Goal: Transaction & Acquisition: Book appointment/travel/reservation

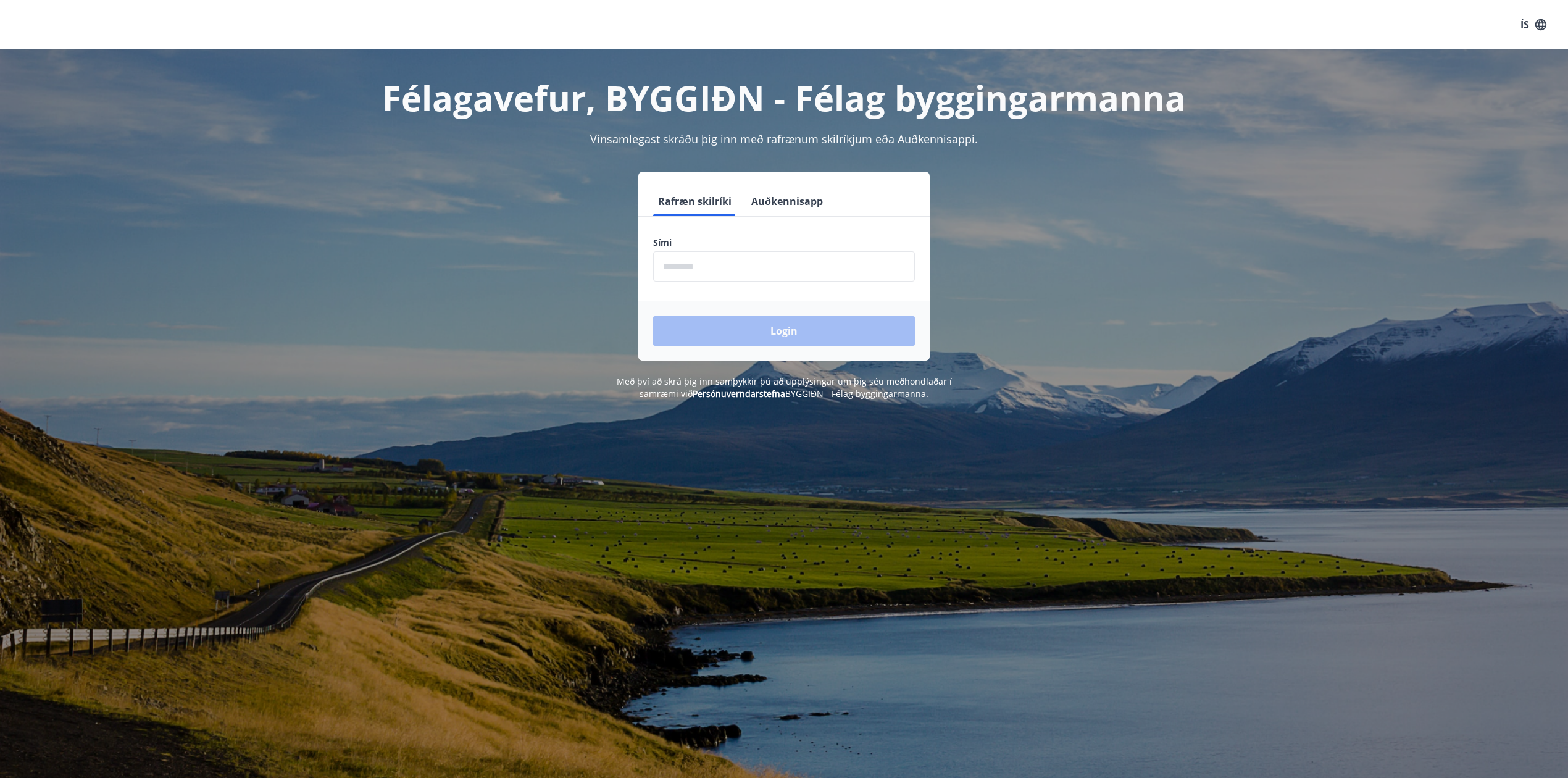
click at [738, 266] on input "phone" at bounding box center [784, 266] width 262 height 30
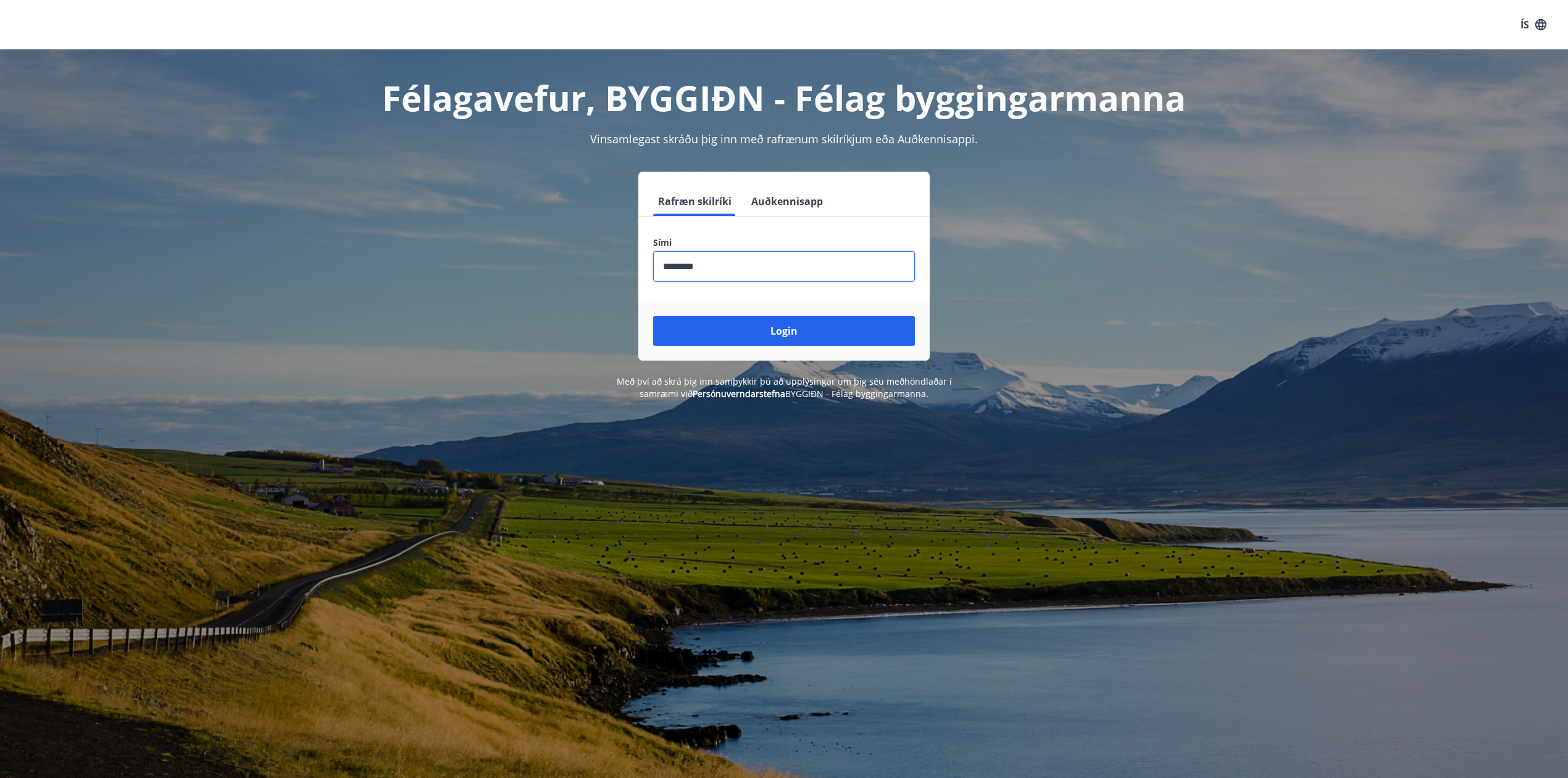
type input "********"
click at [653, 316] on button "Login" at bounding box center [784, 331] width 262 height 30
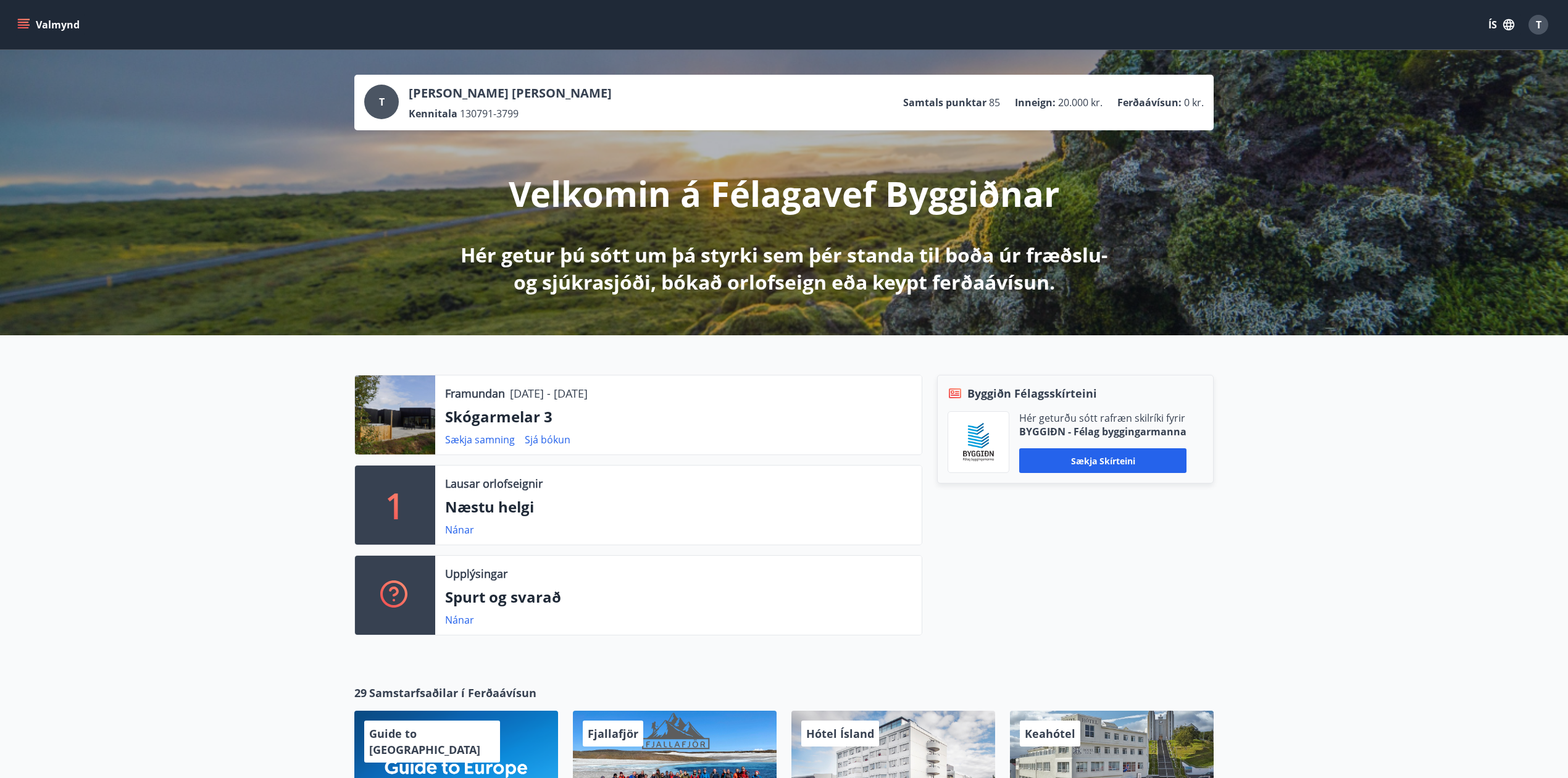
click at [20, 23] on icon "menu" at bounding box center [24, 25] width 13 height 13
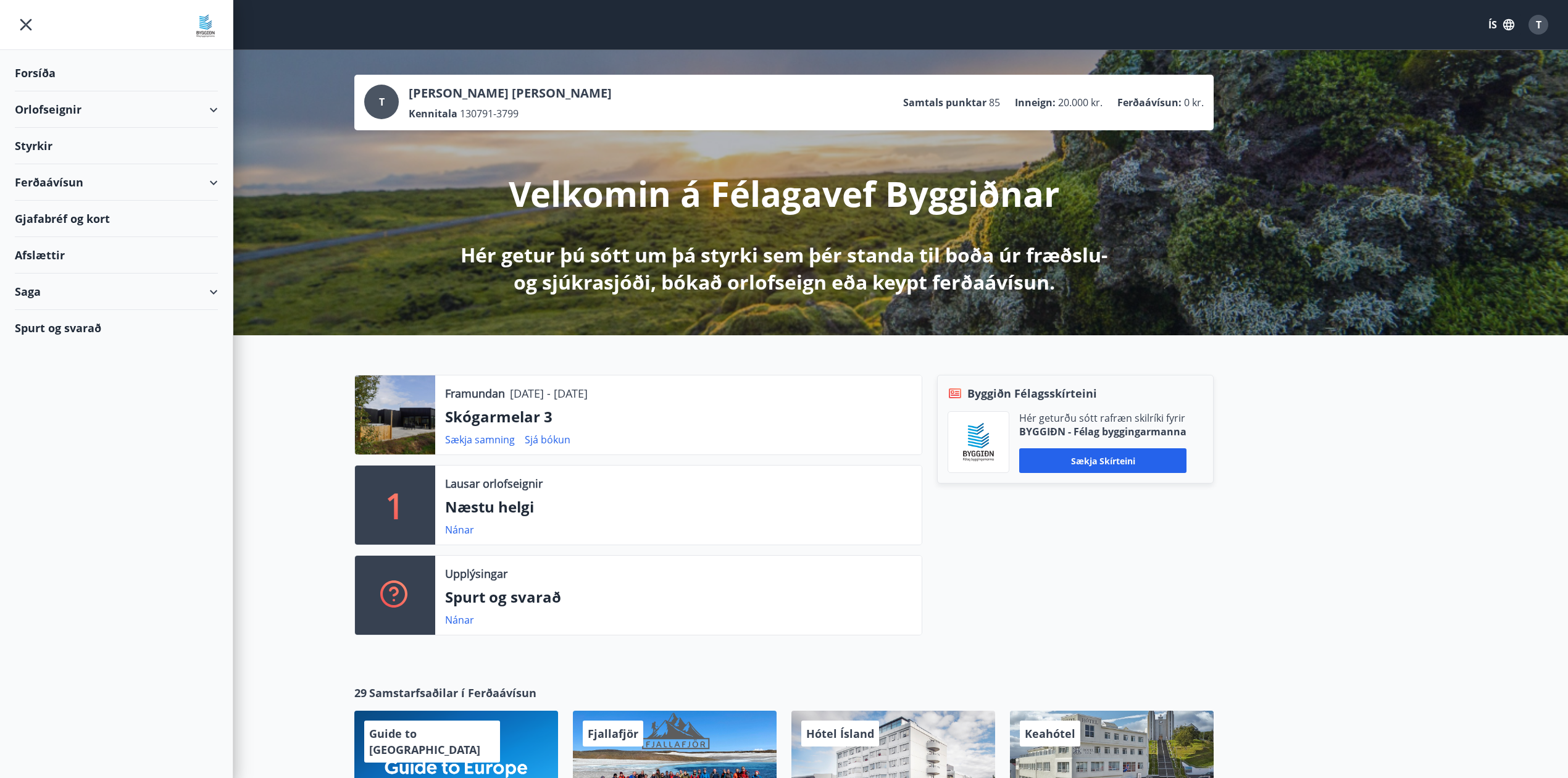
click at [60, 104] on div "Orlofseignir" at bounding box center [116, 109] width 203 height 36
click at [84, 141] on div "Framboð" at bounding box center [116, 140] width 183 height 26
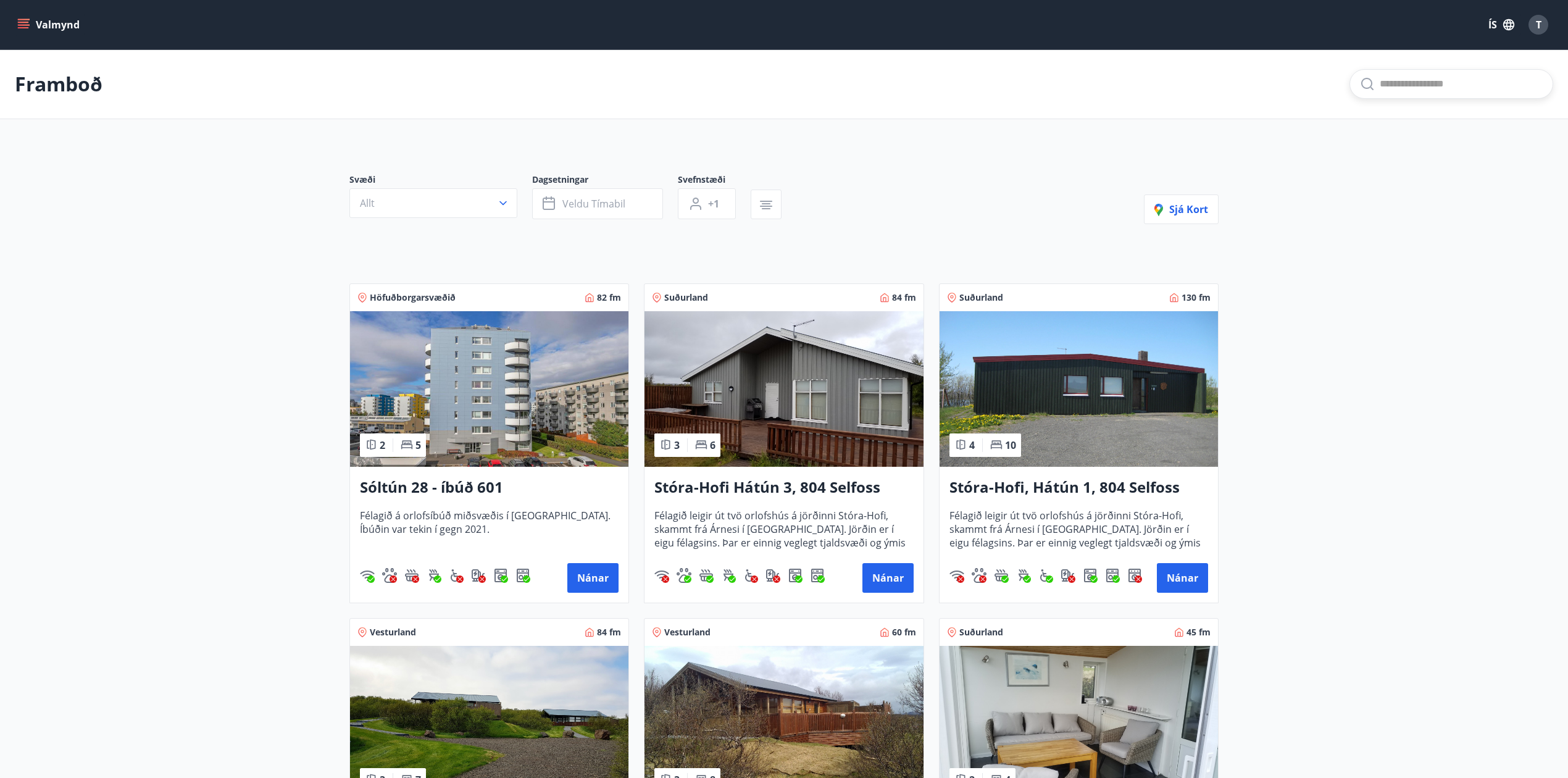
click at [1435, 77] on input "text" at bounding box center [1461, 84] width 163 height 20
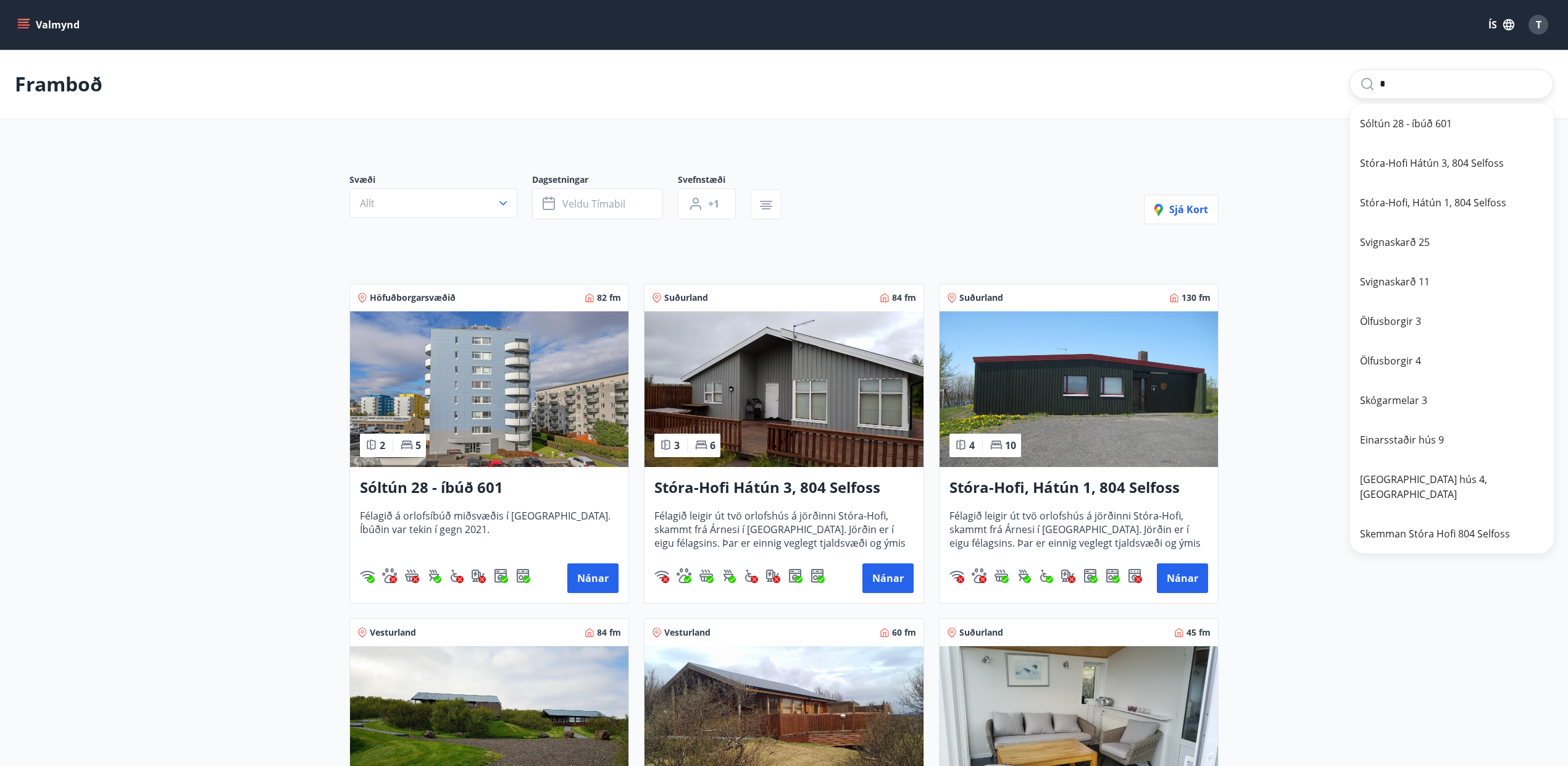
type input "*"
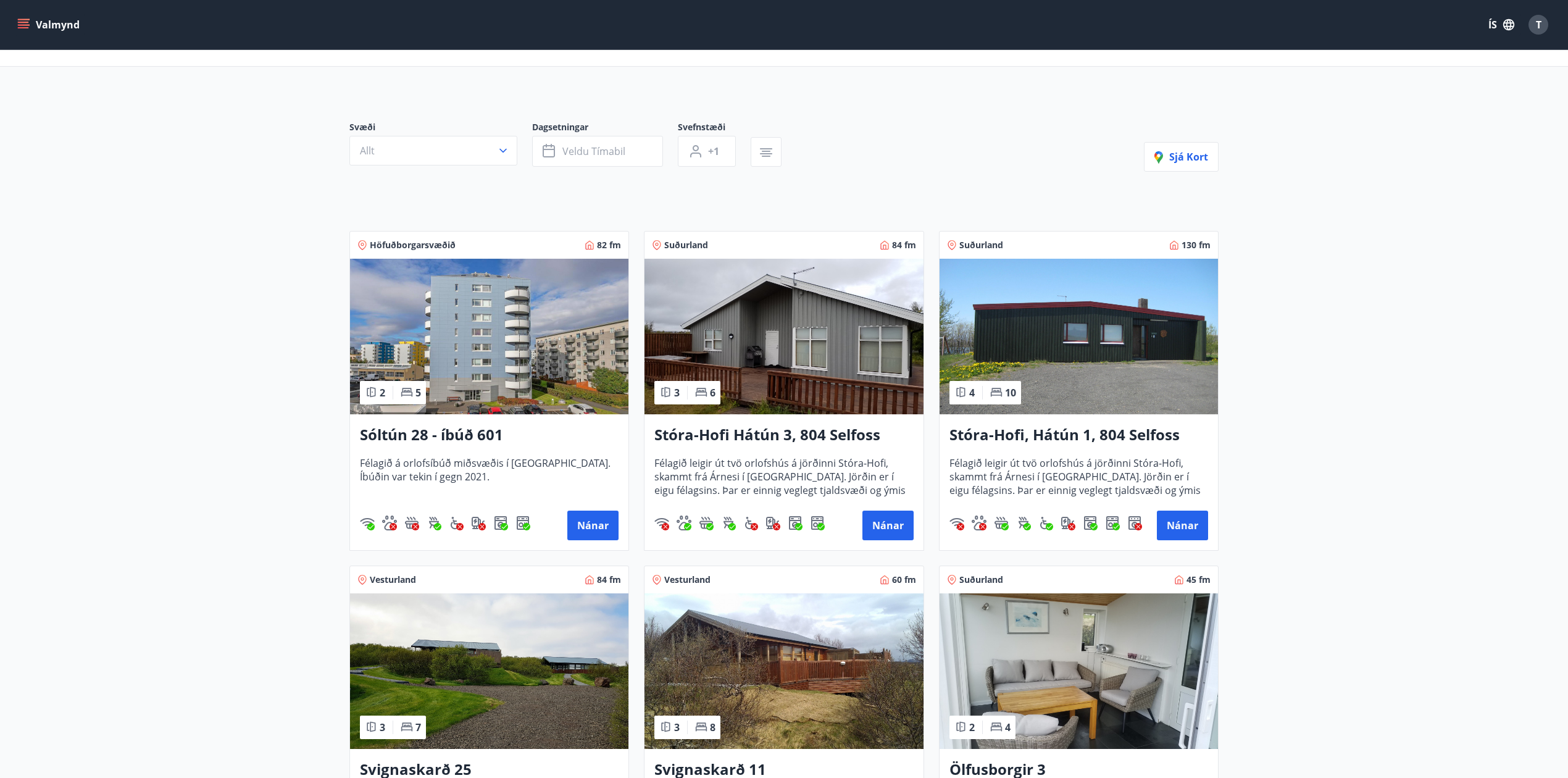
scroll to position [82, 0]
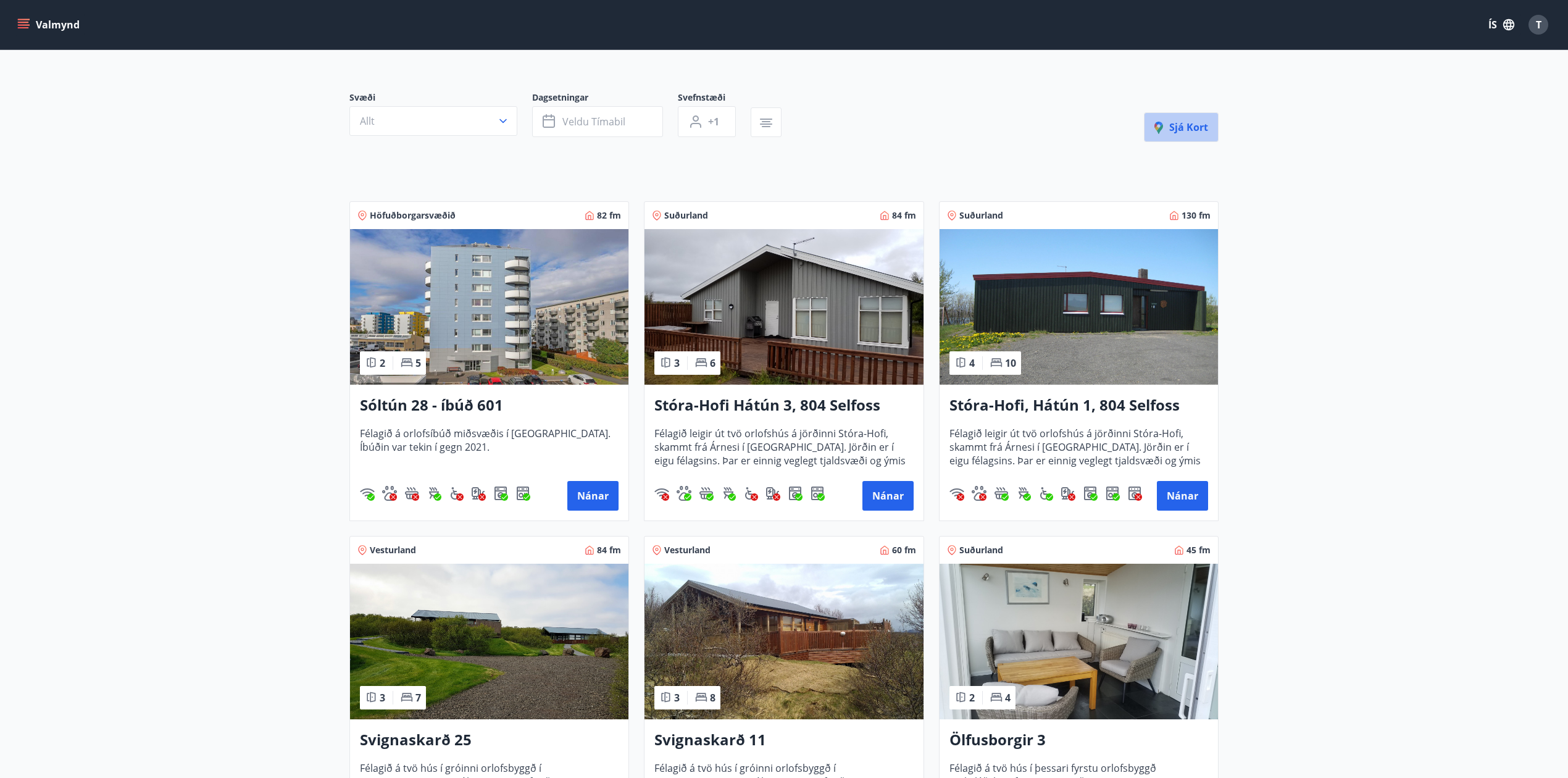
click at [1171, 124] on span "Sjá kort" at bounding box center [1181, 127] width 54 height 14
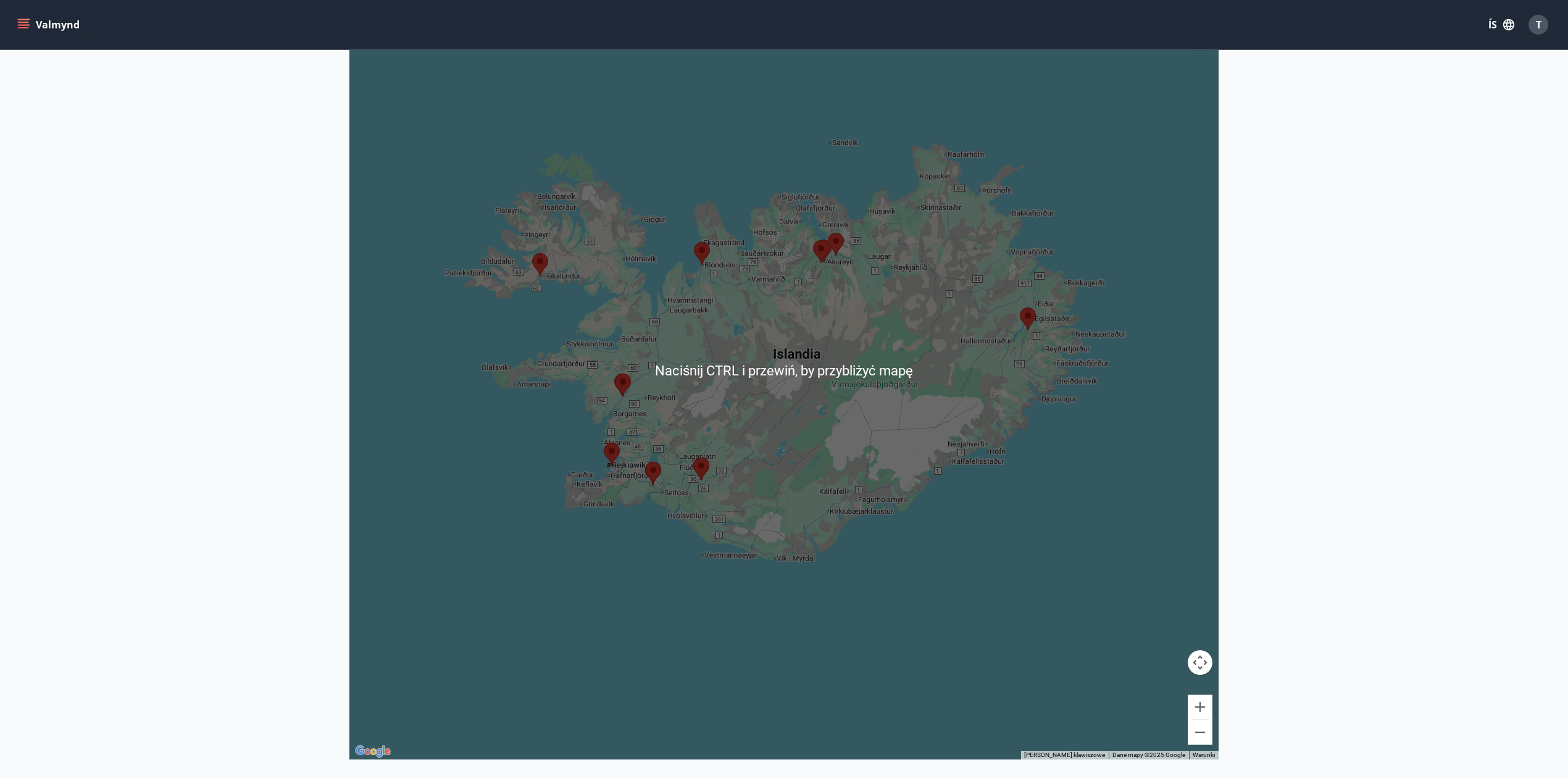
scroll to position [247, 0]
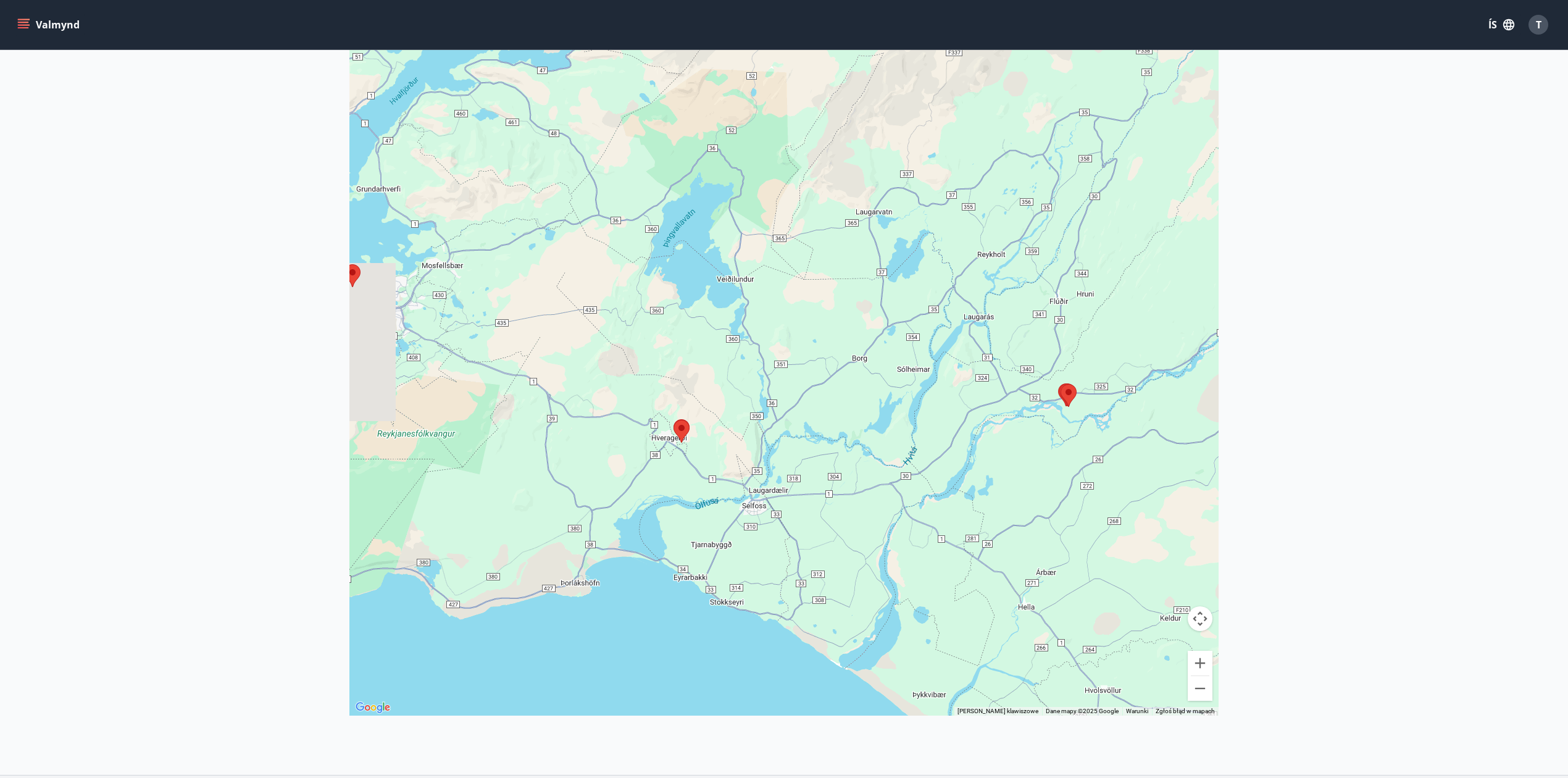
drag, startPoint x: 569, startPoint y: 431, endPoint x: 642, endPoint y: 348, distance: 110.5
click at [641, 349] on div at bounding box center [784, 327] width 870 height 778
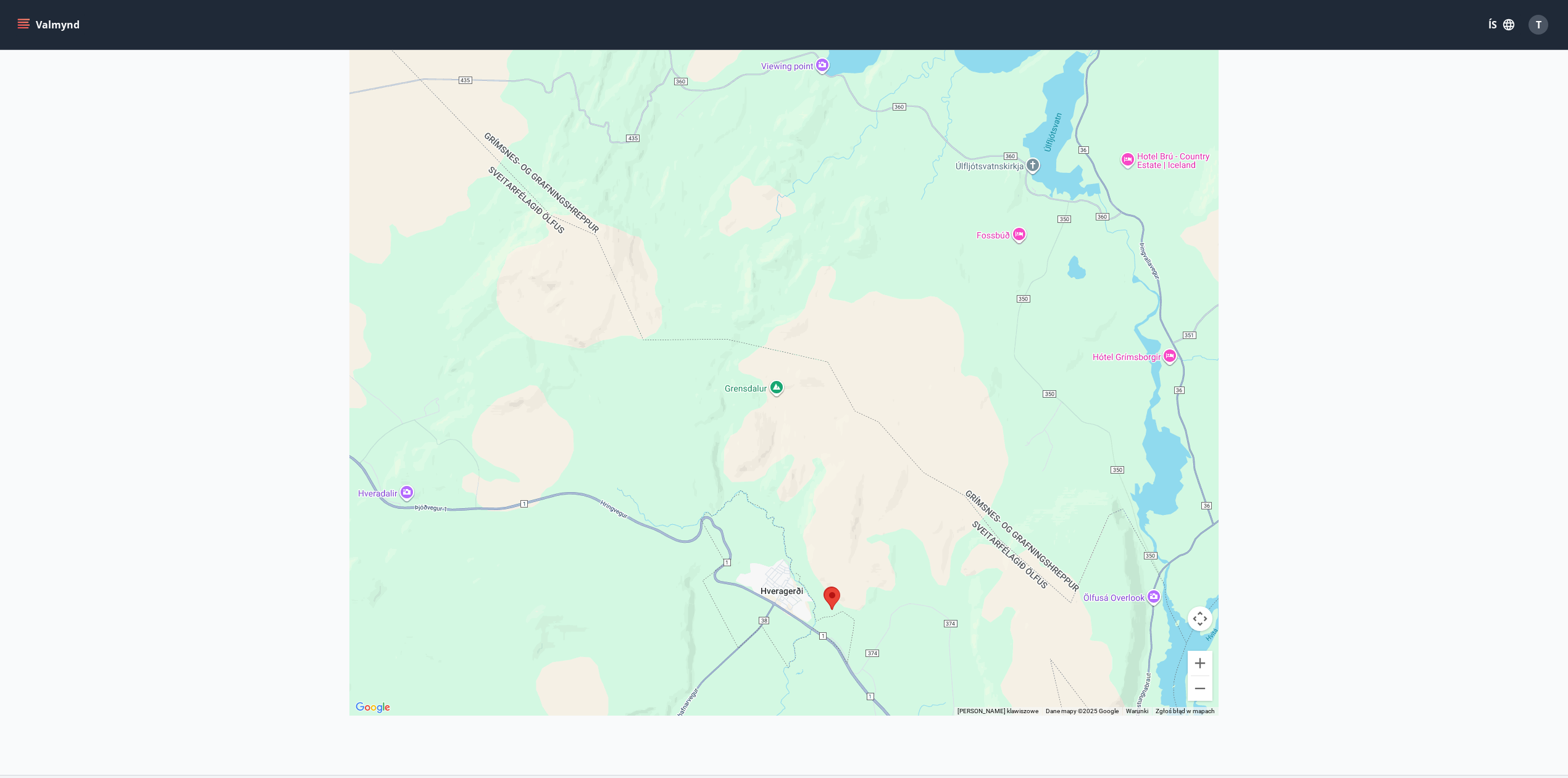
drag, startPoint x: 695, startPoint y: 455, endPoint x: 630, endPoint y: 339, distance: 133.0
click at [631, 340] on div at bounding box center [784, 327] width 870 height 778
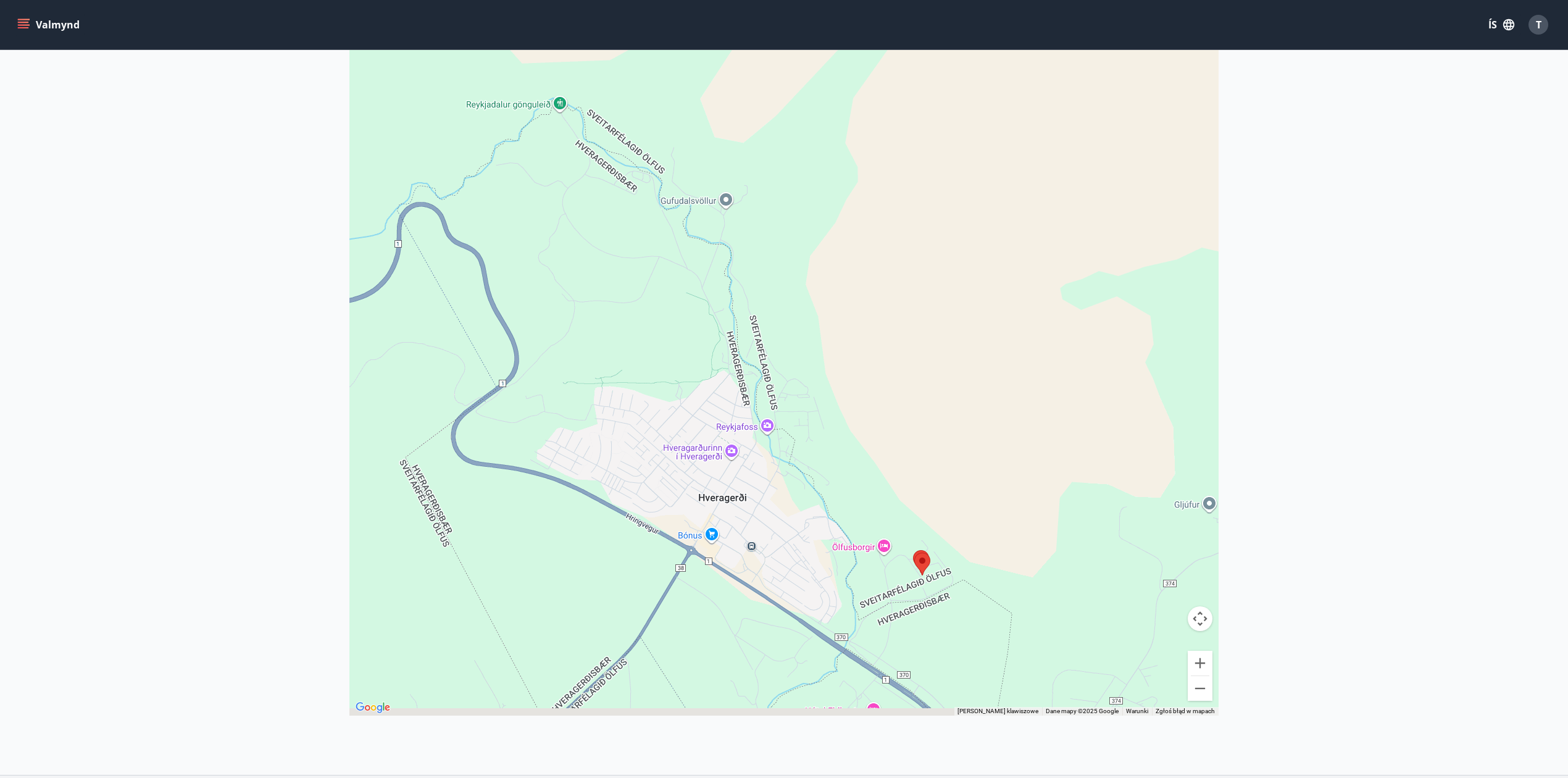
drag, startPoint x: 739, startPoint y: 447, endPoint x: 678, endPoint y: 366, distance: 101.4
click at [678, 358] on div at bounding box center [784, 327] width 870 height 778
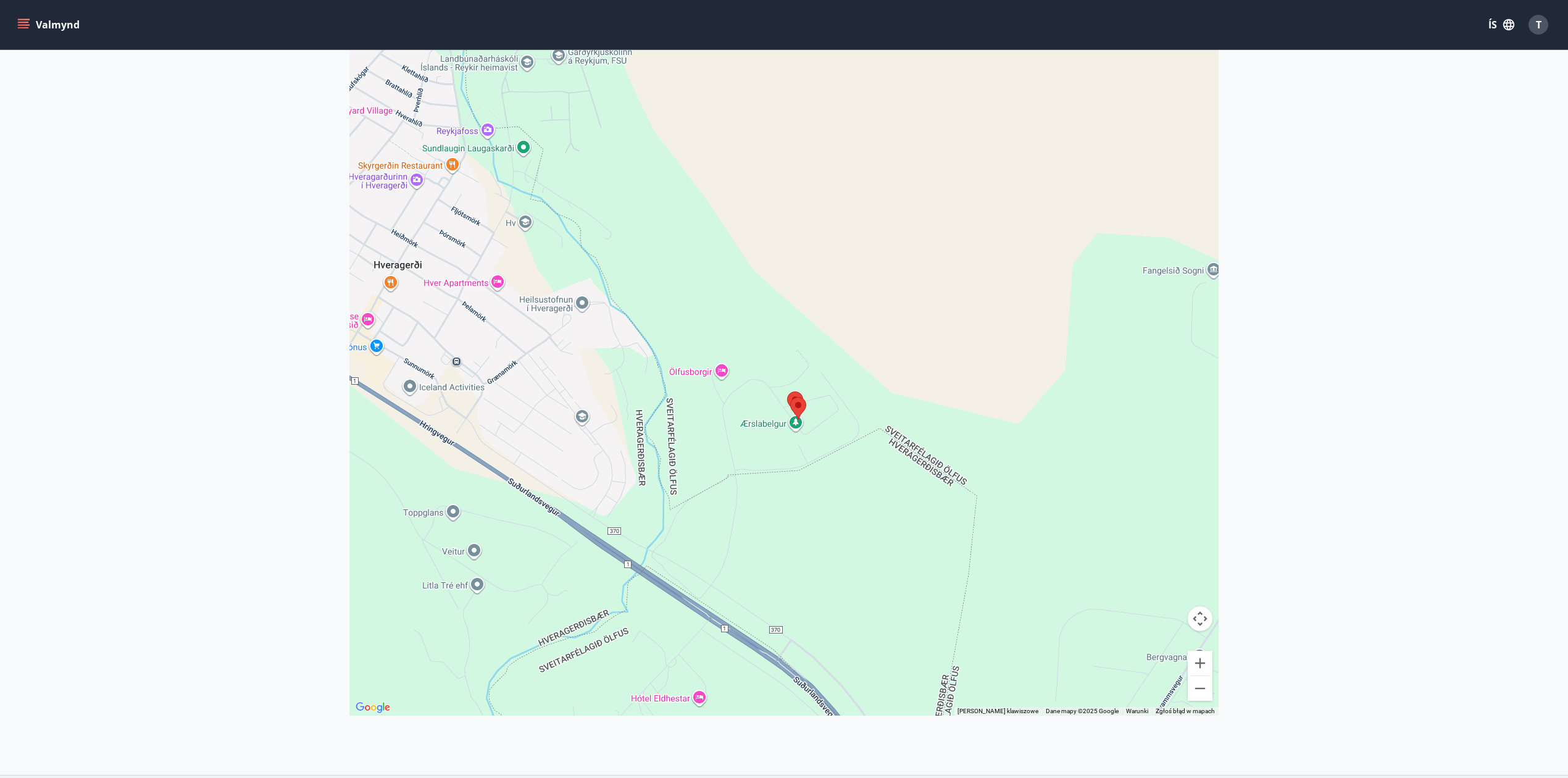
drag, startPoint x: 845, startPoint y: 470, endPoint x: 800, endPoint y: 493, distance: 50.5
click at [801, 493] on div at bounding box center [784, 327] width 870 height 778
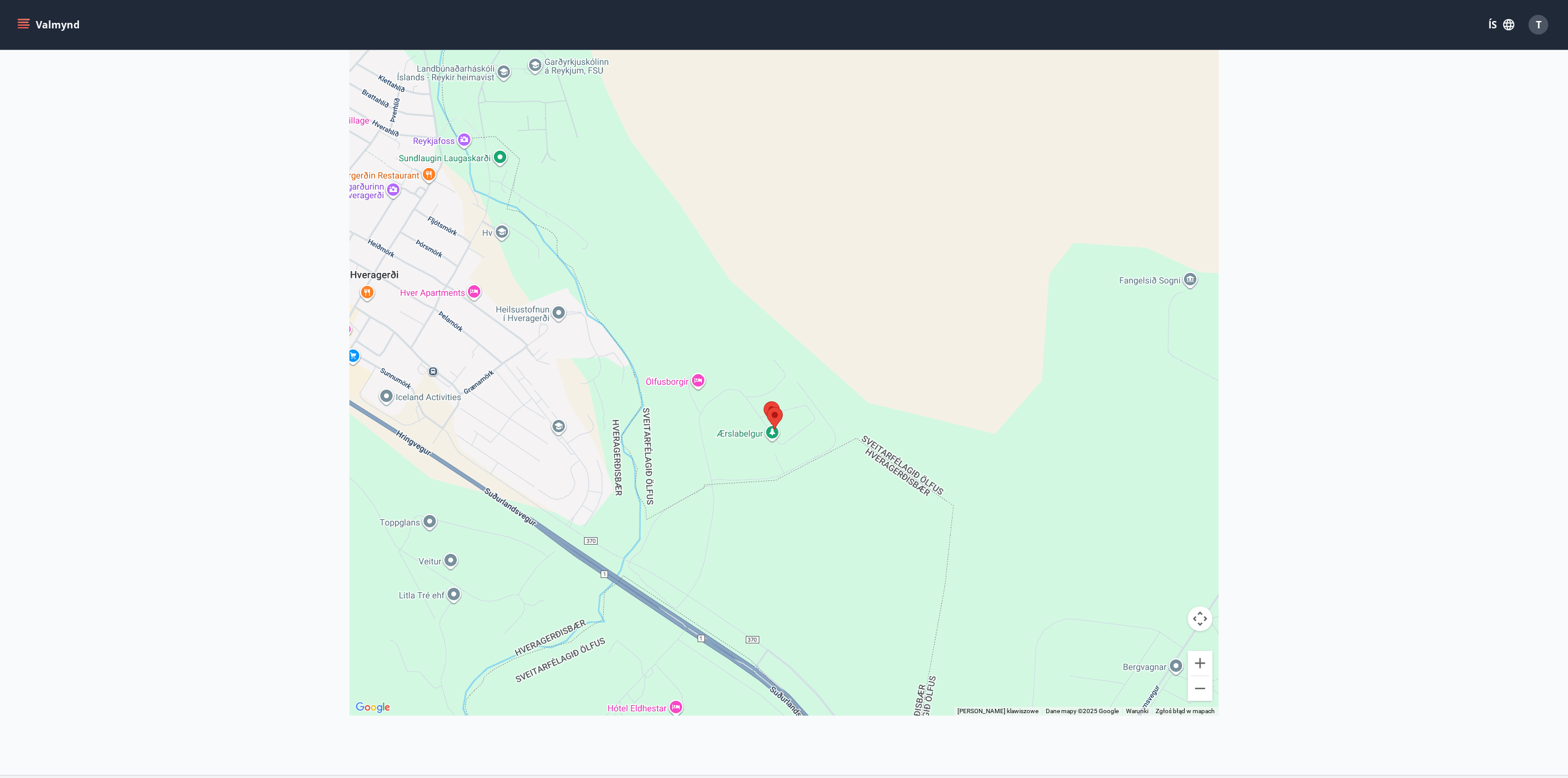
click at [767, 407] on area at bounding box center [767, 407] width 0 height 0
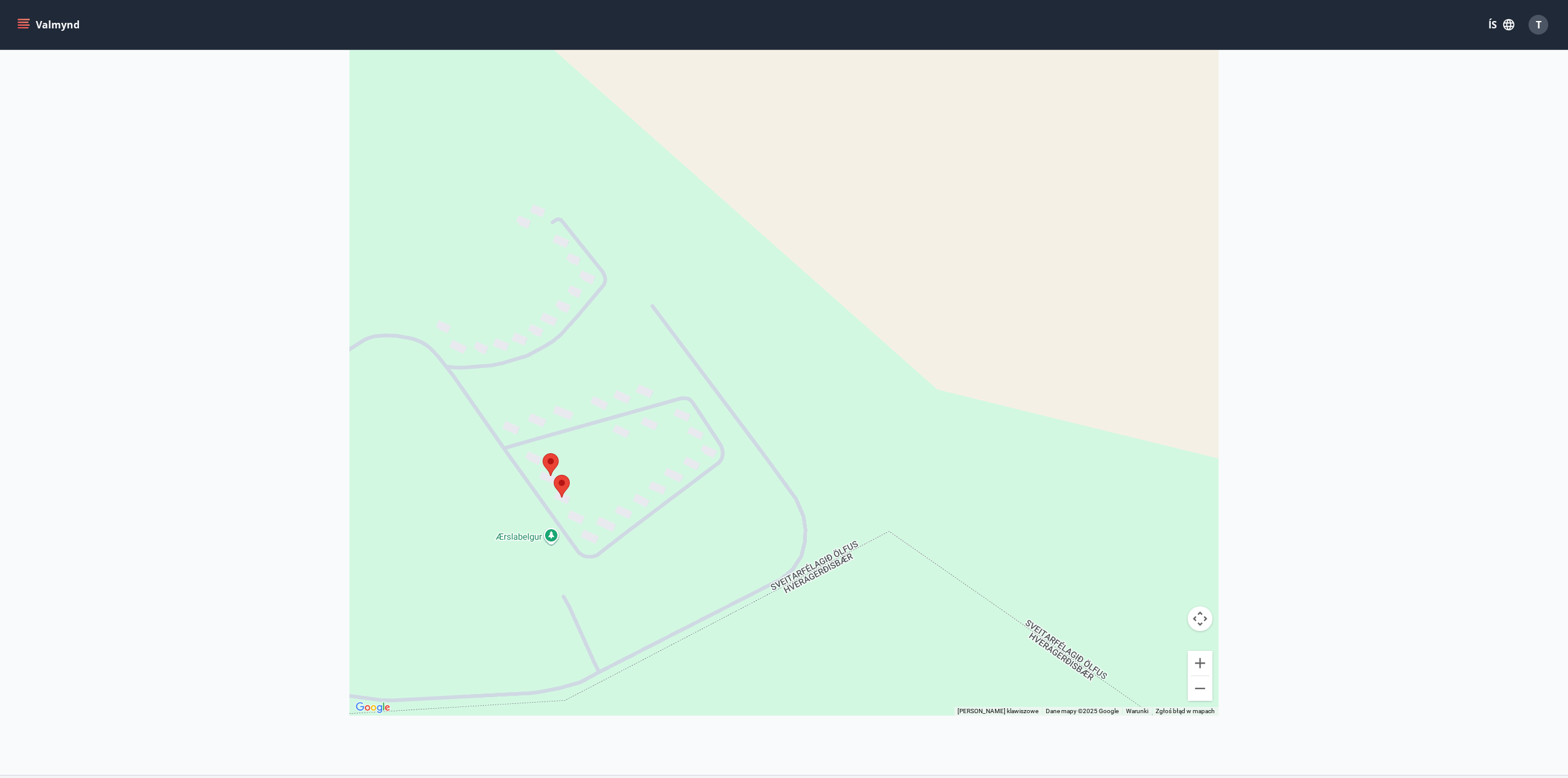
drag, startPoint x: 728, startPoint y: 466, endPoint x: 809, endPoint y: 475, distance: 81.5
click at [814, 473] on div at bounding box center [784, 327] width 870 height 778
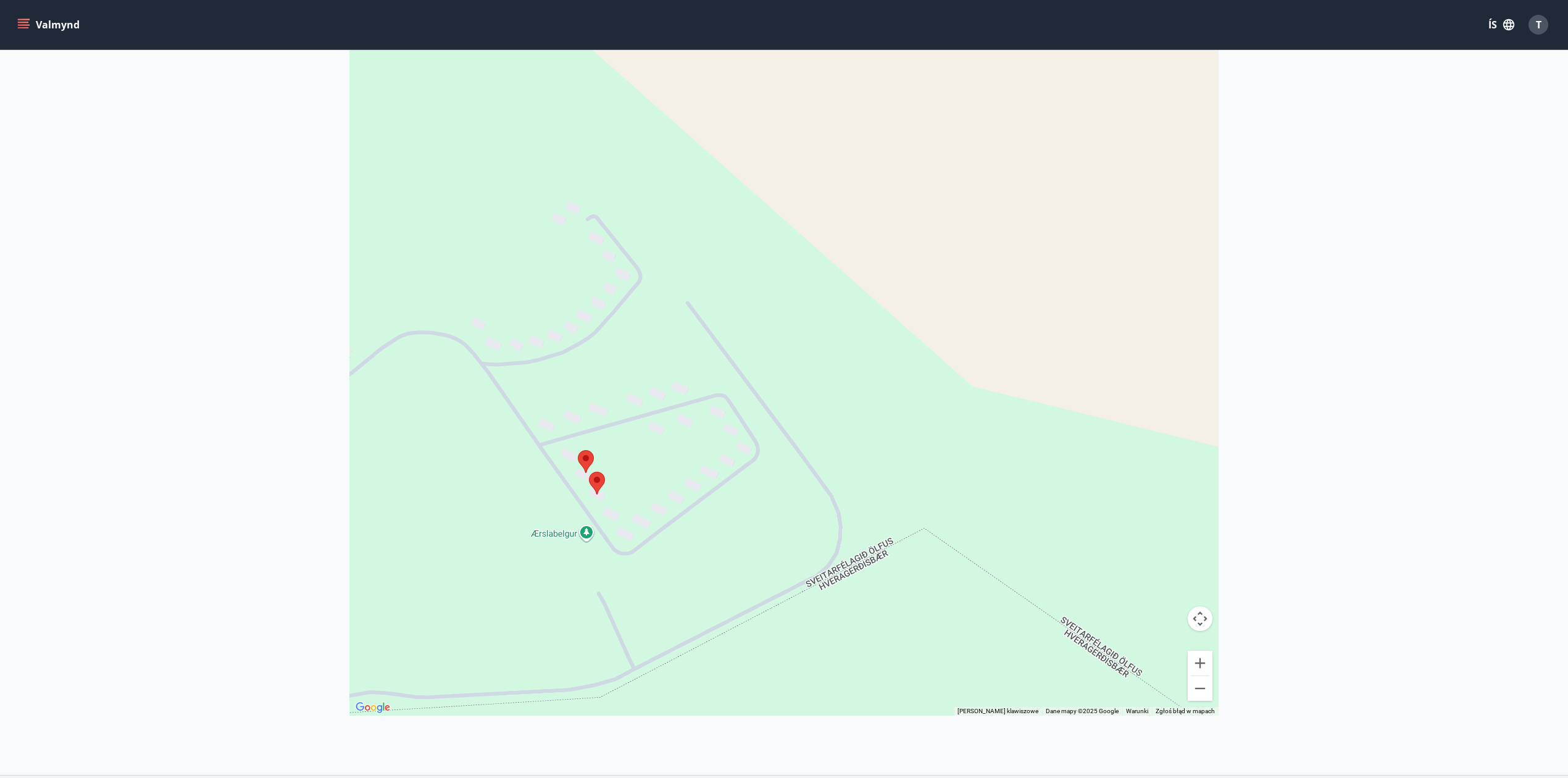
click at [578, 450] on area at bounding box center [578, 450] width 0 height 0
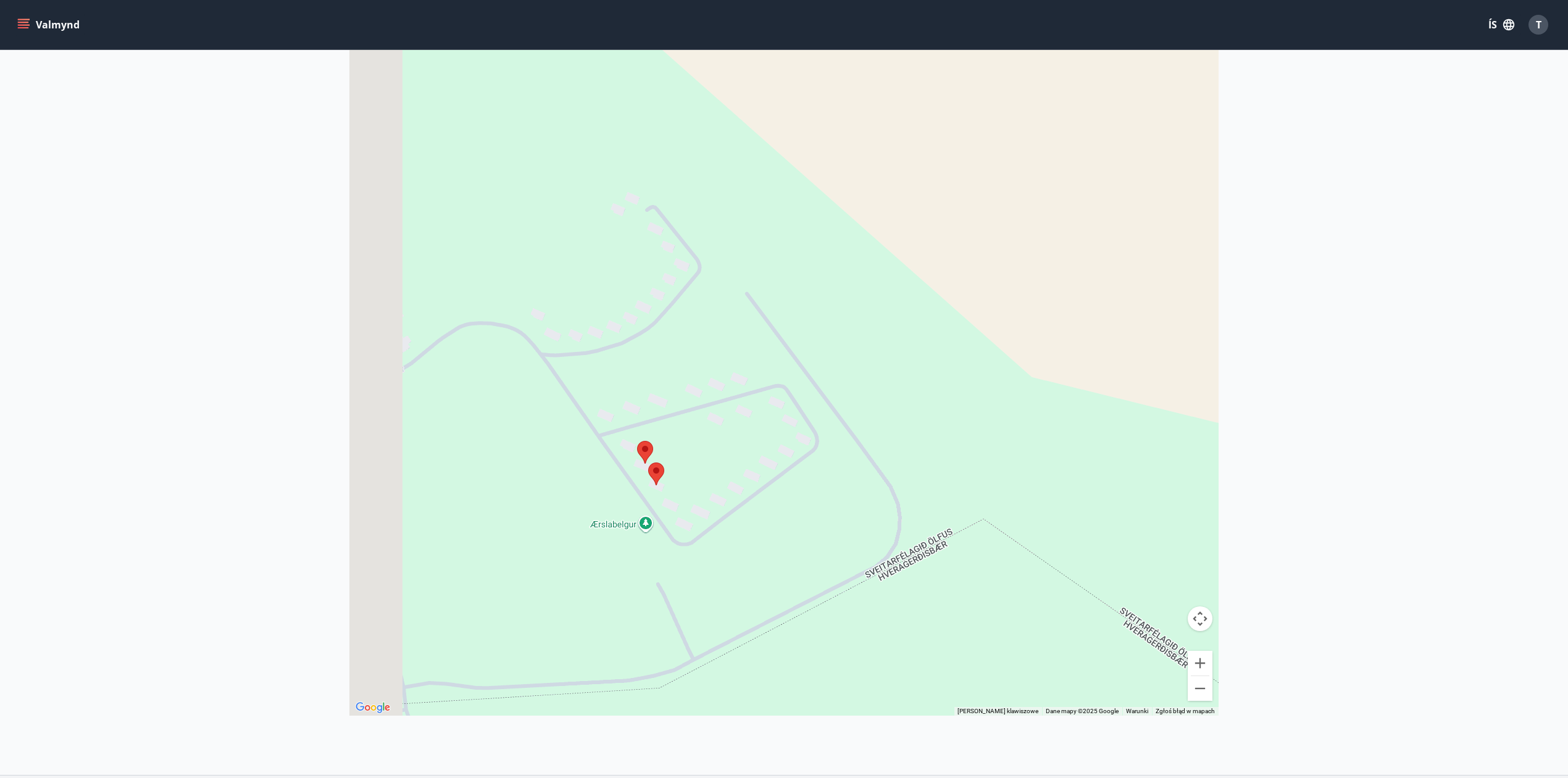
drag, startPoint x: 670, startPoint y: 521, endPoint x: 783, endPoint y: 509, distance: 113.6
click at [783, 510] on div "Aby korzystać z interfejsu, używaj klawiszy strzałek." at bounding box center [784, 327] width 870 height 778
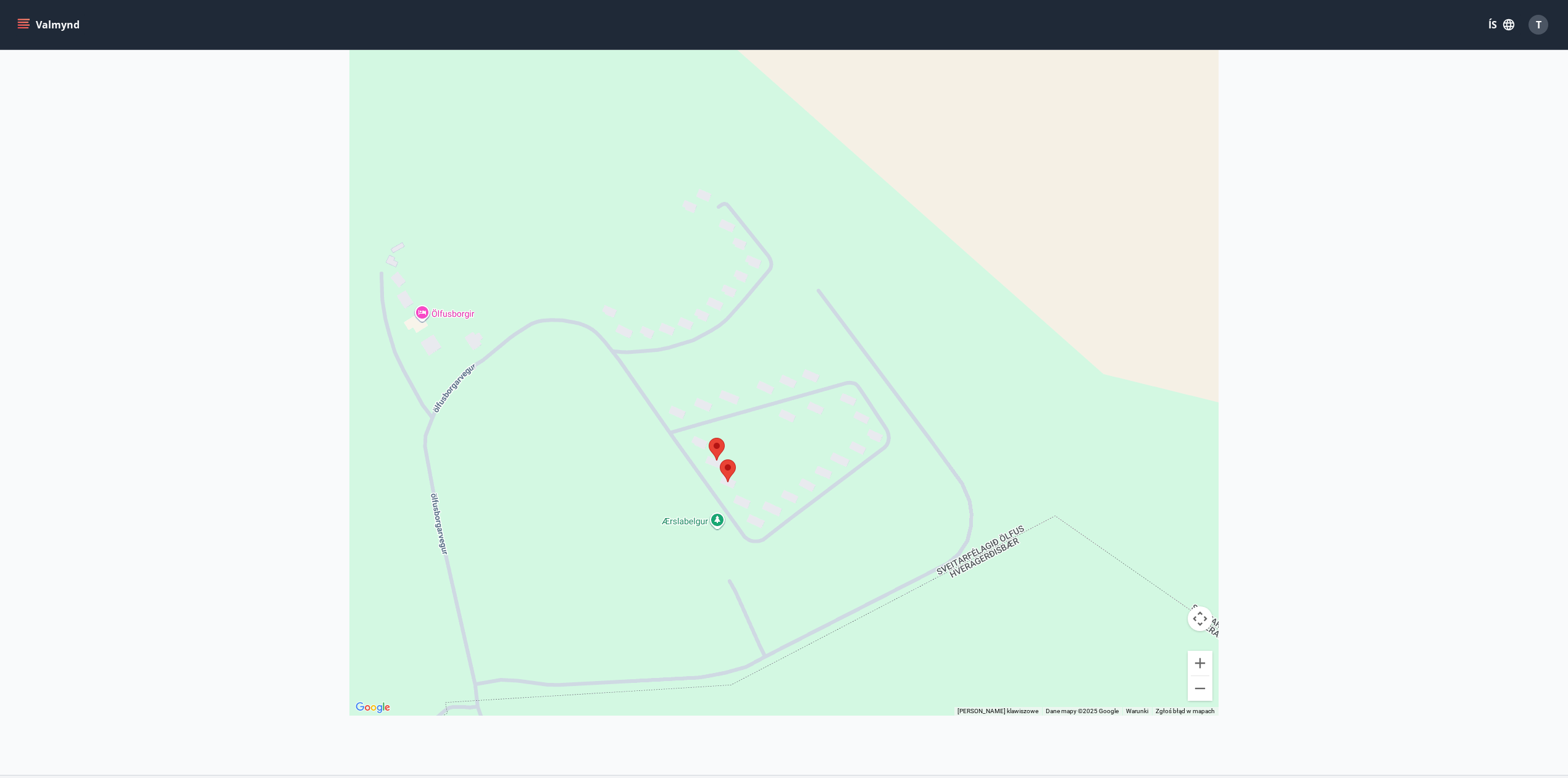
click at [708, 438] on area at bounding box center [708, 438] width 0 height 0
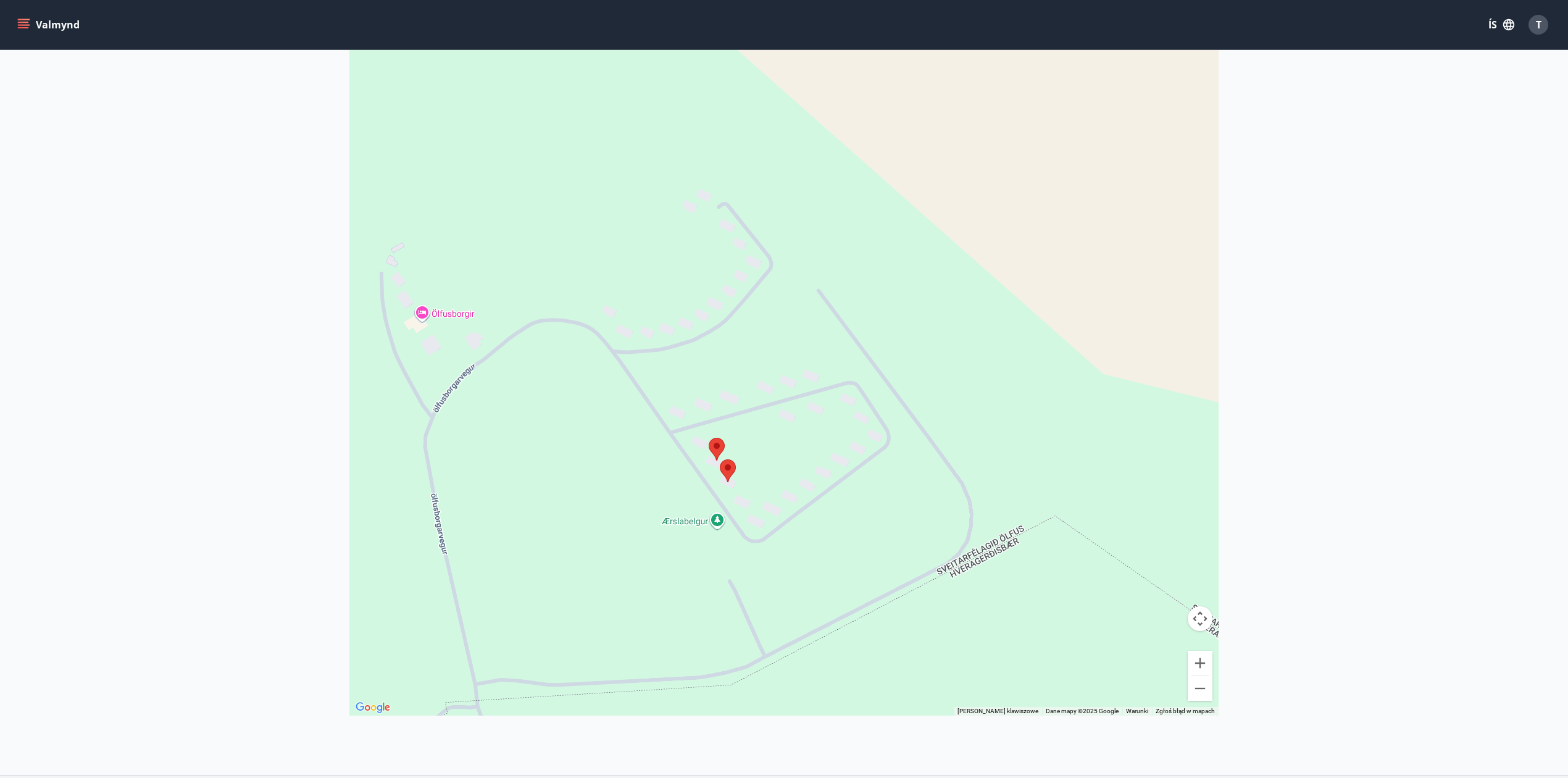
click at [708, 438] on area at bounding box center [708, 438] width 0 height 0
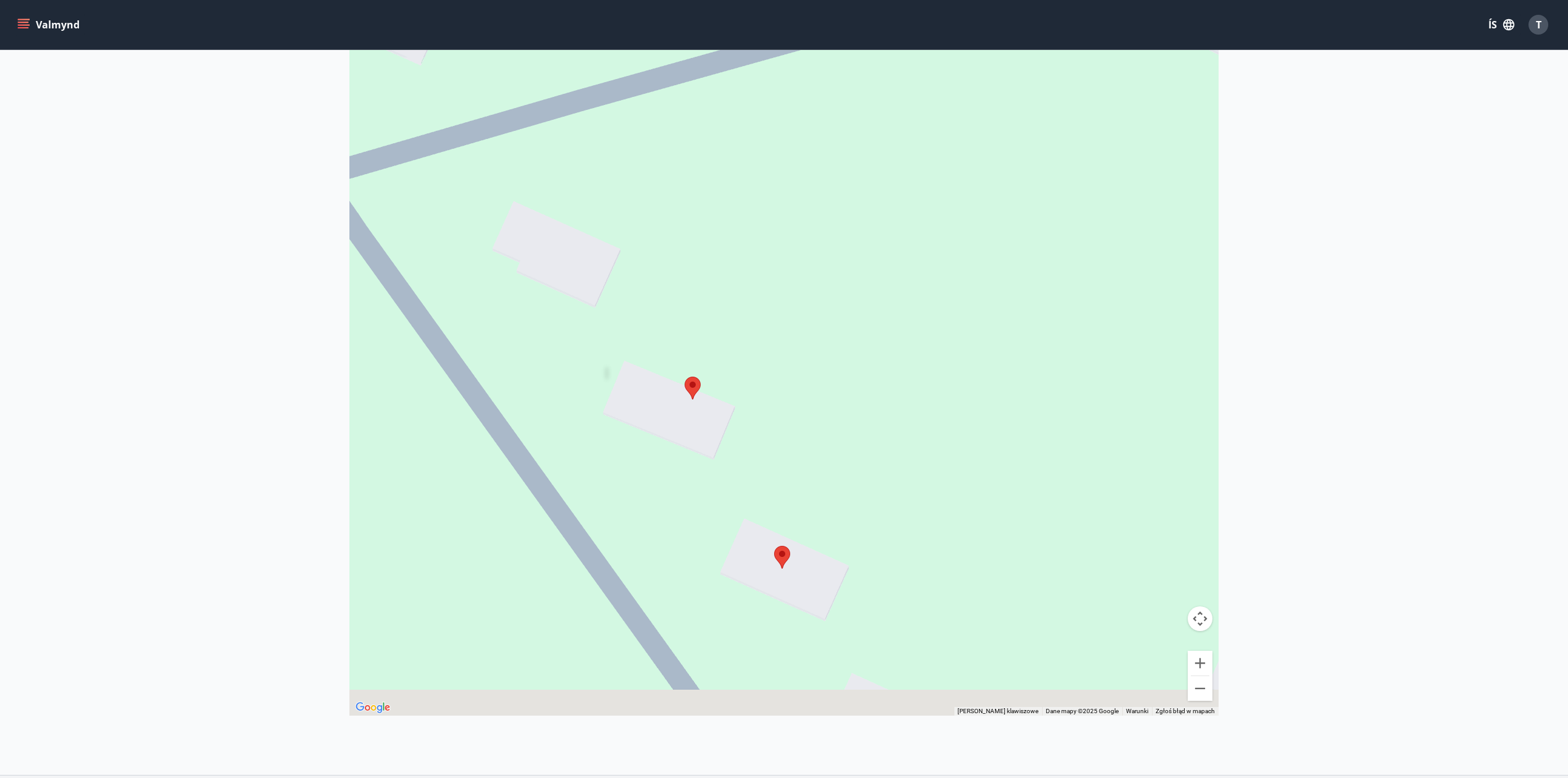
drag, startPoint x: 679, startPoint y: 500, endPoint x: 693, endPoint y: 339, distance: 161.6
click at [685, 377] on area at bounding box center [685, 377] width 0 height 0
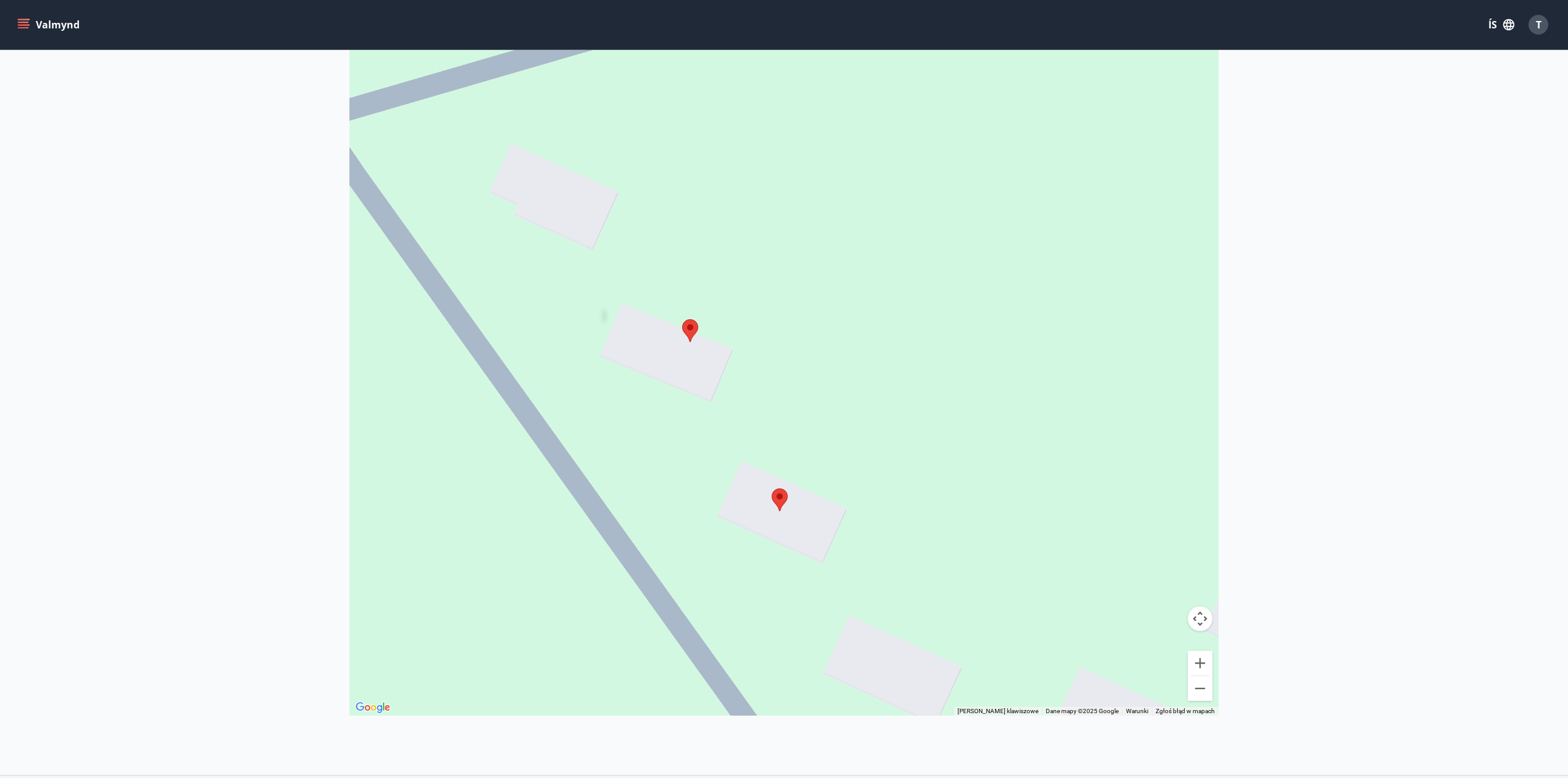
click at [701, 391] on div "Aby korzystać z interfejsu, używaj klawiszy strzałek." at bounding box center [784, 327] width 870 height 778
click at [707, 389] on div at bounding box center [784, 327] width 870 height 778
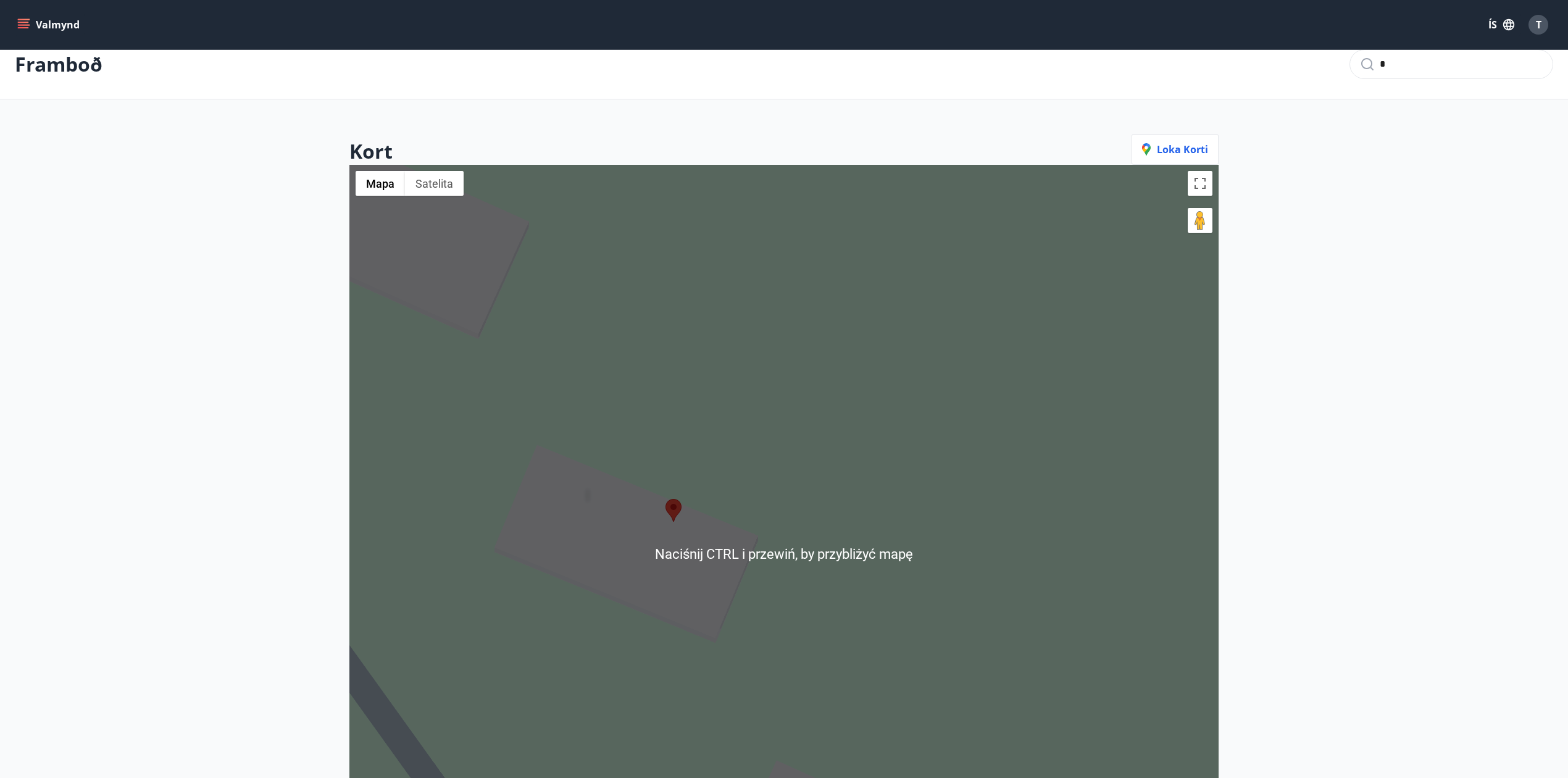
scroll to position [184, 0]
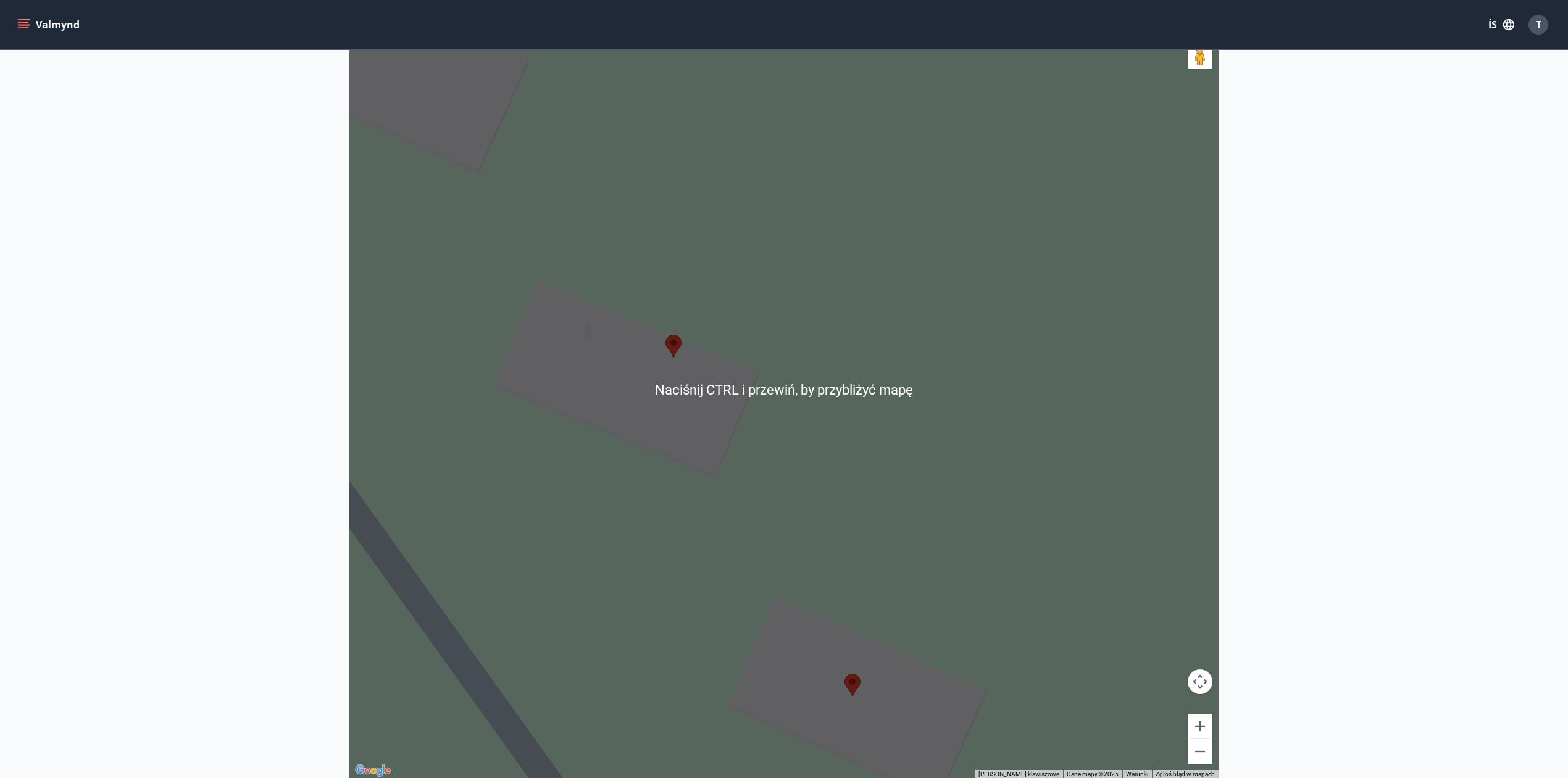
click at [666, 335] on area at bounding box center [666, 335] width 0 height 0
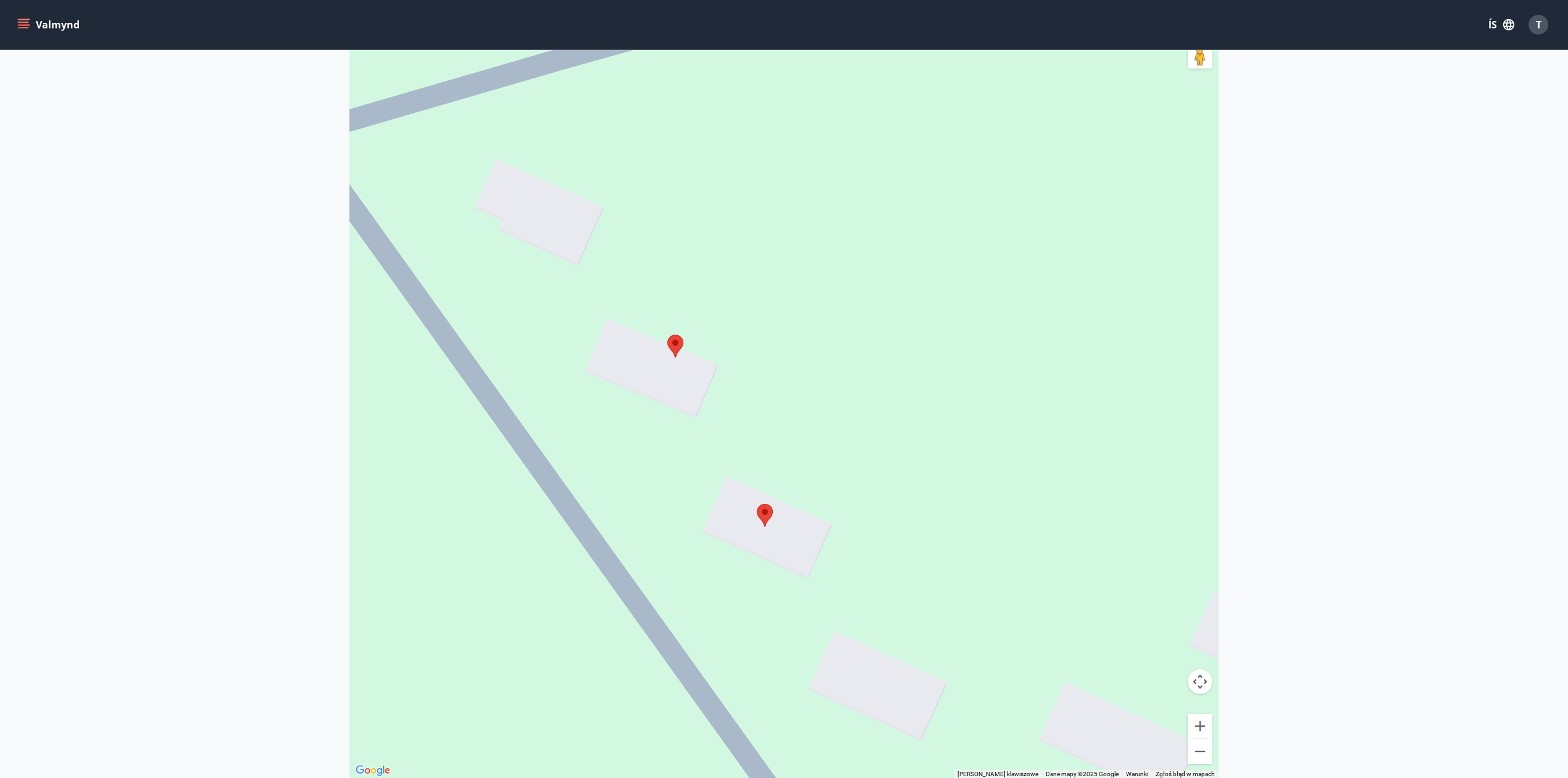
click at [667, 335] on area at bounding box center [667, 335] width 0 height 0
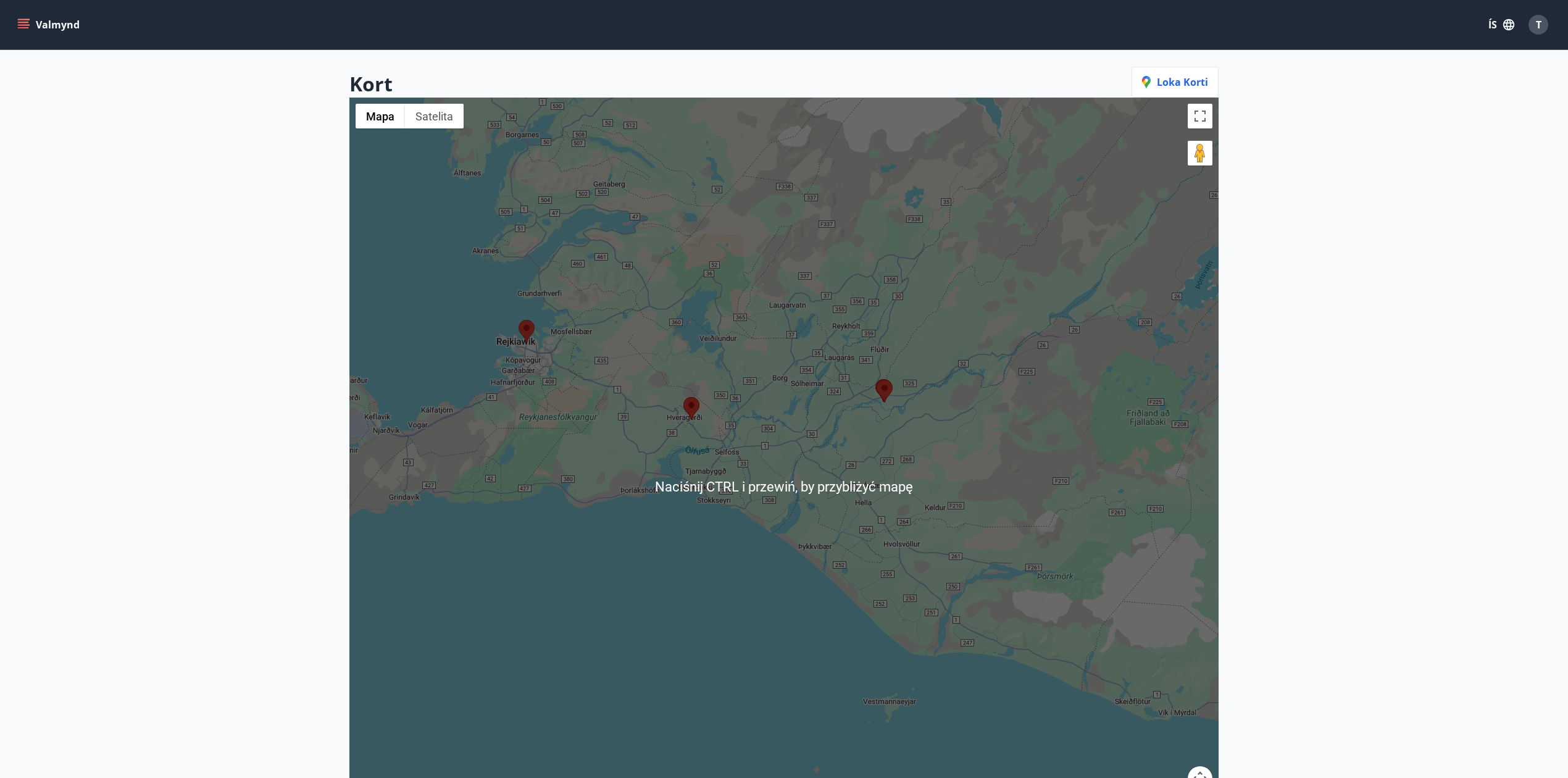
scroll to position [102, 0]
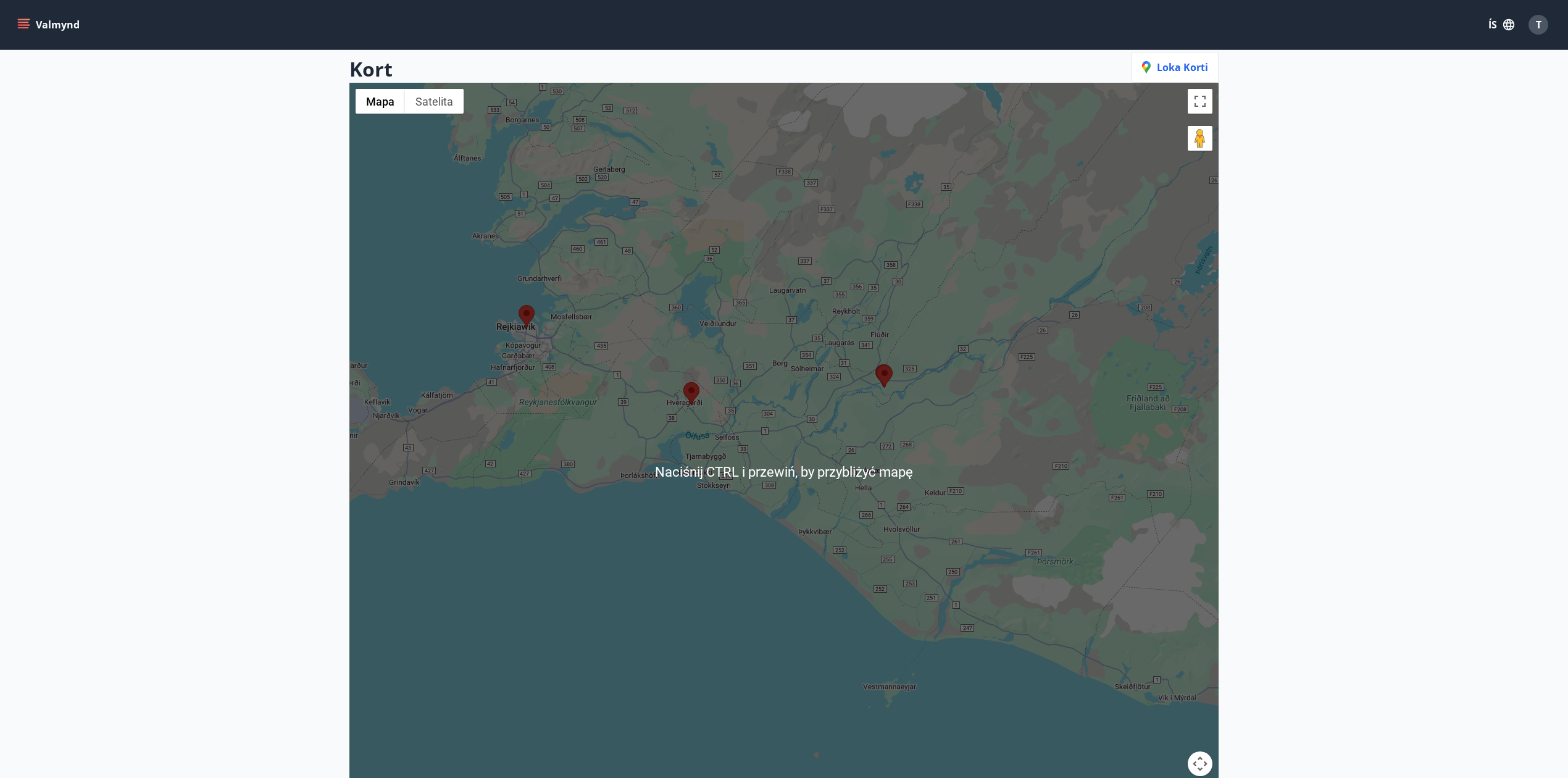
click at [684, 383] on area at bounding box center [684, 383] width 0 height 0
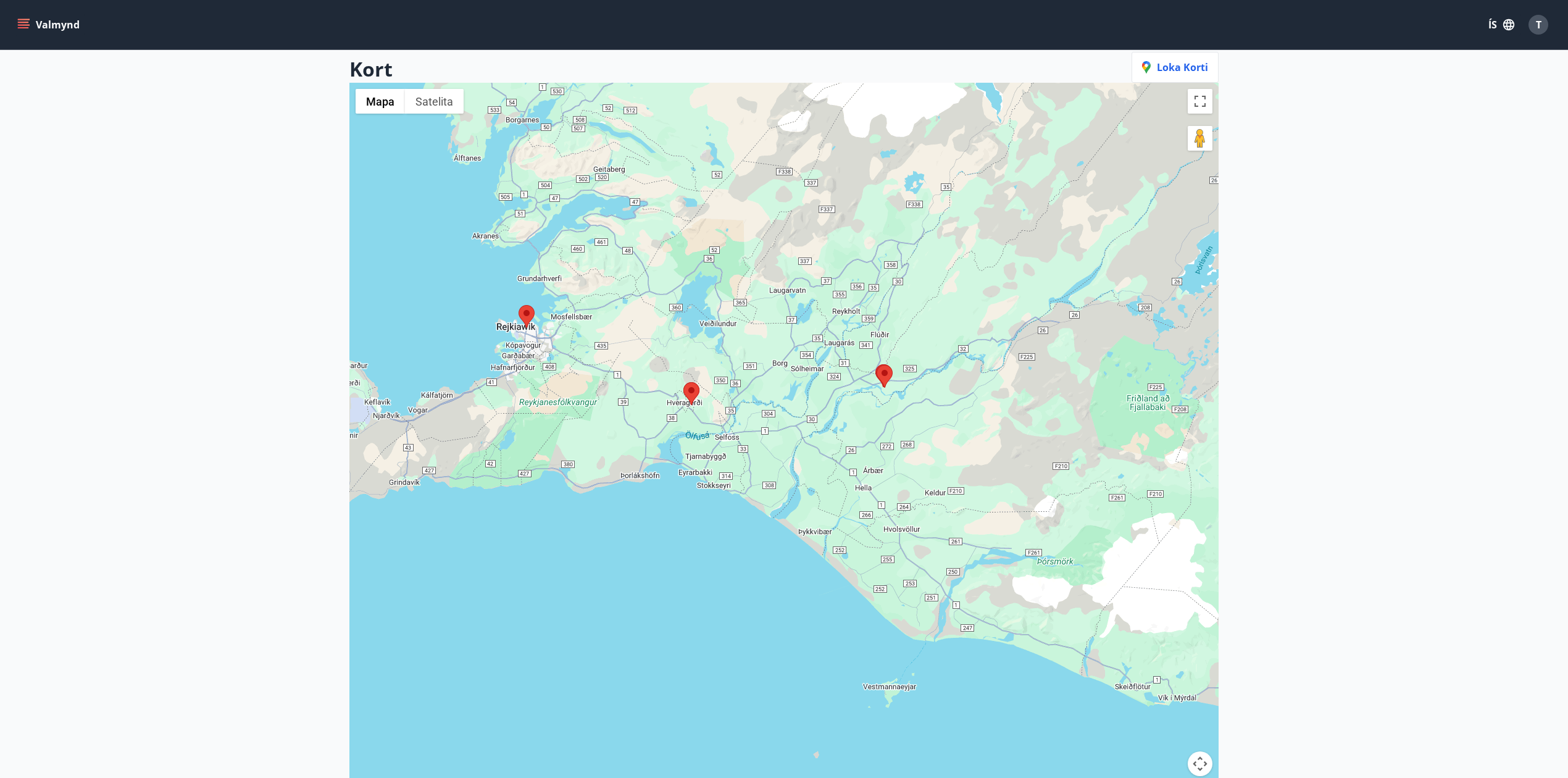
click at [684, 383] on area at bounding box center [684, 383] width 0 height 0
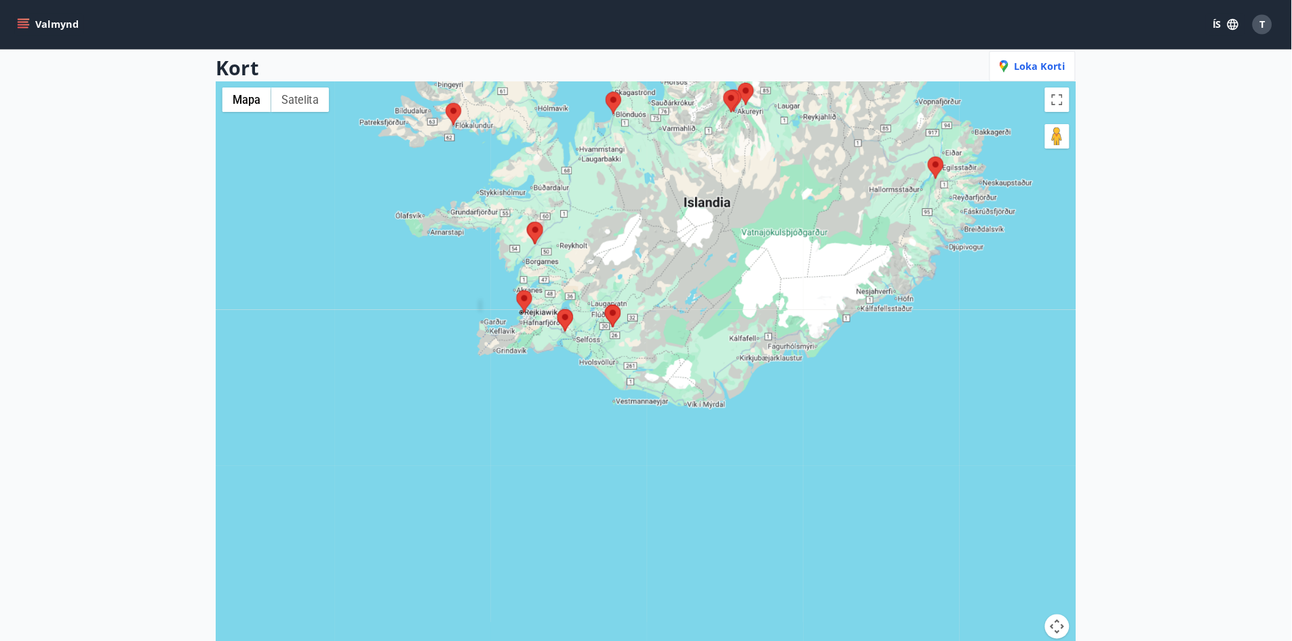
scroll to position [113, 0]
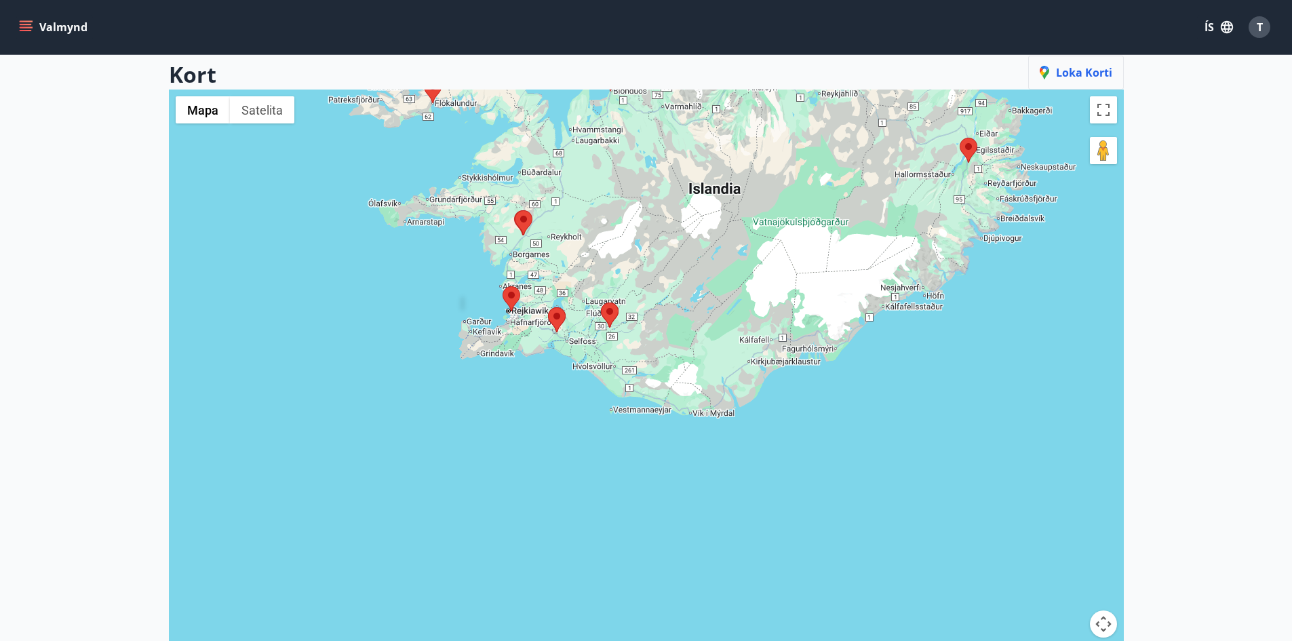
click at [1056, 76] on span "Loka korti" at bounding box center [1075, 72] width 73 height 15
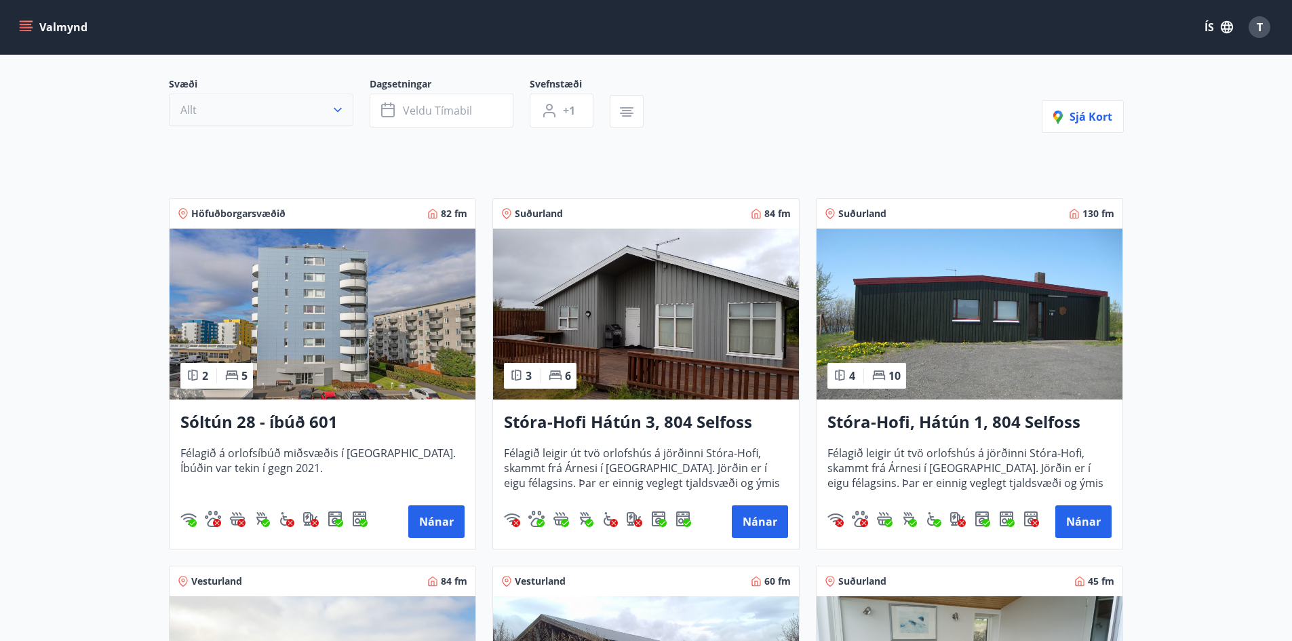
click at [287, 106] on button "Allt" at bounding box center [261, 110] width 184 height 33
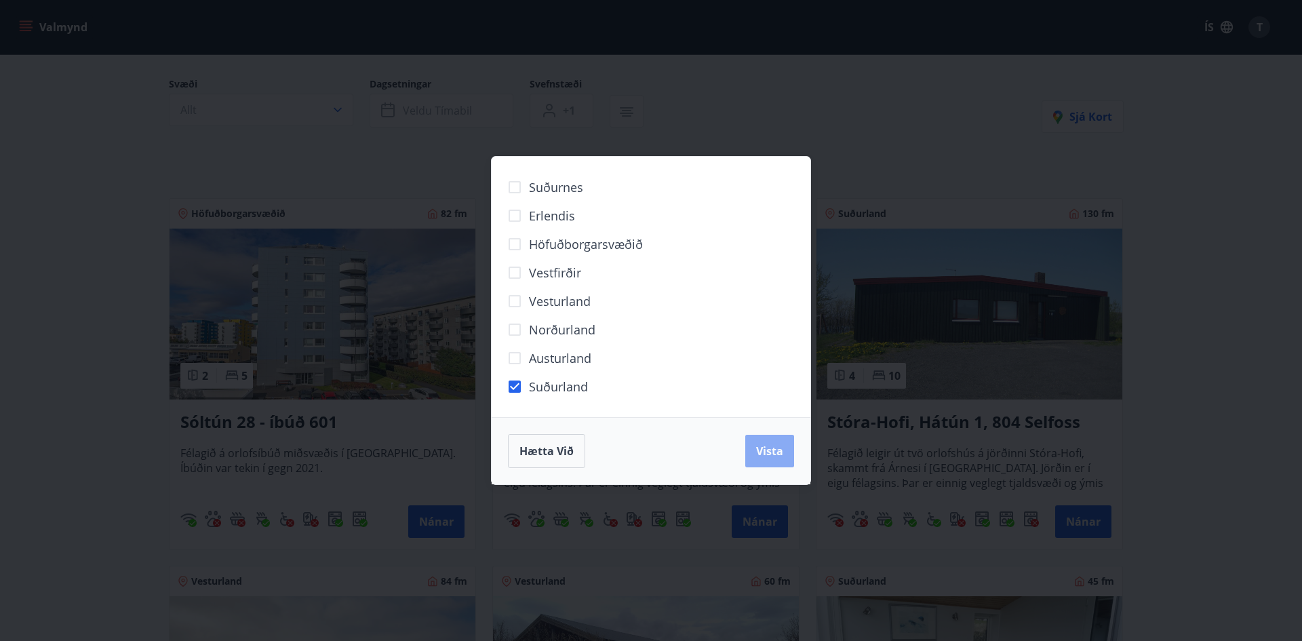
click at [785, 460] on button "Vista" at bounding box center [769, 451] width 49 height 33
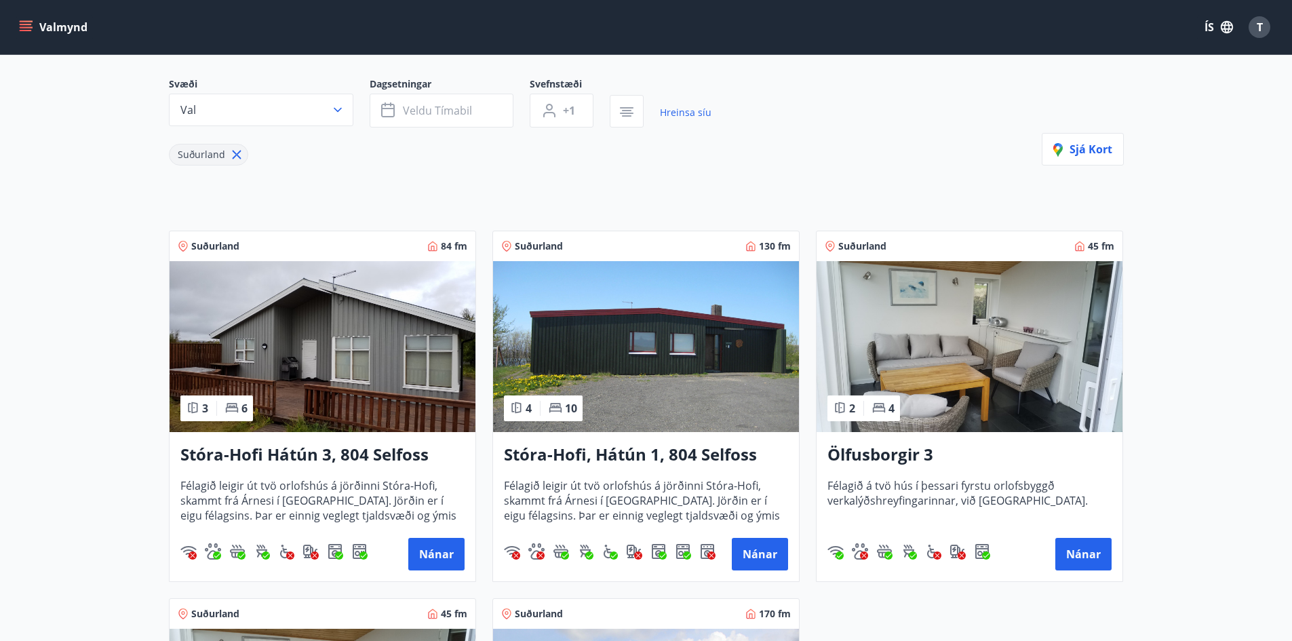
click at [564, 450] on h3 "Stóra-Hofi, Hátún 1, 804 Selfoss" at bounding box center [646, 455] width 284 height 24
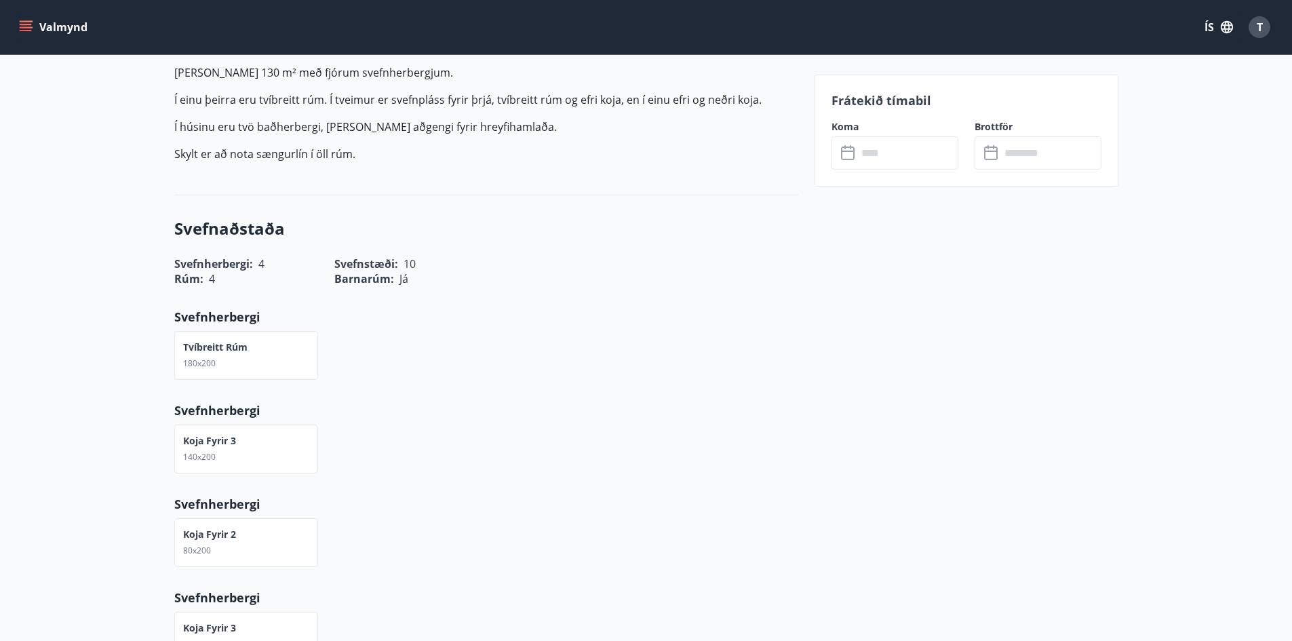
scroll to position [339, 0]
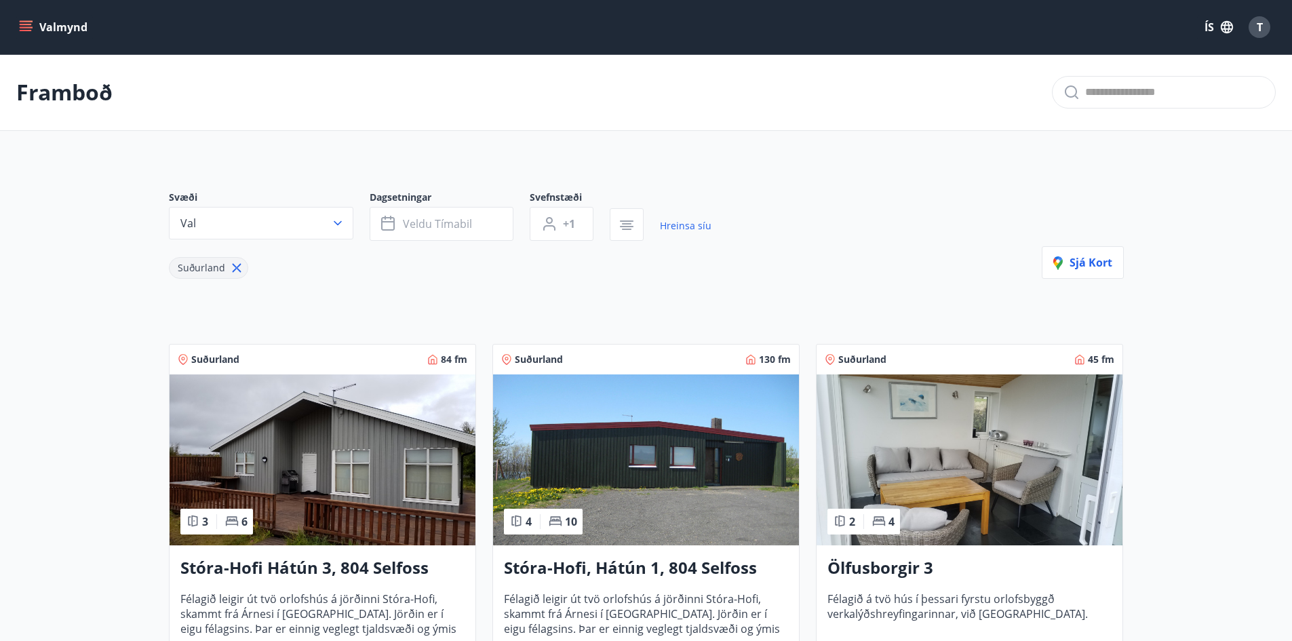
click at [363, 482] on img at bounding box center [323, 459] width 306 height 171
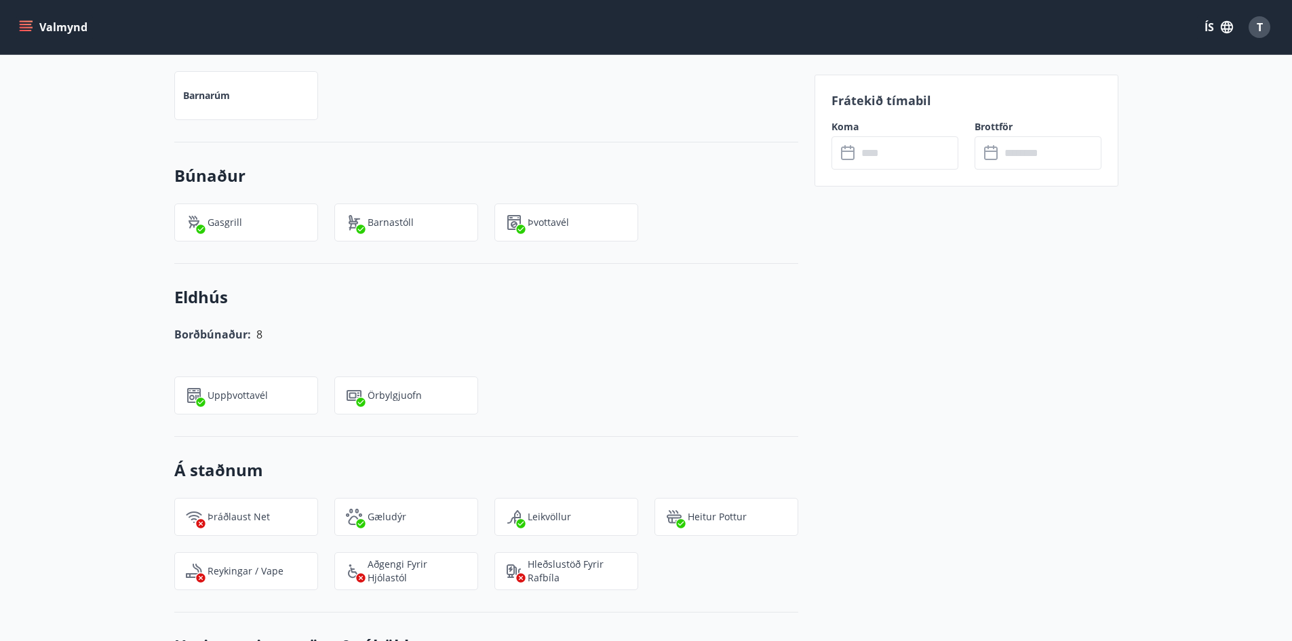
scroll to position [1153, 0]
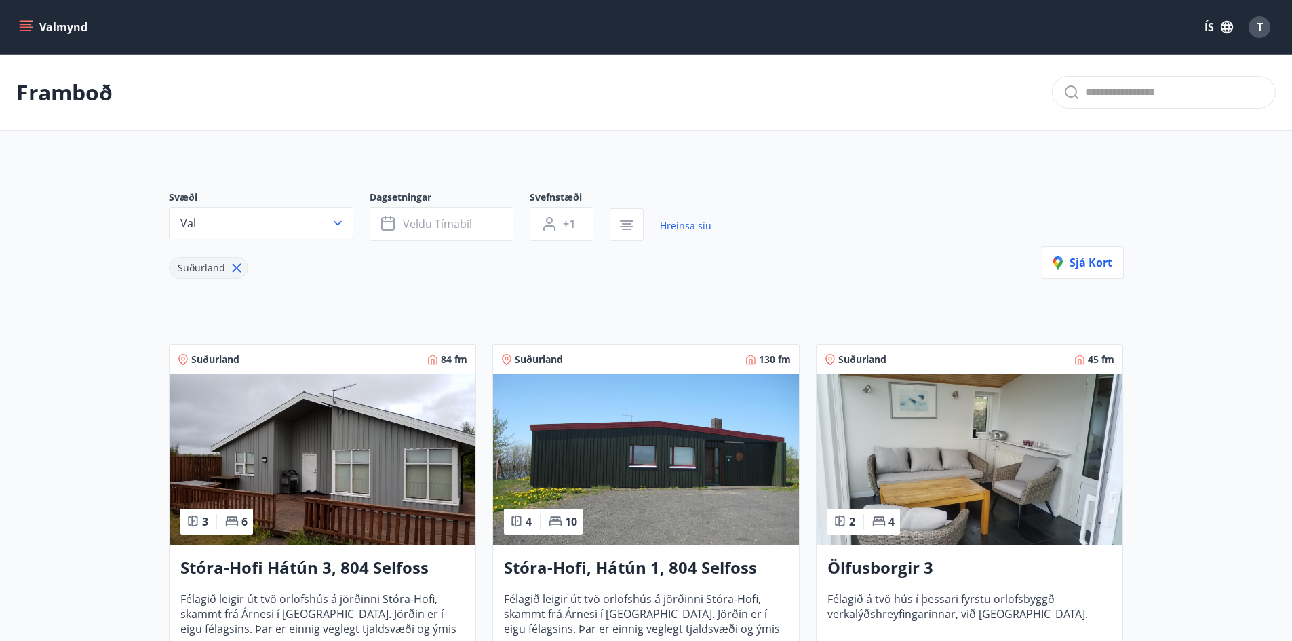
click at [639, 563] on h3 "Stóra-Hofi, Hátún 1, 804 Selfoss" at bounding box center [646, 568] width 284 height 24
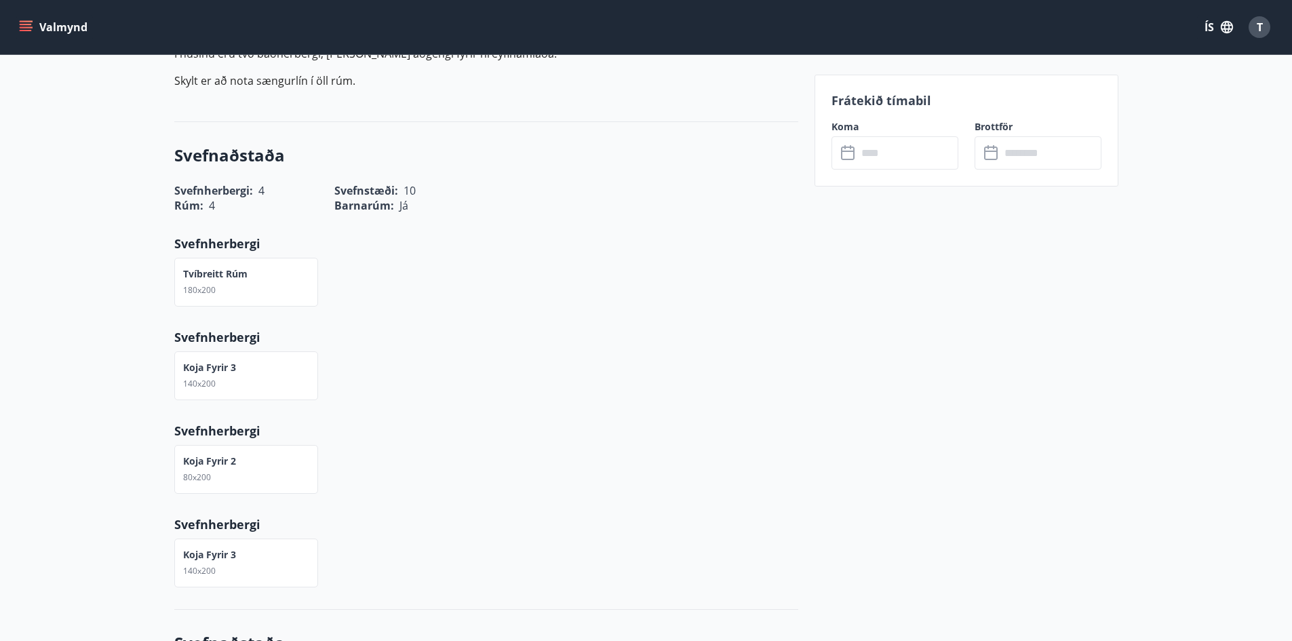
scroll to position [203, 0]
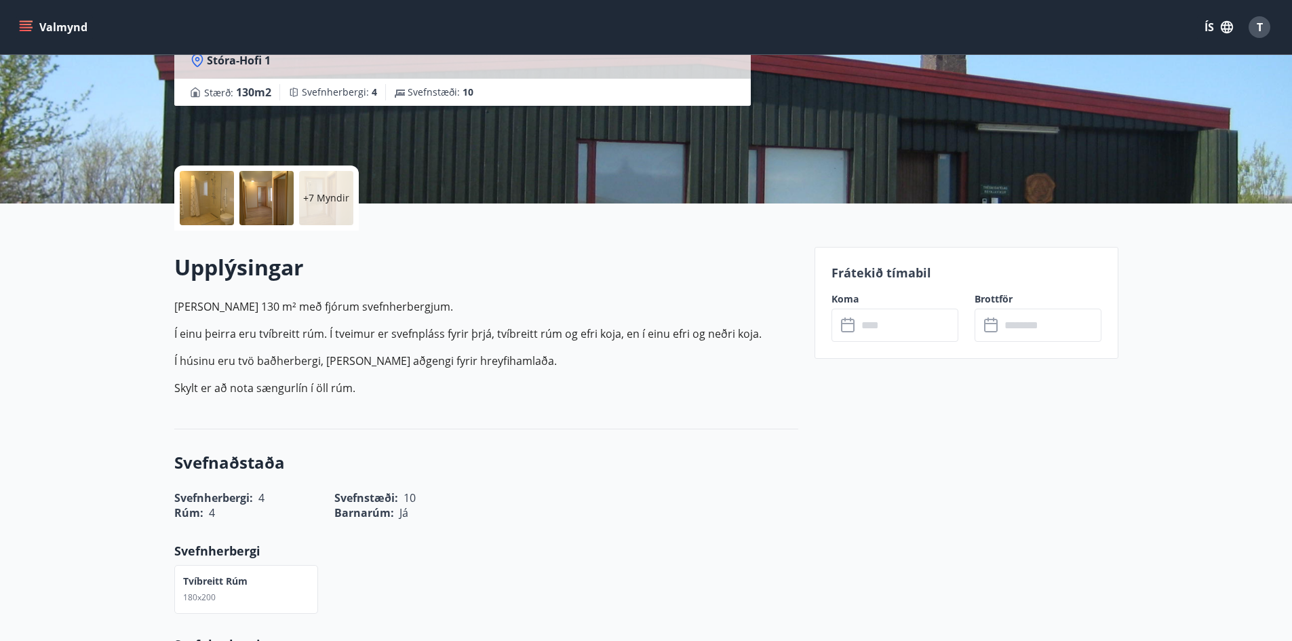
click at [845, 324] on icon at bounding box center [849, 325] width 16 height 16
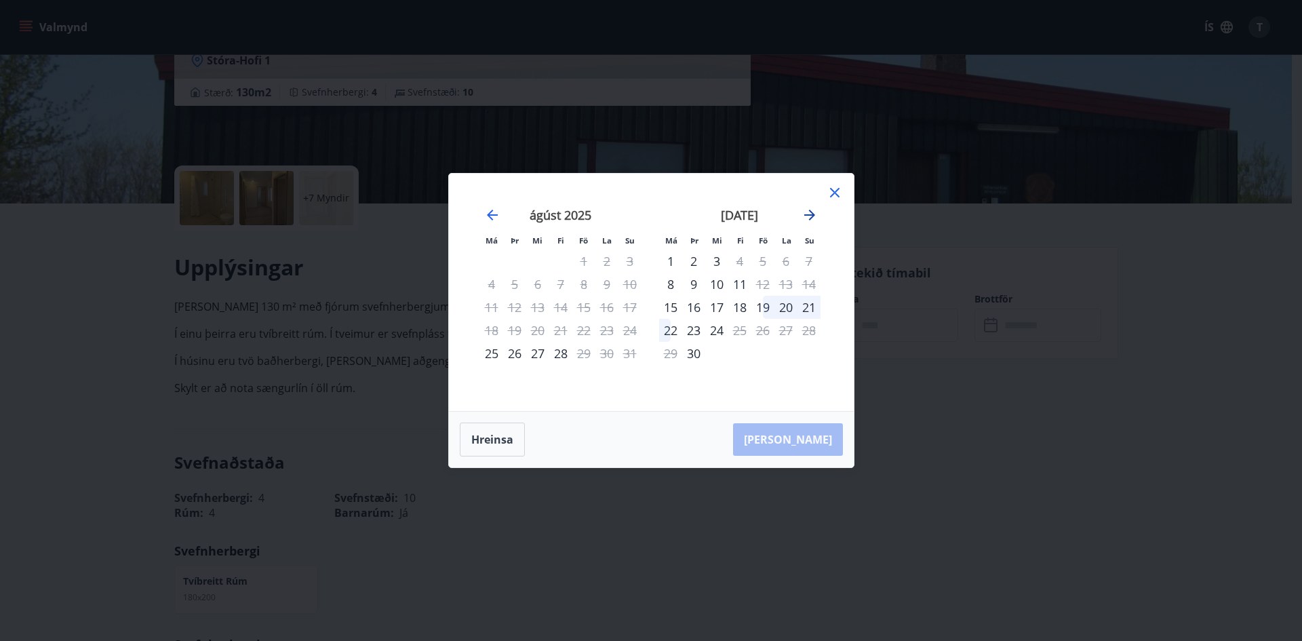
click at [808, 218] on icon "Move forward to switch to the next month." at bounding box center [809, 215] width 16 height 16
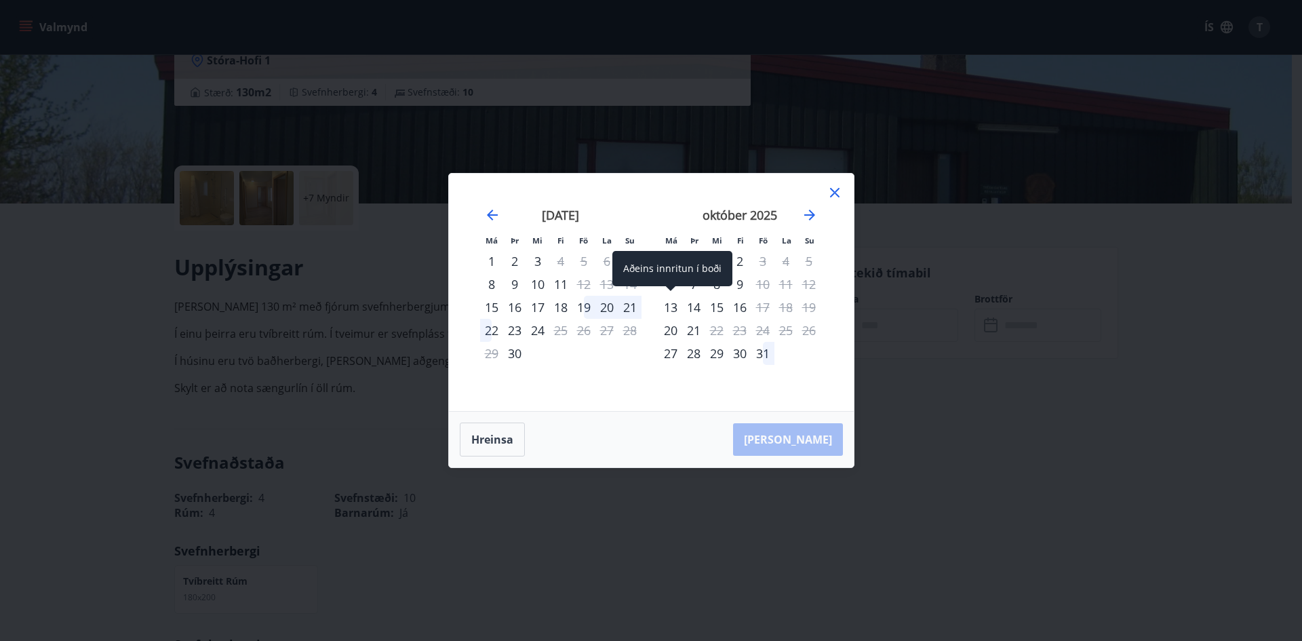
click at [671, 304] on div "13" at bounding box center [670, 307] width 23 height 23
click at [675, 305] on div "13" at bounding box center [670, 307] width 23 height 23
click at [498, 441] on button "Hreinsa" at bounding box center [492, 439] width 65 height 34
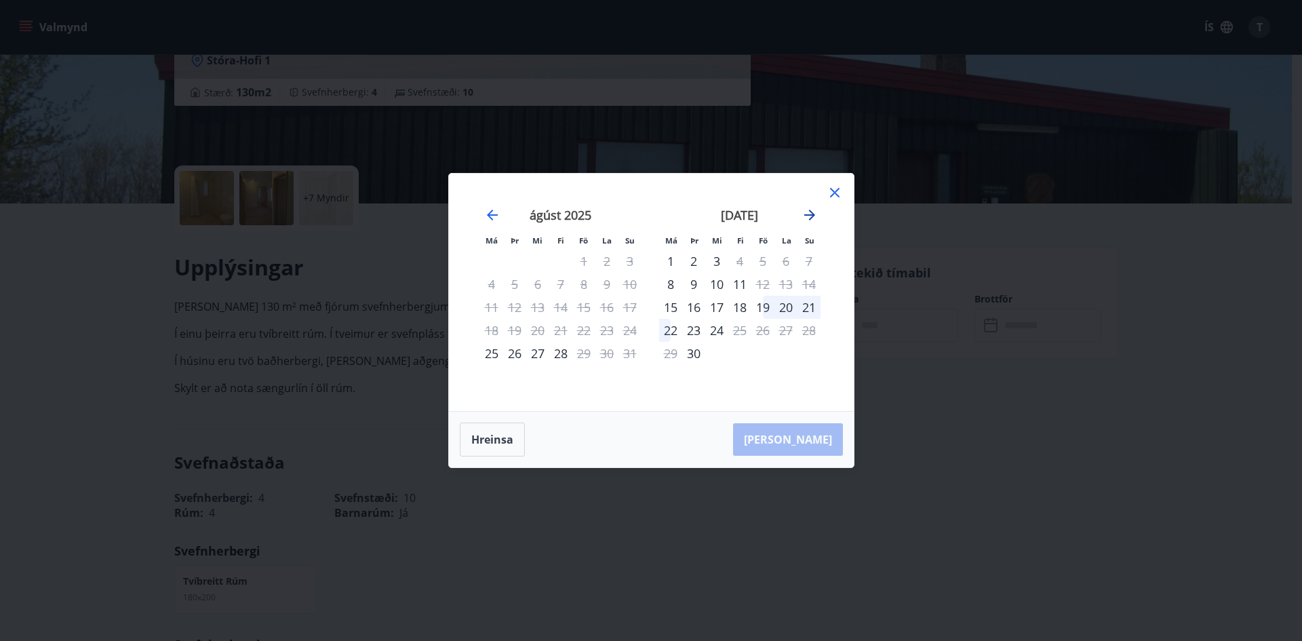
click at [814, 210] on icon "Move forward to switch to the next month." at bounding box center [809, 215] width 16 height 16
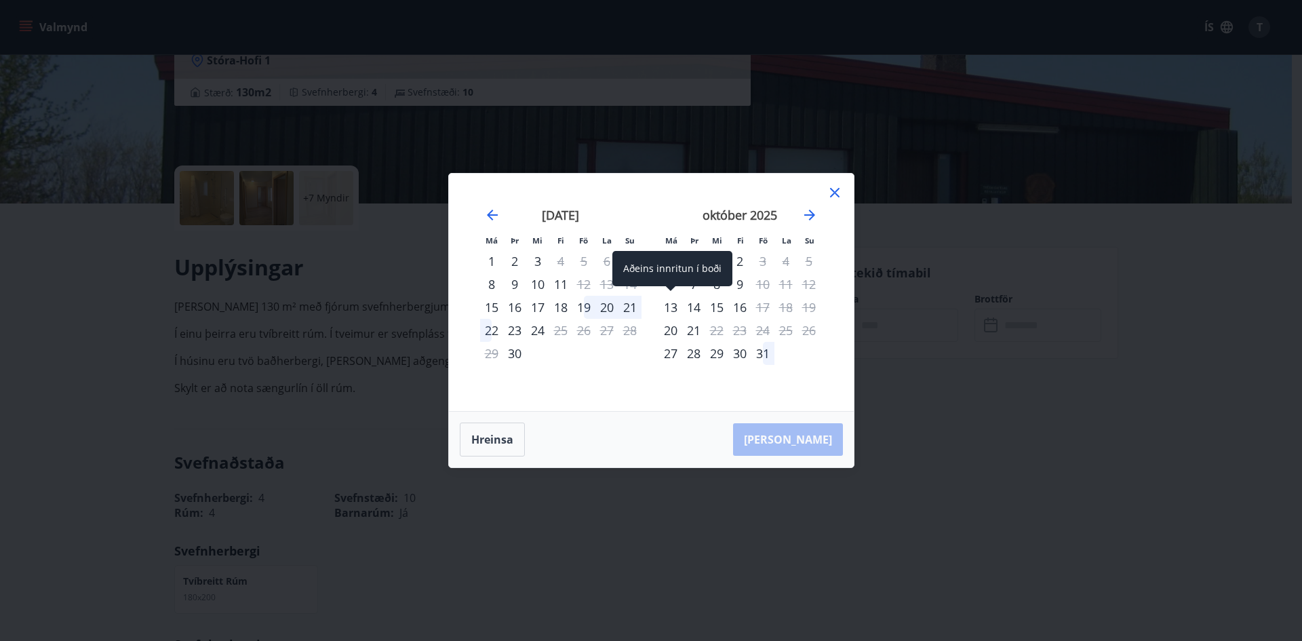
click at [667, 302] on div "13" at bounding box center [670, 307] width 23 height 23
click at [738, 308] on div "16" at bounding box center [739, 307] width 23 height 23
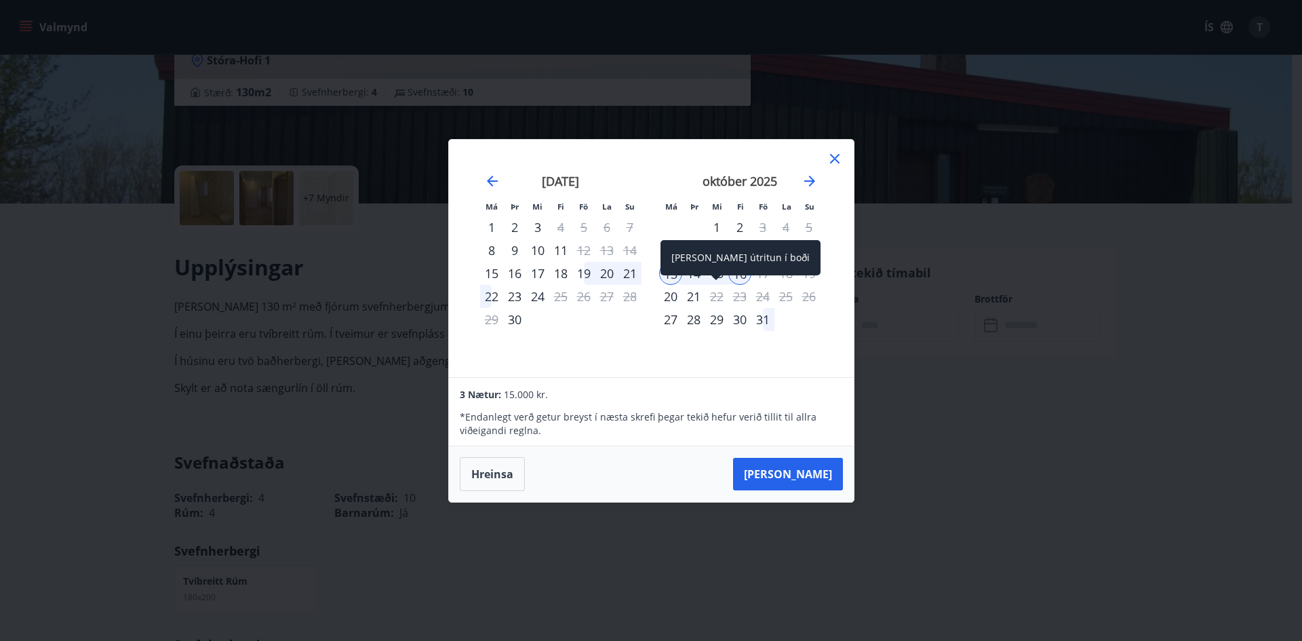
click at [698, 271] on div "Aðeins útritun í boði" at bounding box center [740, 257] width 160 height 35
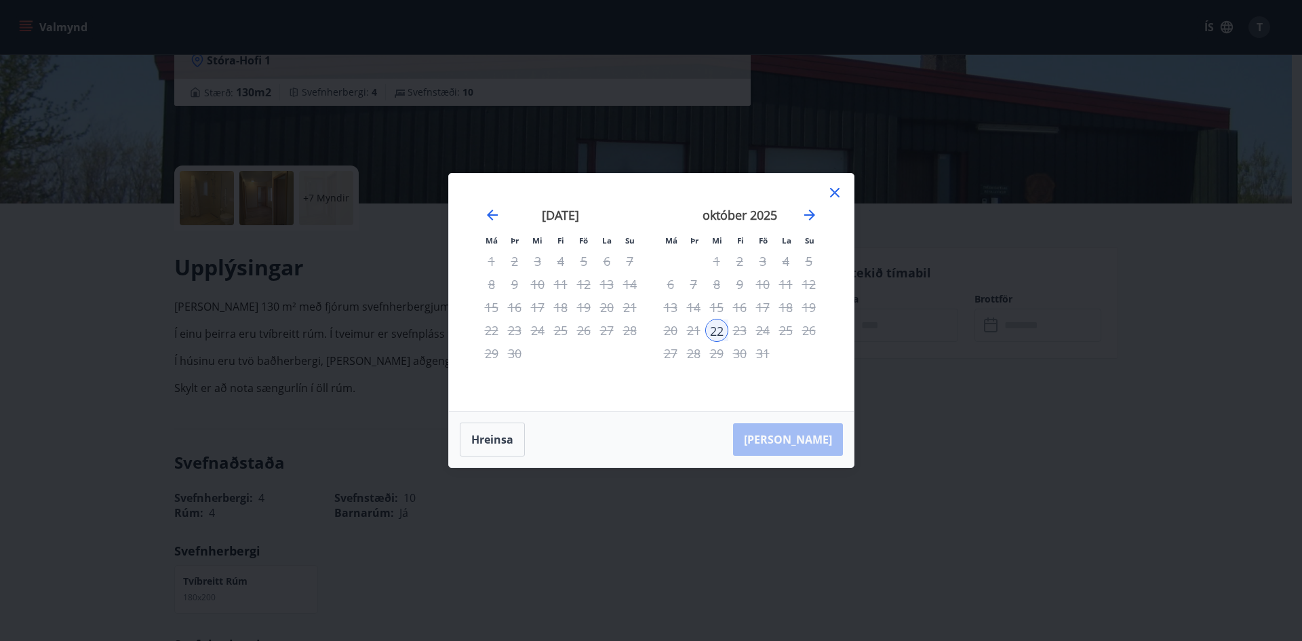
click at [697, 330] on div "21" at bounding box center [693, 330] width 23 height 23
click at [494, 446] on button "Hreinsa" at bounding box center [492, 439] width 65 height 34
click at [698, 304] on div "14" at bounding box center [693, 307] width 23 height 23
click at [742, 304] on div "16" at bounding box center [739, 307] width 23 height 23
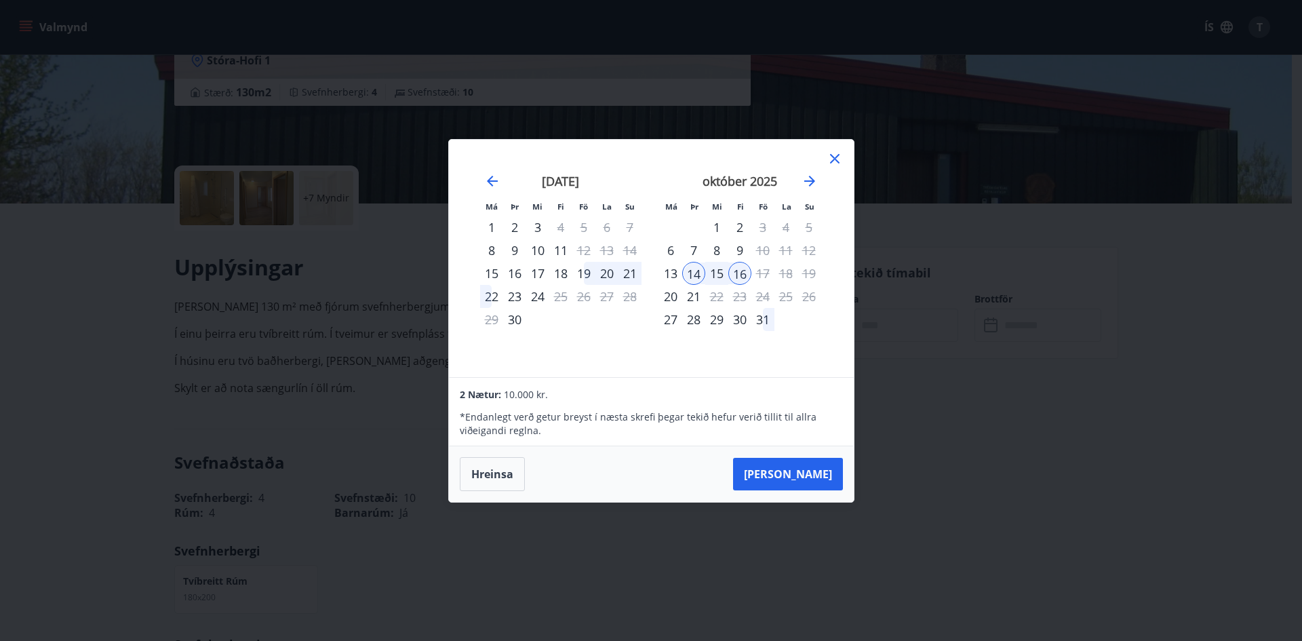
click at [833, 149] on div "Má Þr Mi Fi Fö La Su Má Þr Mi Fi Fö La Su ágúst 2025 1 2 3 4 5 6 7 8 9 10 11 12…" at bounding box center [651, 258] width 405 height 237
click at [829, 159] on icon at bounding box center [835, 159] width 16 height 16
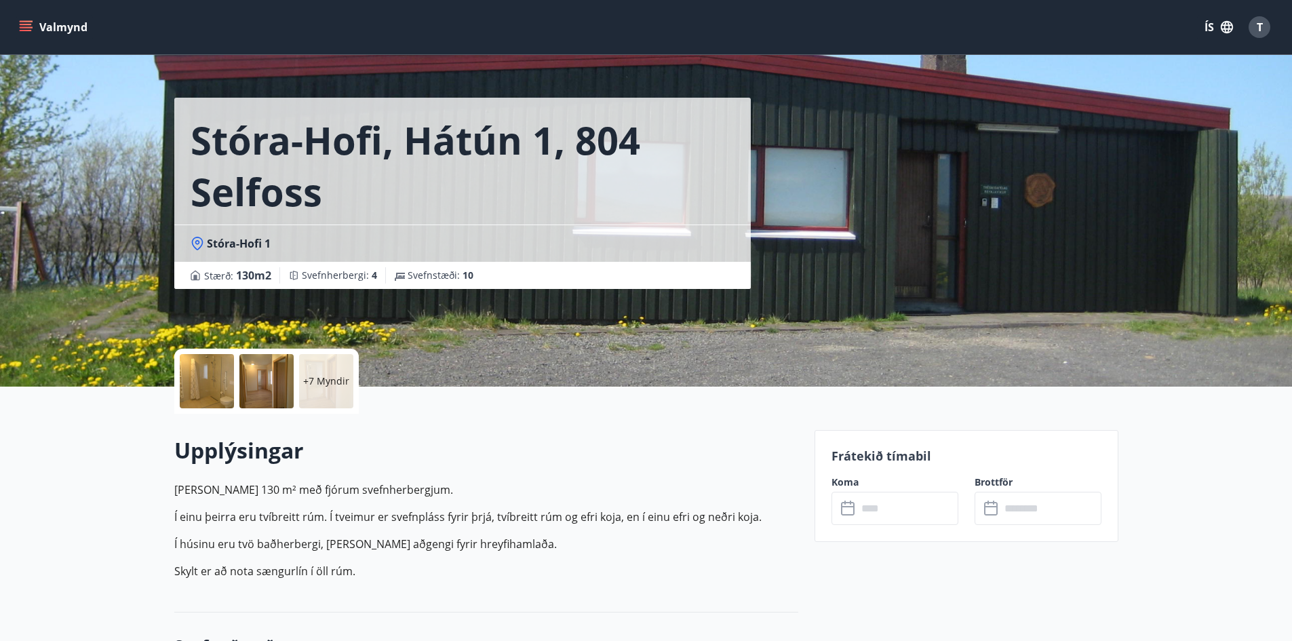
scroll to position [0, 0]
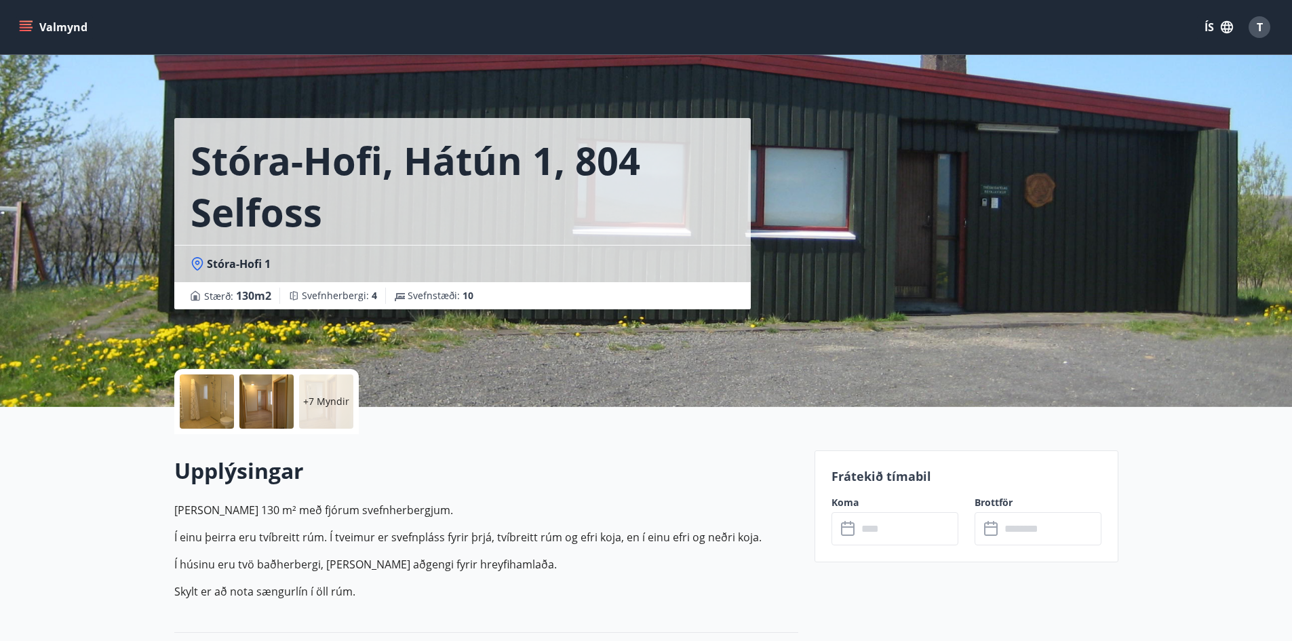
click at [31, 31] on icon "menu" at bounding box center [26, 27] width 14 height 14
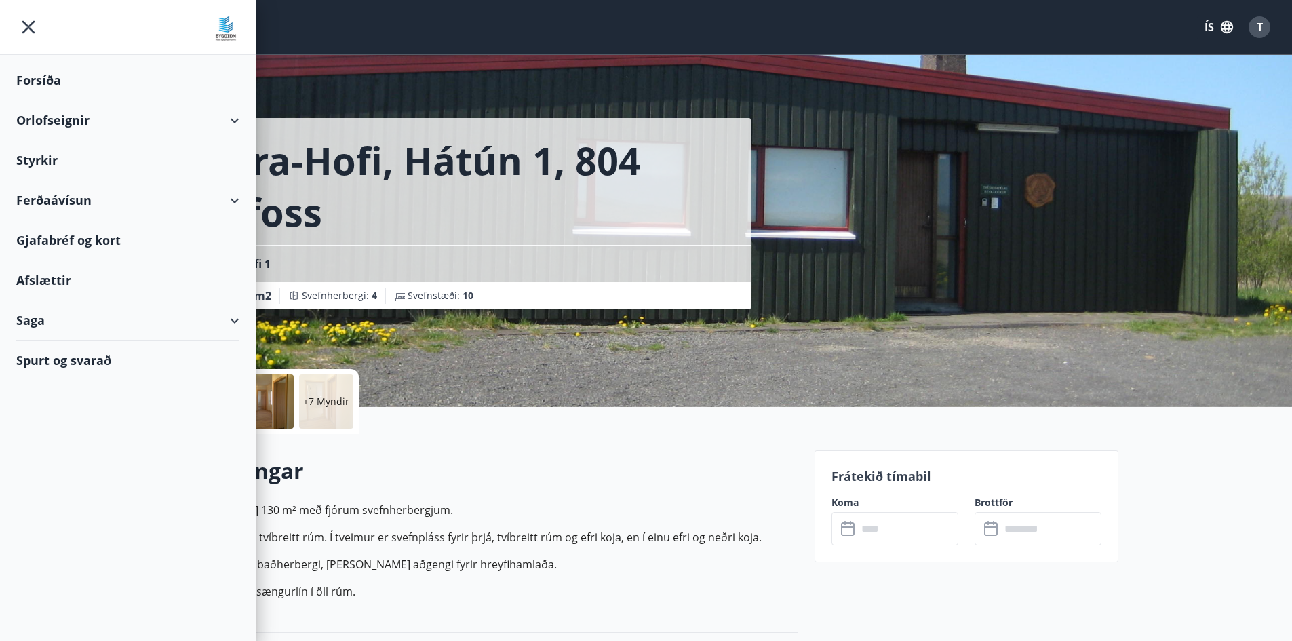
click at [44, 78] on div "Forsíða" at bounding box center [127, 80] width 223 height 40
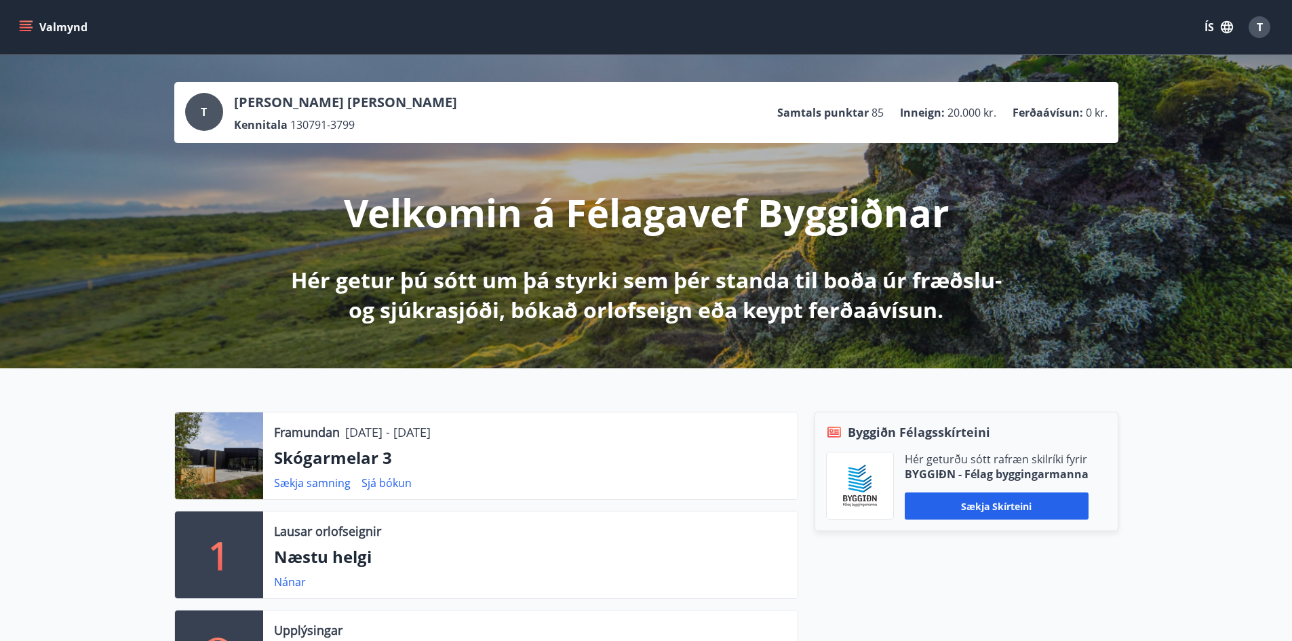
drag, startPoint x: 494, startPoint y: 431, endPoint x: 349, endPoint y: 430, distance: 145.1
click at [349, 430] on div "Framundan 09.10.2025 - 14.10.2025" at bounding box center [530, 432] width 513 height 18
click at [530, 443] on div "Framundan 09.10.2025 - 14.10.2025 Skógarmelar 3 Sækja samning Sjá bókun" at bounding box center [530, 455] width 534 height 87
click at [39, 22] on button "Valmynd" at bounding box center [54, 27] width 77 height 24
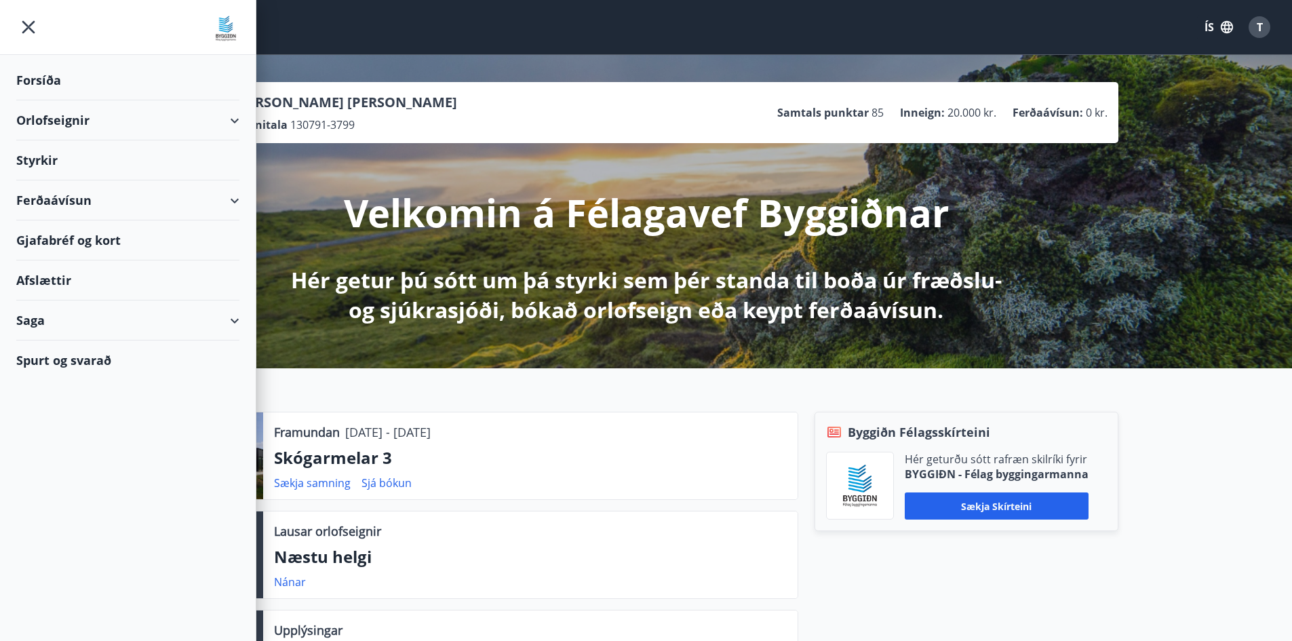
click at [71, 118] on div "Orlofseignir" at bounding box center [127, 120] width 223 height 40
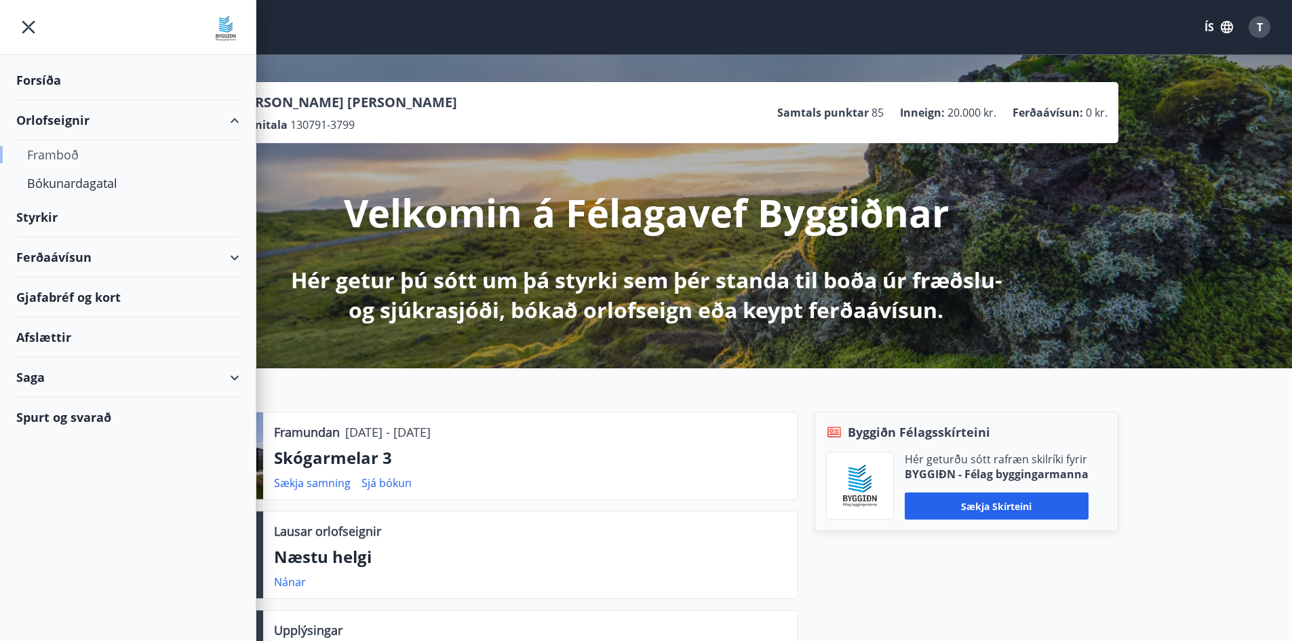
click at [66, 153] on div "Framboð" at bounding box center [127, 154] width 201 height 28
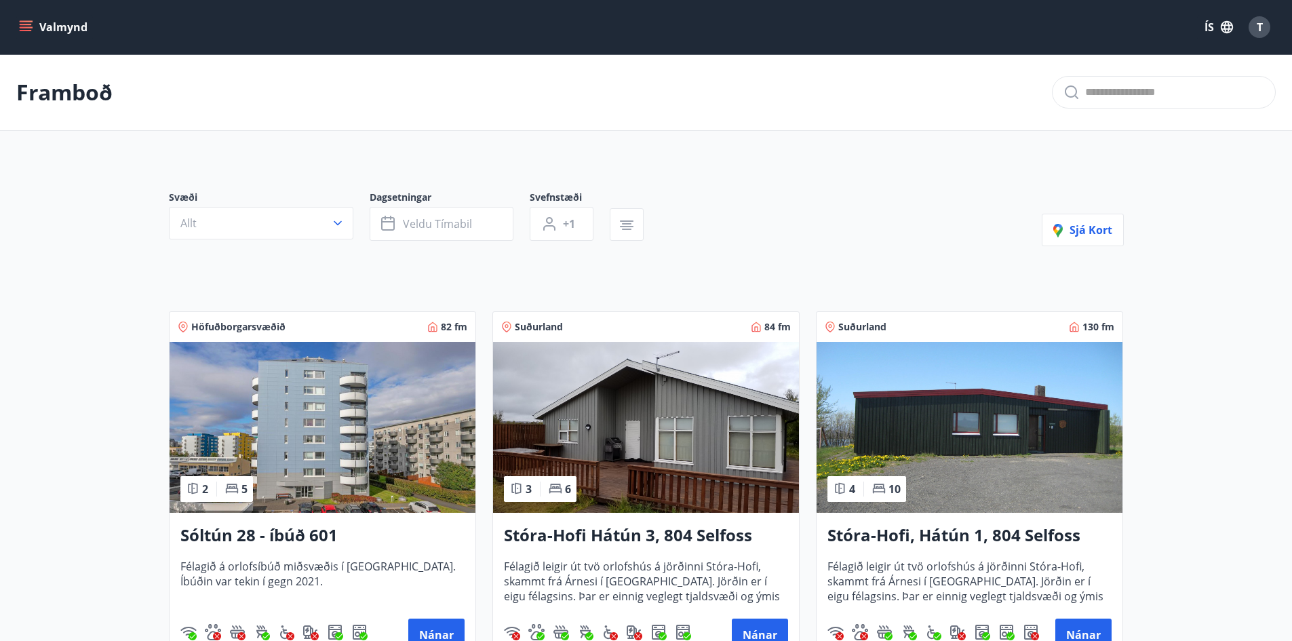
click at [646, 534] on h3 "Stóra-Hofi Hátún 3, 804 Selfoss" at bounding box center [646, 535] width 284 height 24
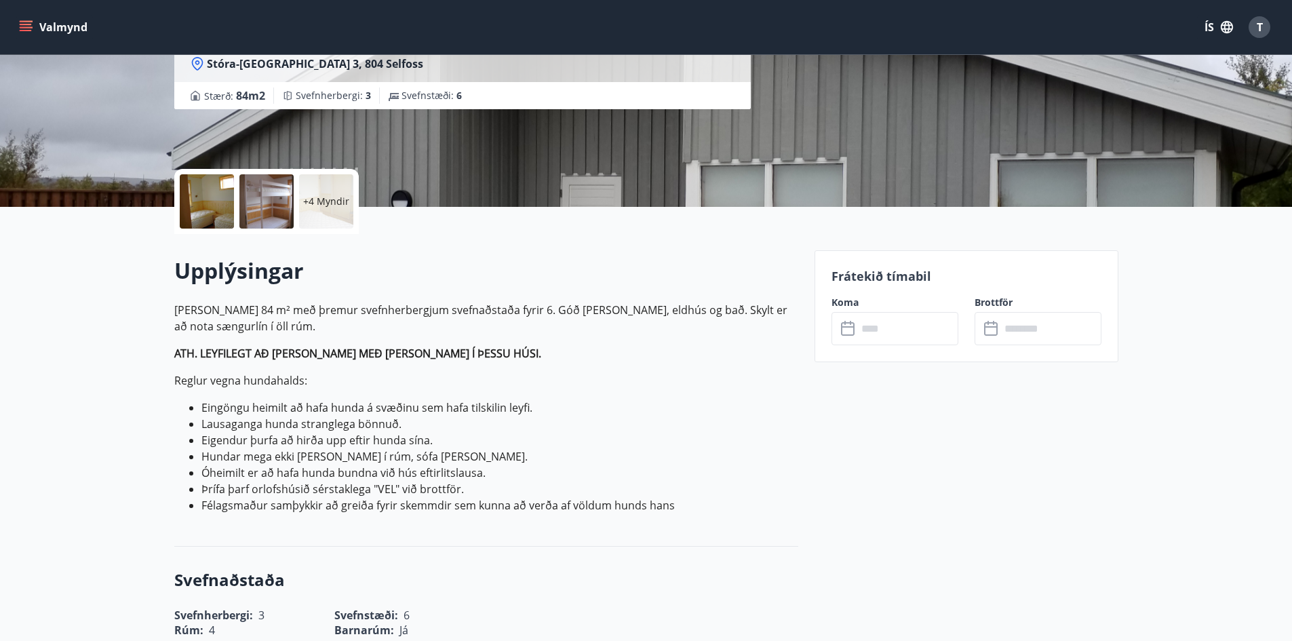
scroll to position [203, 0]
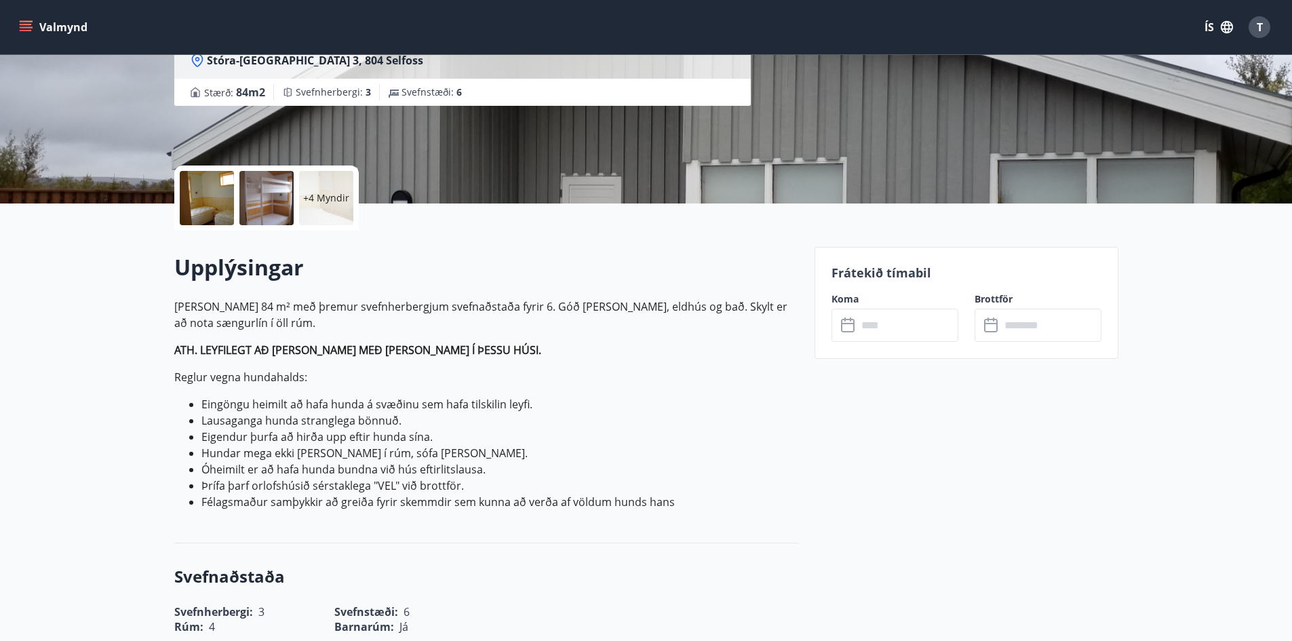
click at [839, 332] on div "​ ​" at bounding box center [894, 325] width 127 height 33
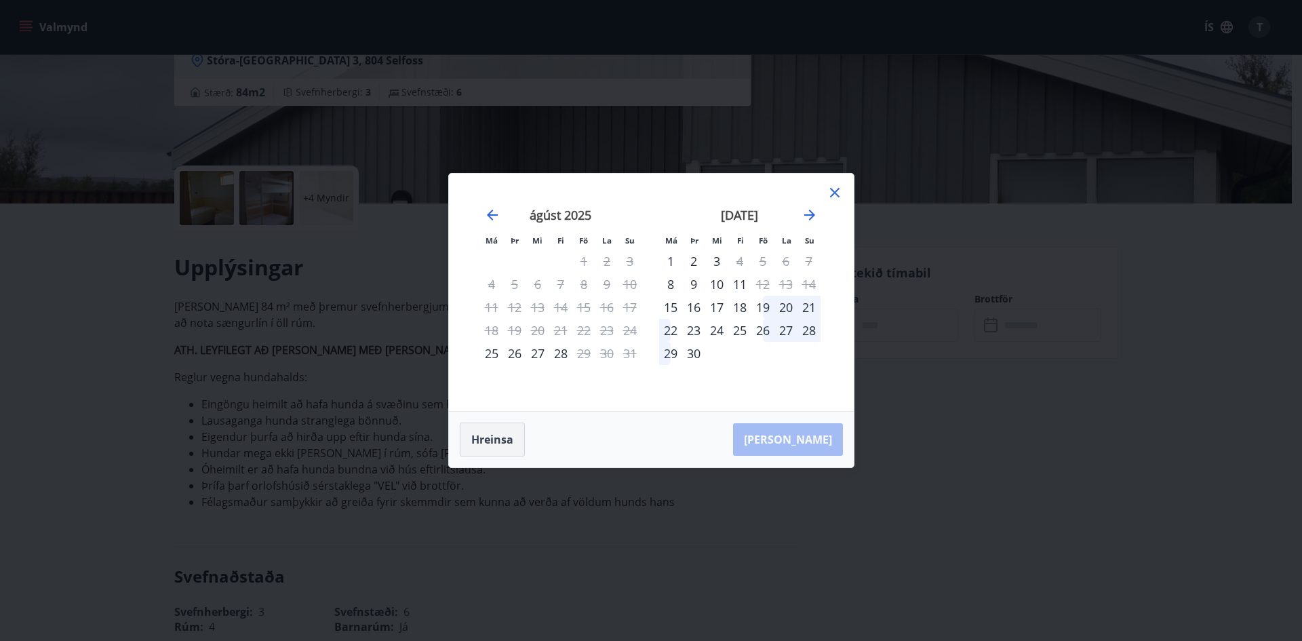
click at [484, 439] on button "Hreinsa" at bounding box center [492, 439] width 65 height 34
click at [824, 208] on div "september 2025 1 2 3 4 5 6 7 8 9 10 11 12 13 14 15 16 17 18 19 20 21 22 23 24 2…" at bounding box center [739, 301] width 179 height 222
click at [812, 210] on icon "Move forward to switch to the next month." at bounding box center [809, 215] width 16 height 16
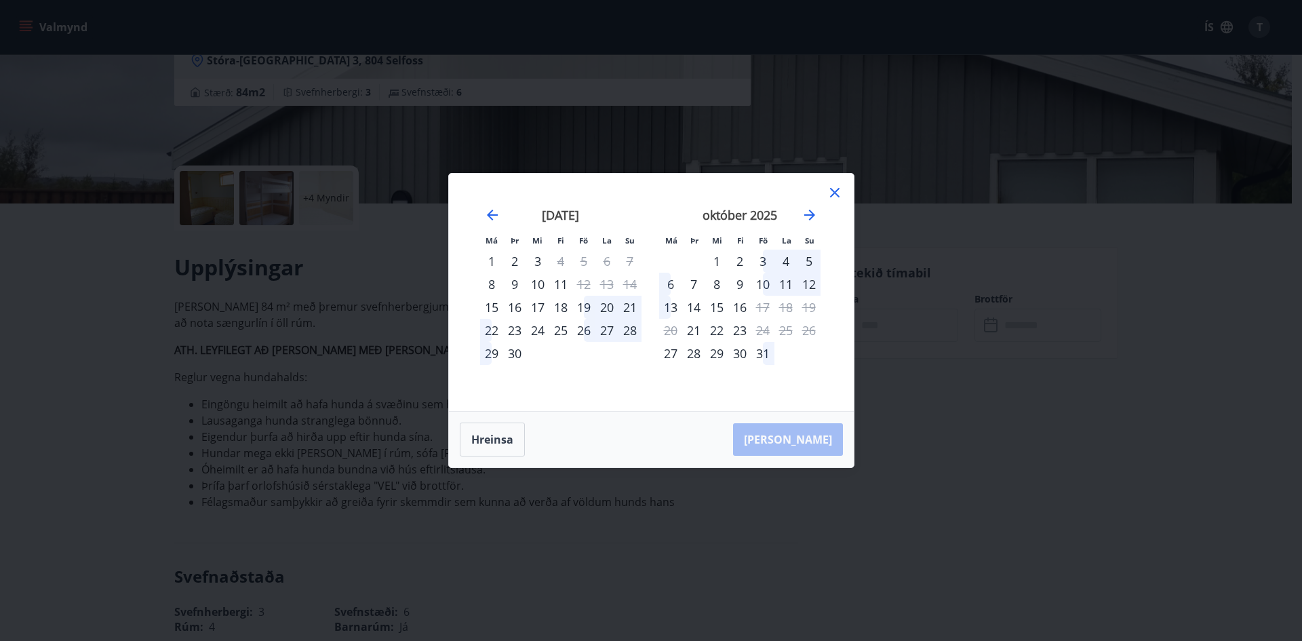
click at [698, 303] on div "14" at bounding box center [693, 307] width 23 height 23
click at [745, 306] on div "16" at bounding box center [739, 307] width 23 height 23
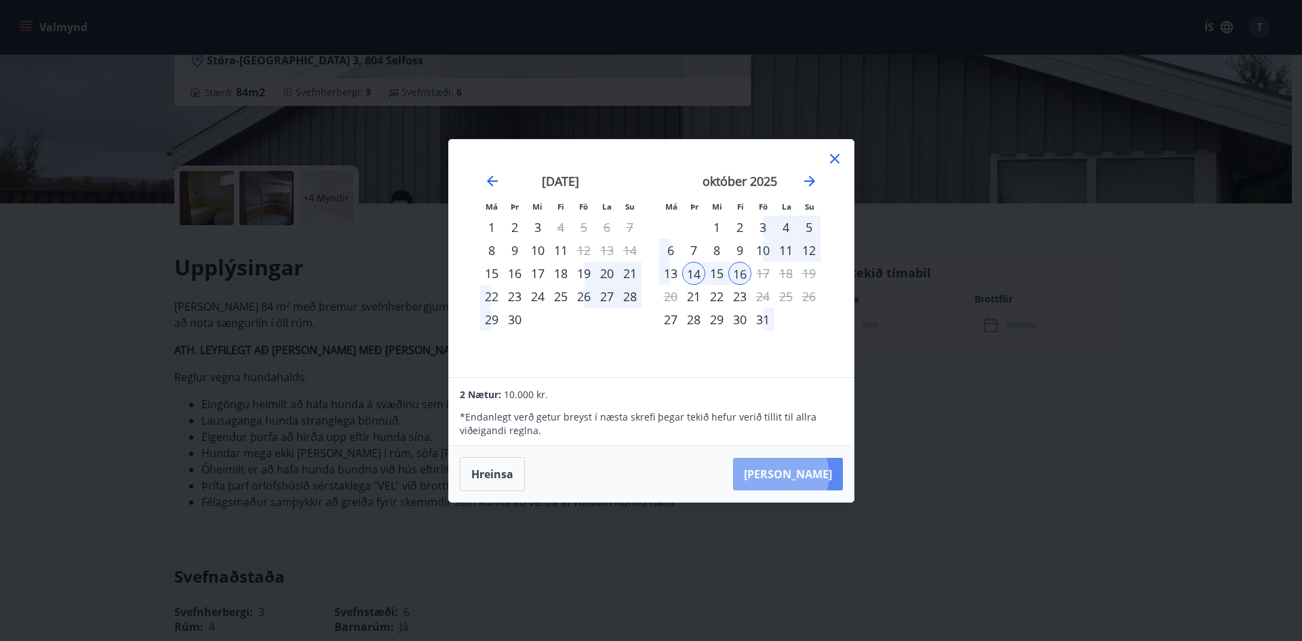
click at [822, 475] on button "Taka Frá" at bounding box center [788, 474] width 110 height 33
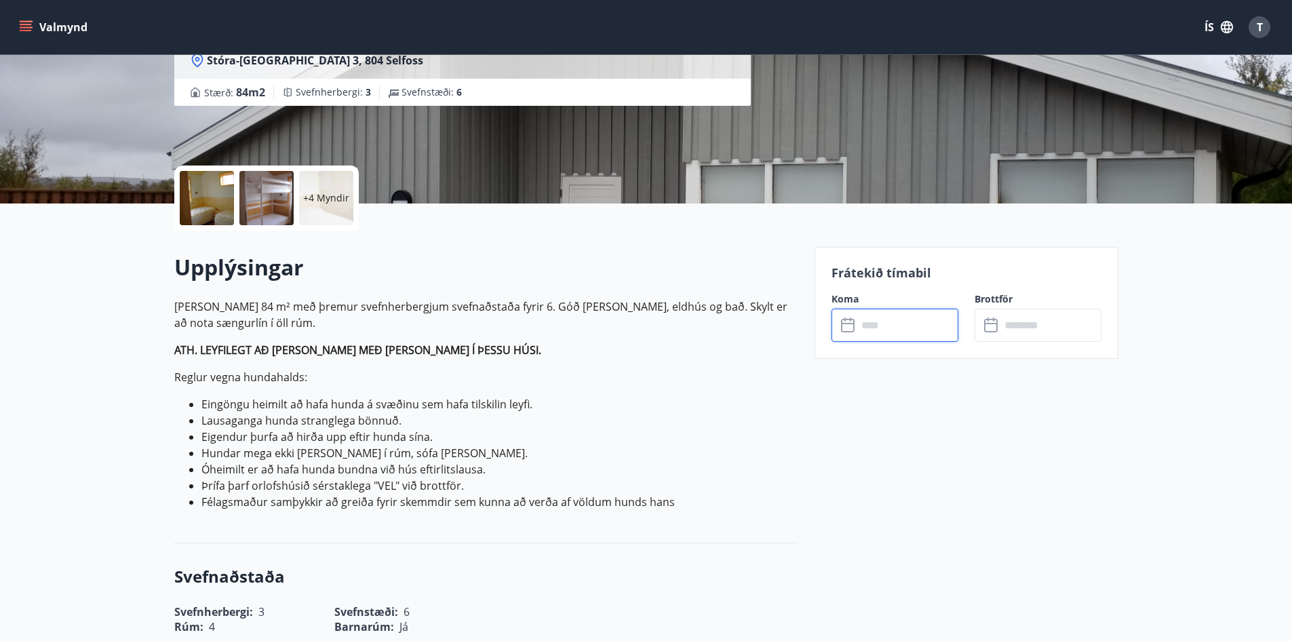
type input "******"
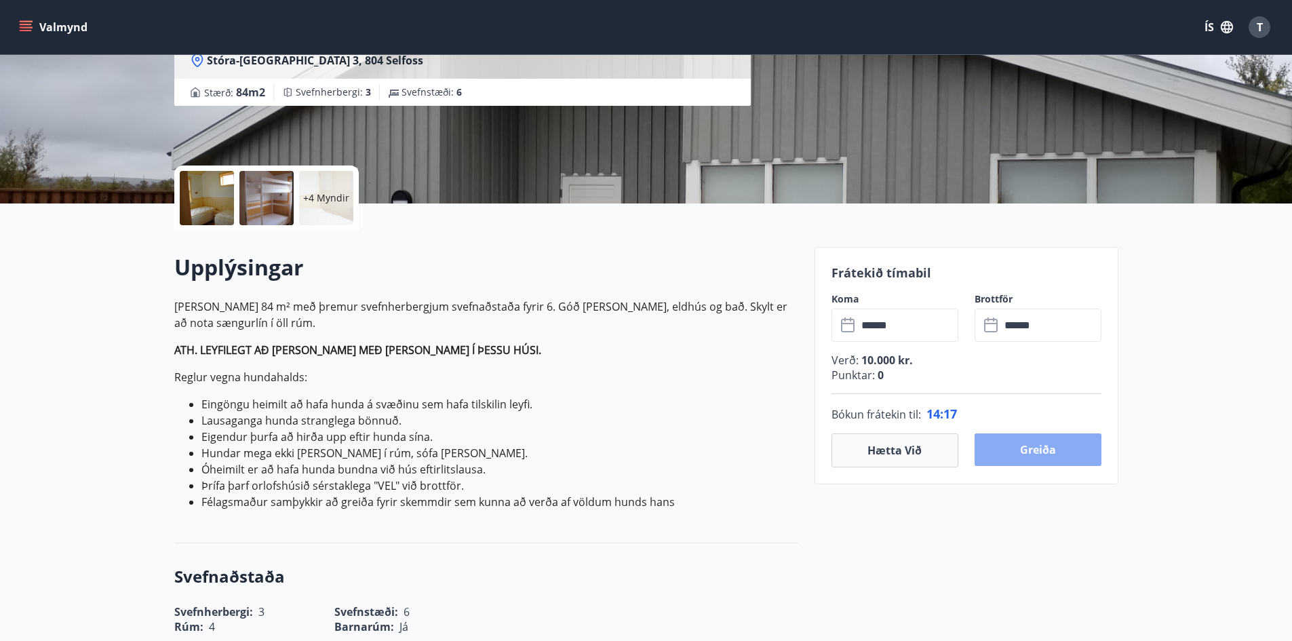
click at [1035, 452] on button "Greiða" at bounding box center [1037, 449] width 127 height 33
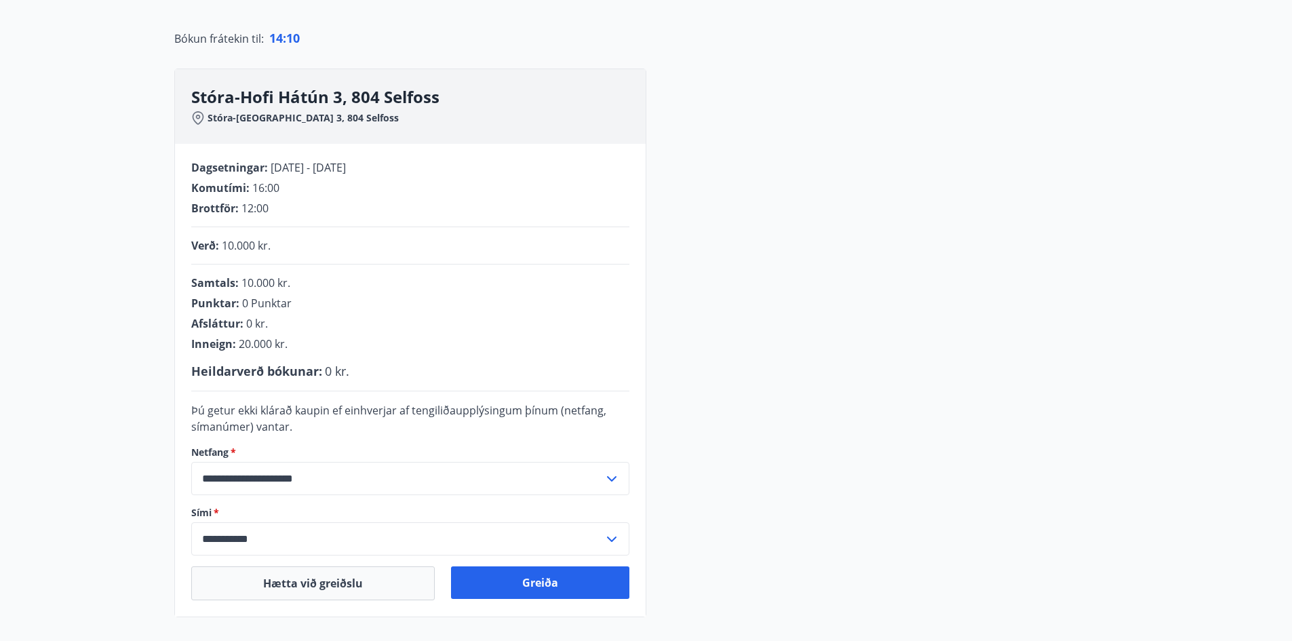
scroll to position [203, 0]
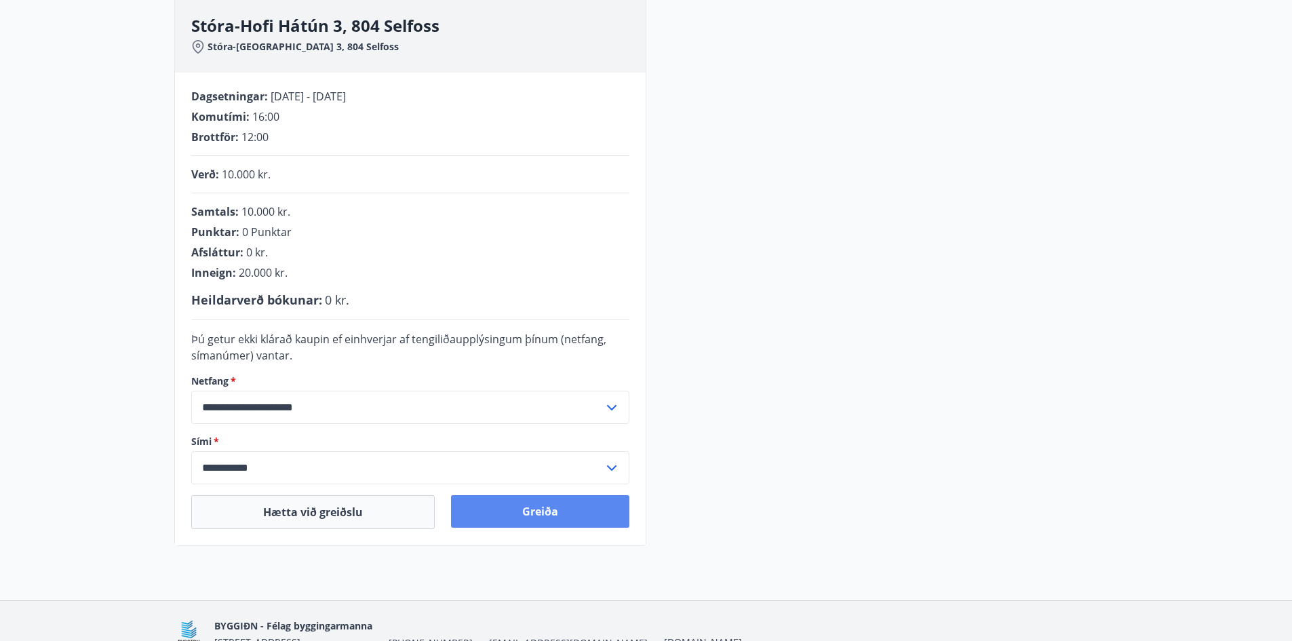
click at [548, 520] on button "Greiða" at bounding box center [540, 511] width 178 height 33
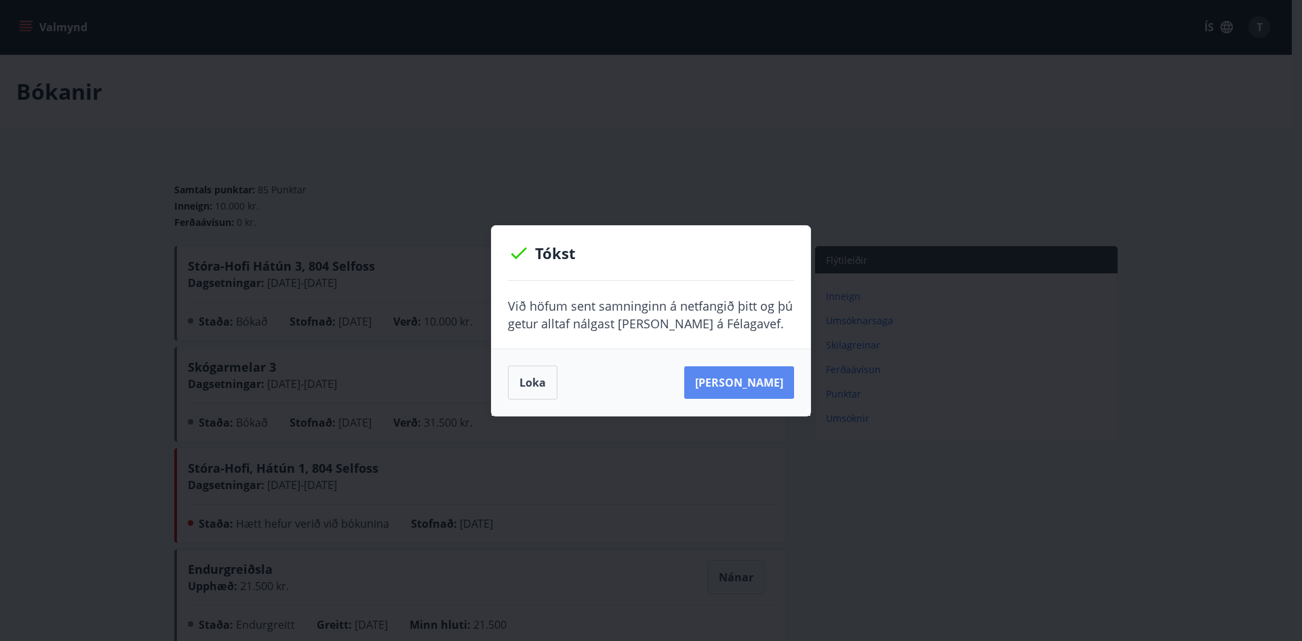
click at [758, 386] on button "Sjá samning" at bounding box center [739, 382] width 110 height 33
click at [514, 383] on button "Loka" at bounding box center [532, 382] width 49 height 34
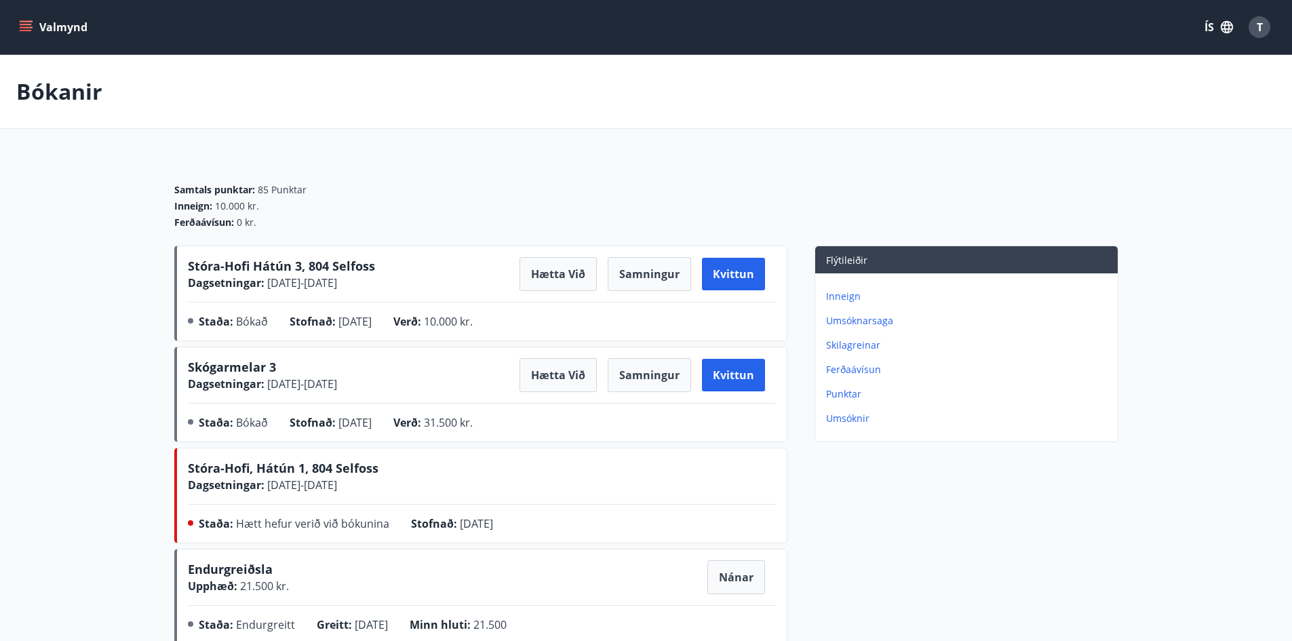
click at [36, 22] on button "Valmynd" at bounding box center [54, 27] width 77 height 24
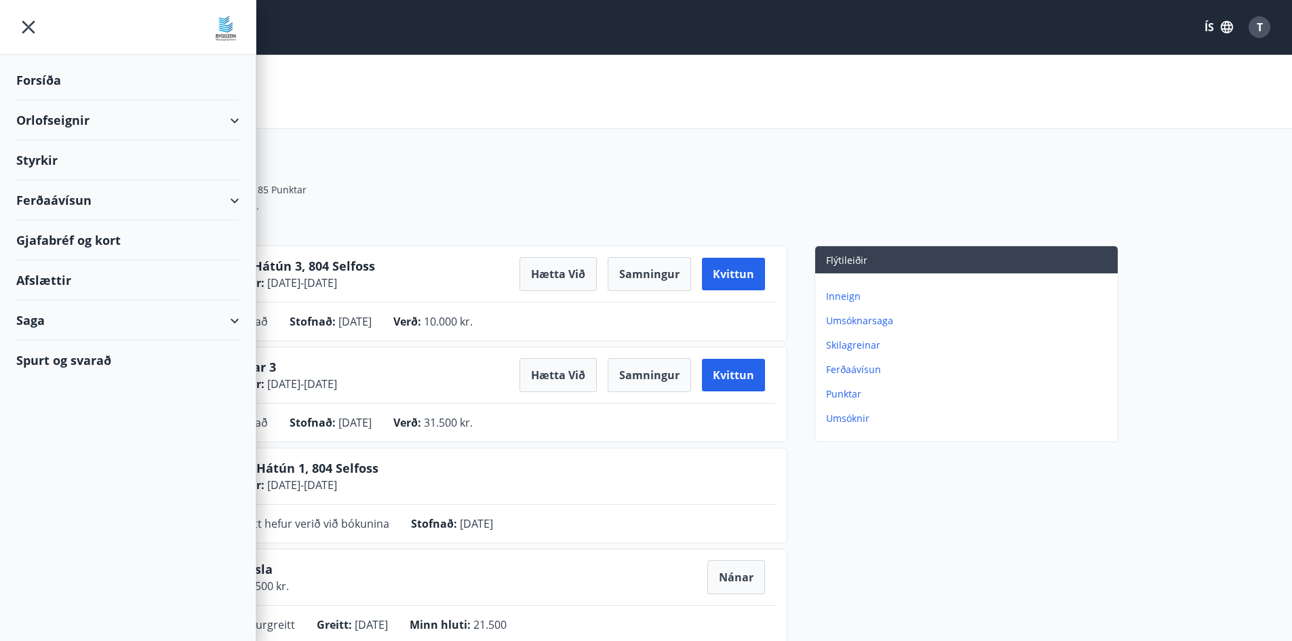
click at [51, 82] on div "Forsíða" at bounding box center [127, 80] width 223 height 40
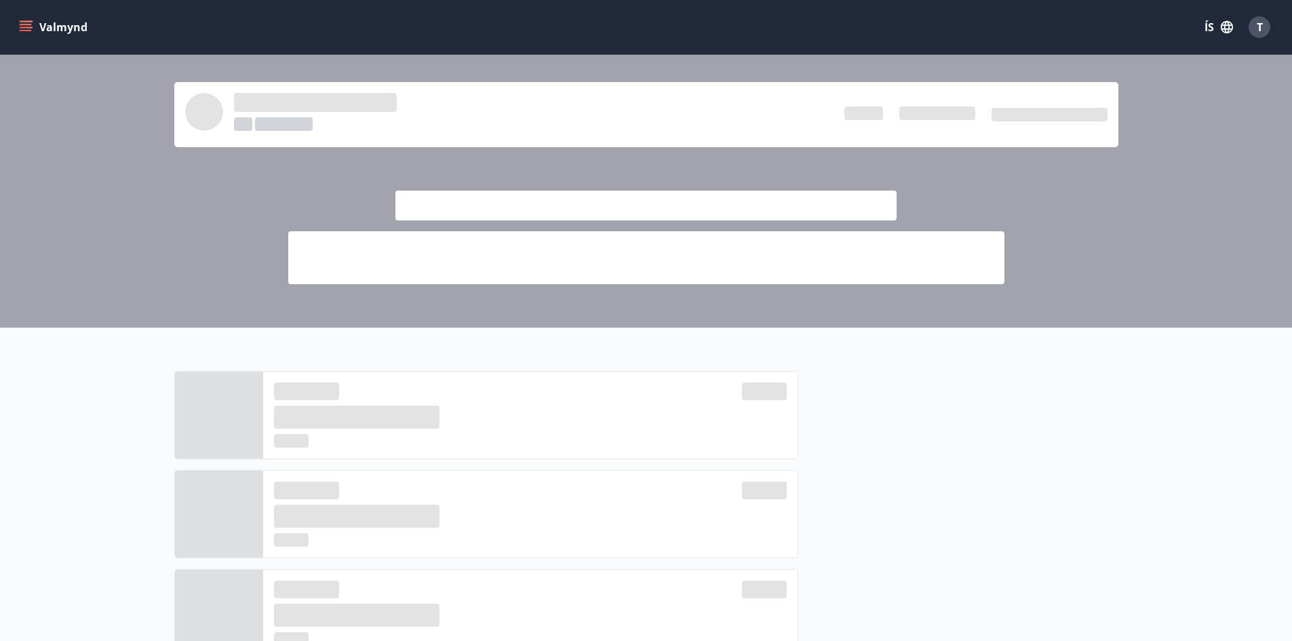
click at [5, 14] on div "Valmynd ÍS T" at bounding box center [646, 27] width 1292 height 54
click at [15, 17] on div "Valmynd ÍS T" at bounding box center [646, 27] width 1292 height 54
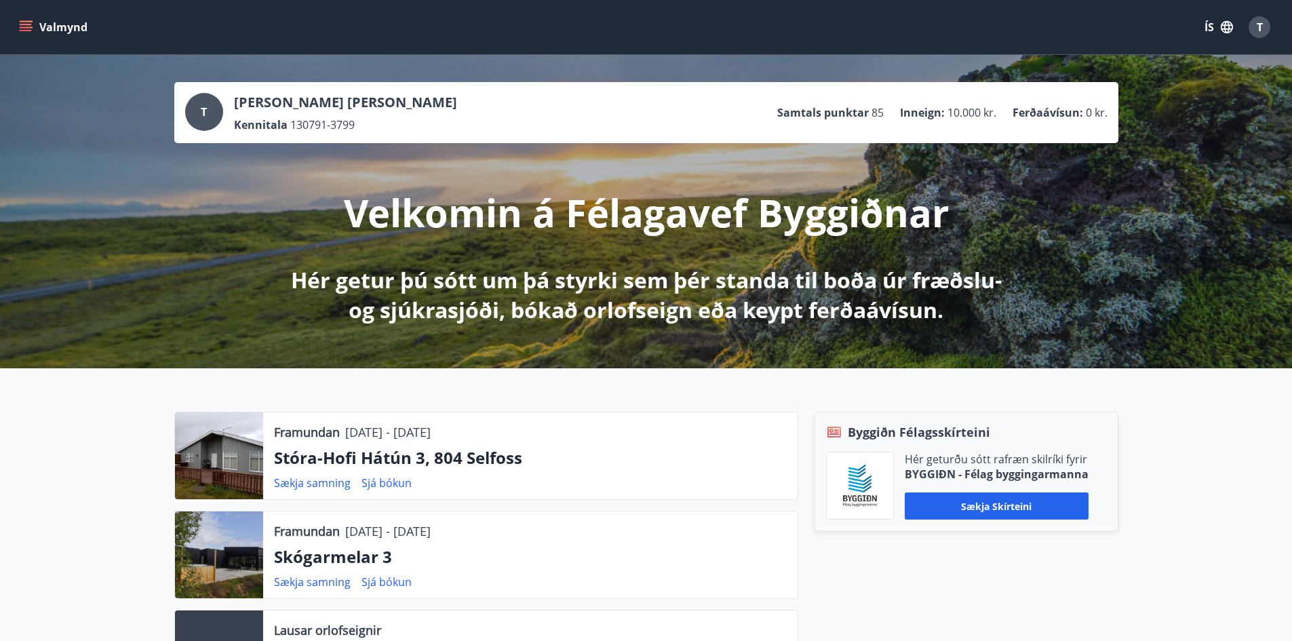
click at [33, 26] on button "Valmynd" at bounding box center [54, 27] width 77 height 24
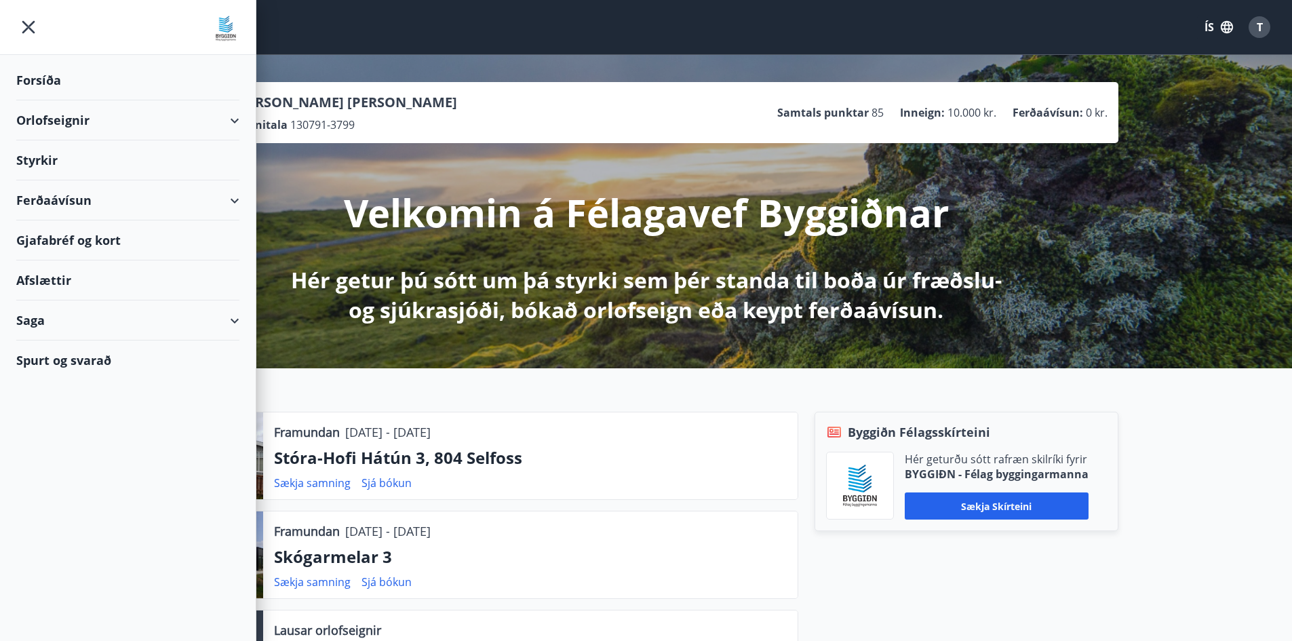
click at [62, 123] on div "Orlofseignir" at bounding box center [127, 120] width 223 height 40
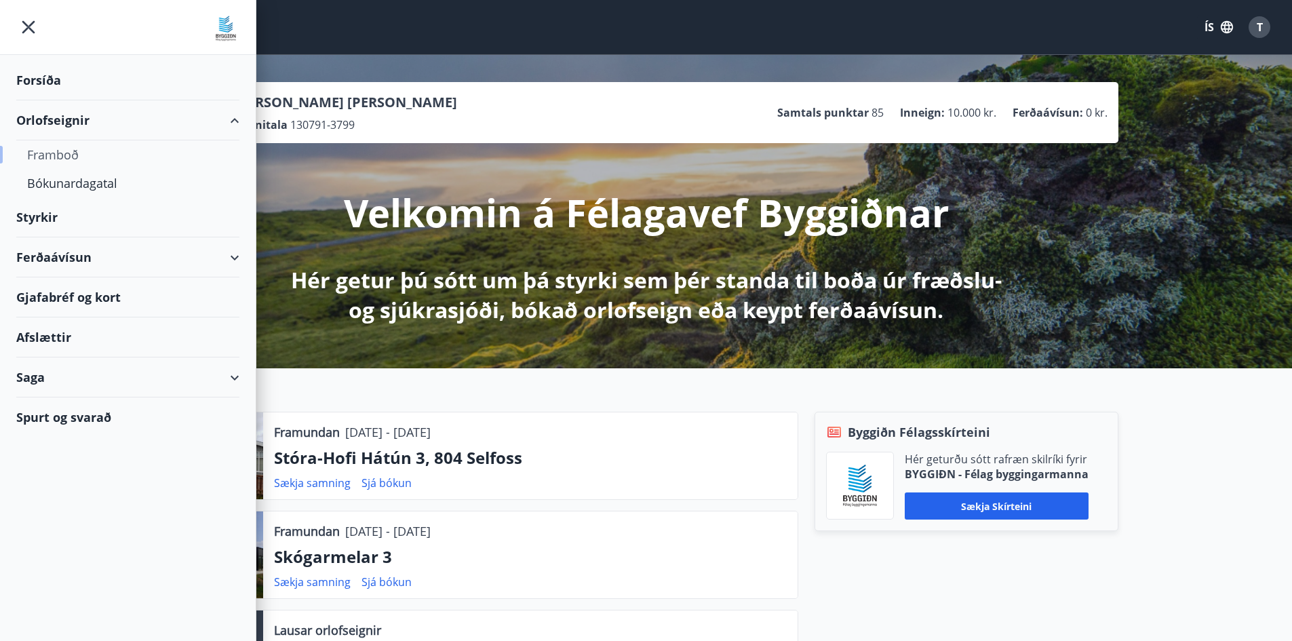
click at [73, 159] on div "Framboð" at bounding box center [127, 154] width 201 height 28
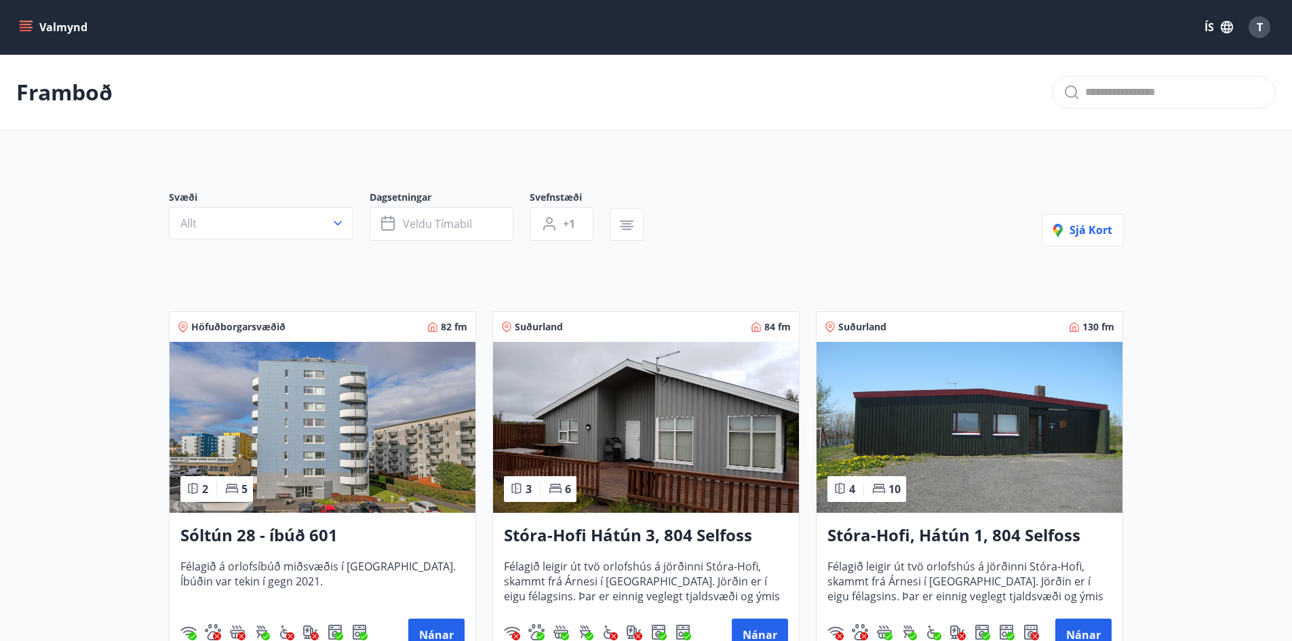
click at [1094, 96] on input "text" at bounding box center [1174, 92] width 179 height 22
paste input "**********"
type input "**********"
click at [1111, 130] on span "Svignaskarð 25" at bounding box center [1164, 135] width 202 height 16
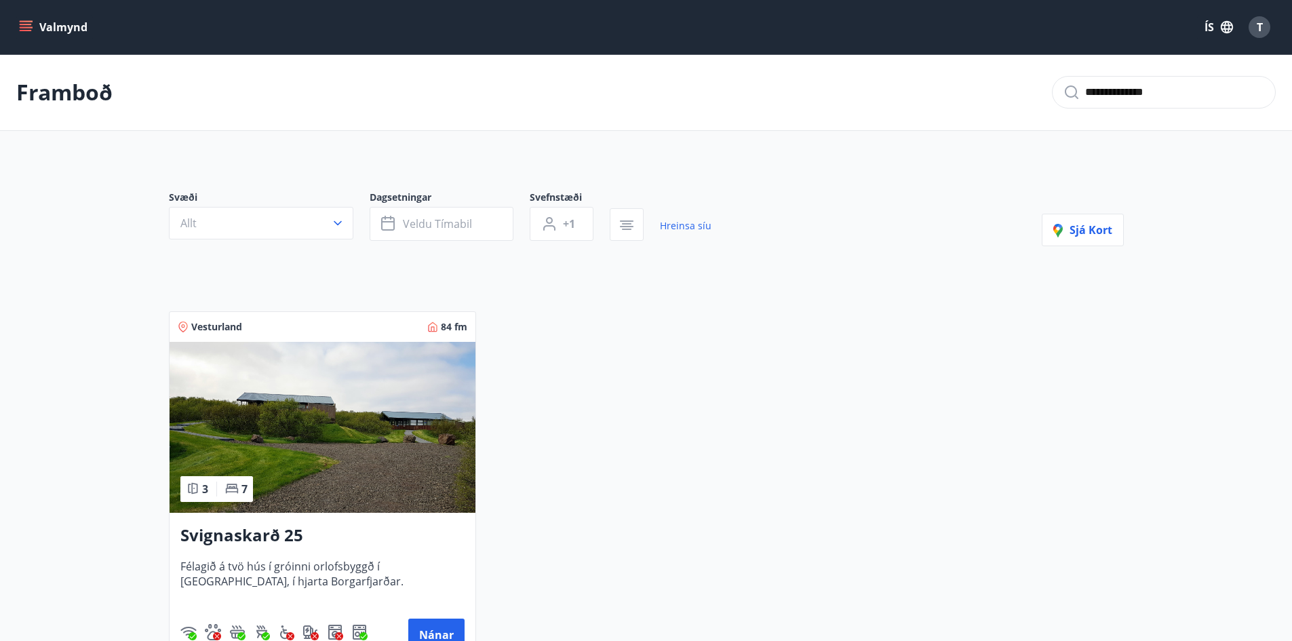
click at [285, 528] on h3 "Svignaskarð 25" at bounding box center [322, 535] width 284 height 24
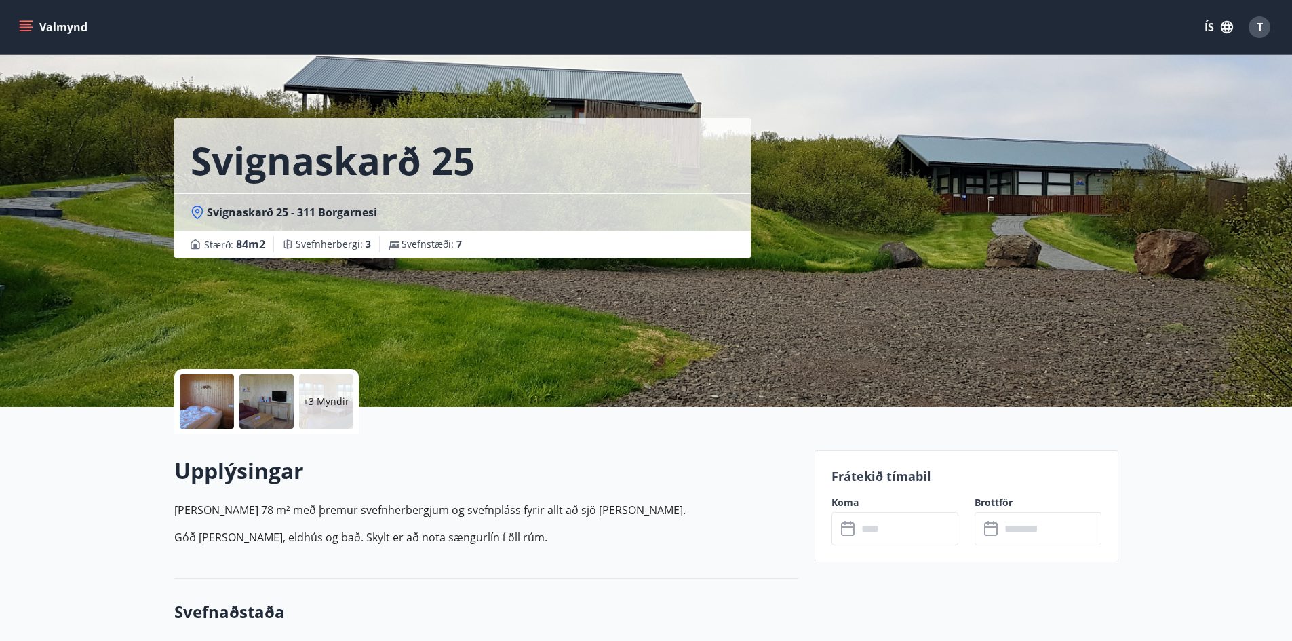
click at [839, 520] on div "​ ​" at bounding box center [894, 528] width 127 height 33
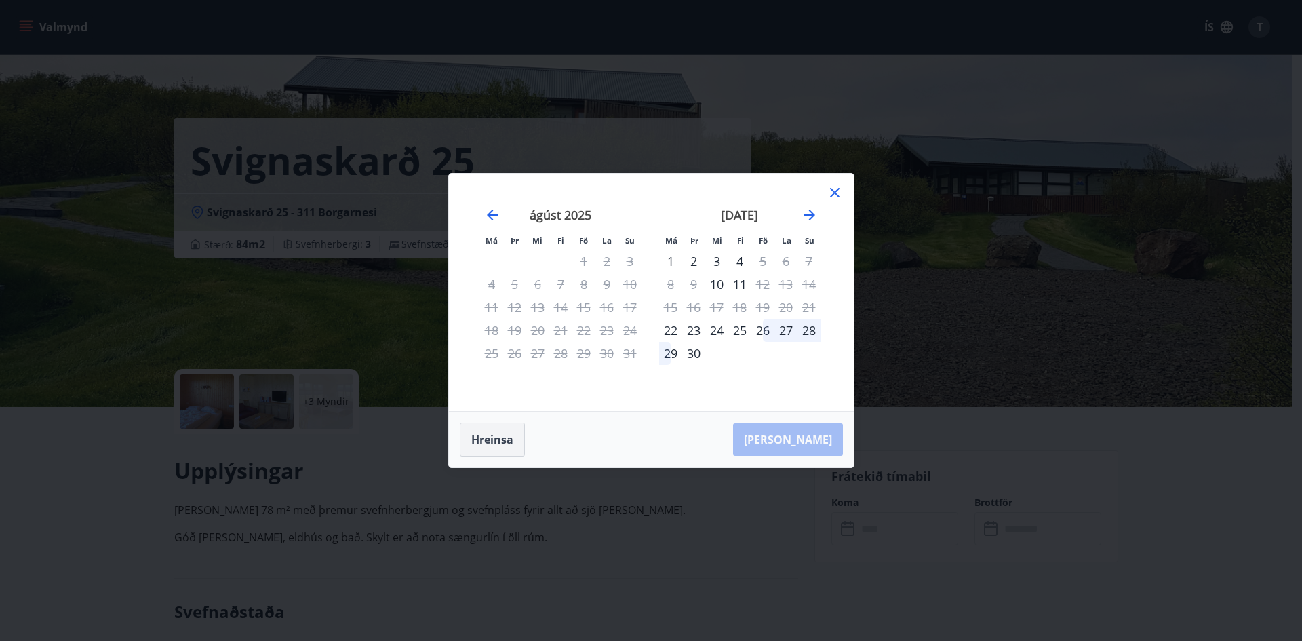
click at [493, 437] on button "Hreinsa" at bounding box center [492, 439] width 65 height 34
click at [810, 215] on icon "Move forward to switch to the next month." at bounding box center [809, 215] width 11 height 11
click at [694, 281] on div "7" at bounding box center [693, 284] width 23 height 23
click at [744, 279] on div "9" at bounding box center [739, 284] width 23 height 23
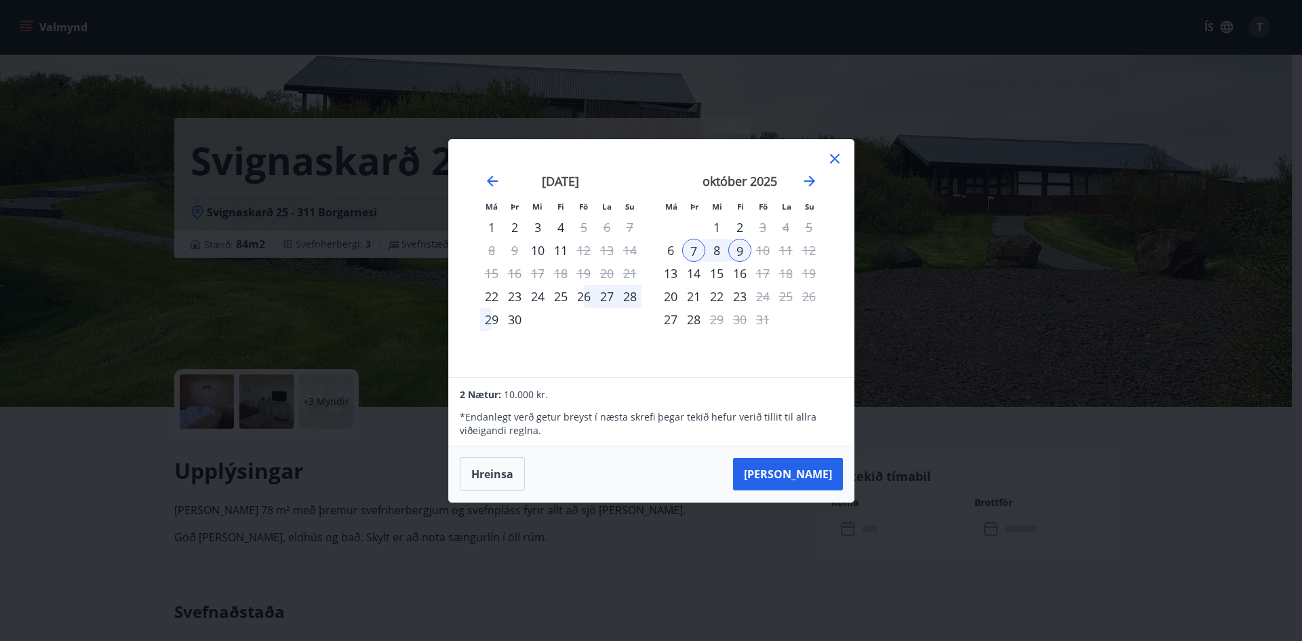
click at [566, 560] on div "Má Þr Mi Fi Fö La Su Má Þr Mi Fi Fö La Su ágúst 2025 1 2 3 4 5 6 7 8 9 10 11 12…" at bounding box center [651, 320] width 1302 height 641
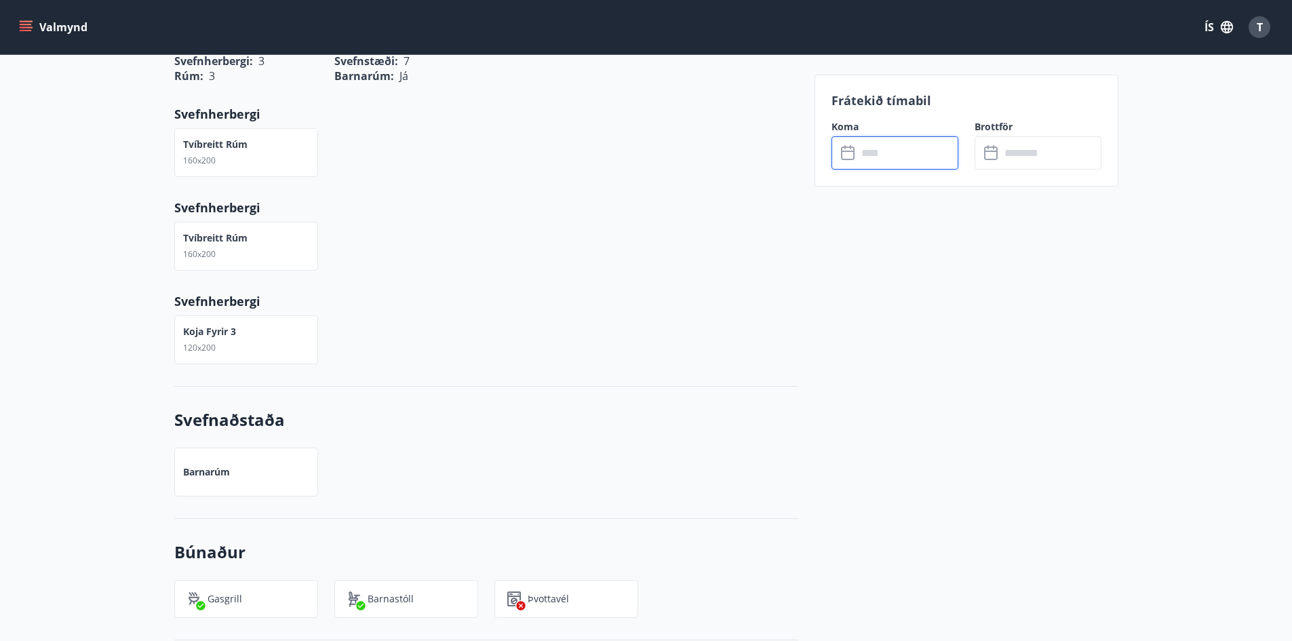
scroll to position [542, 0]
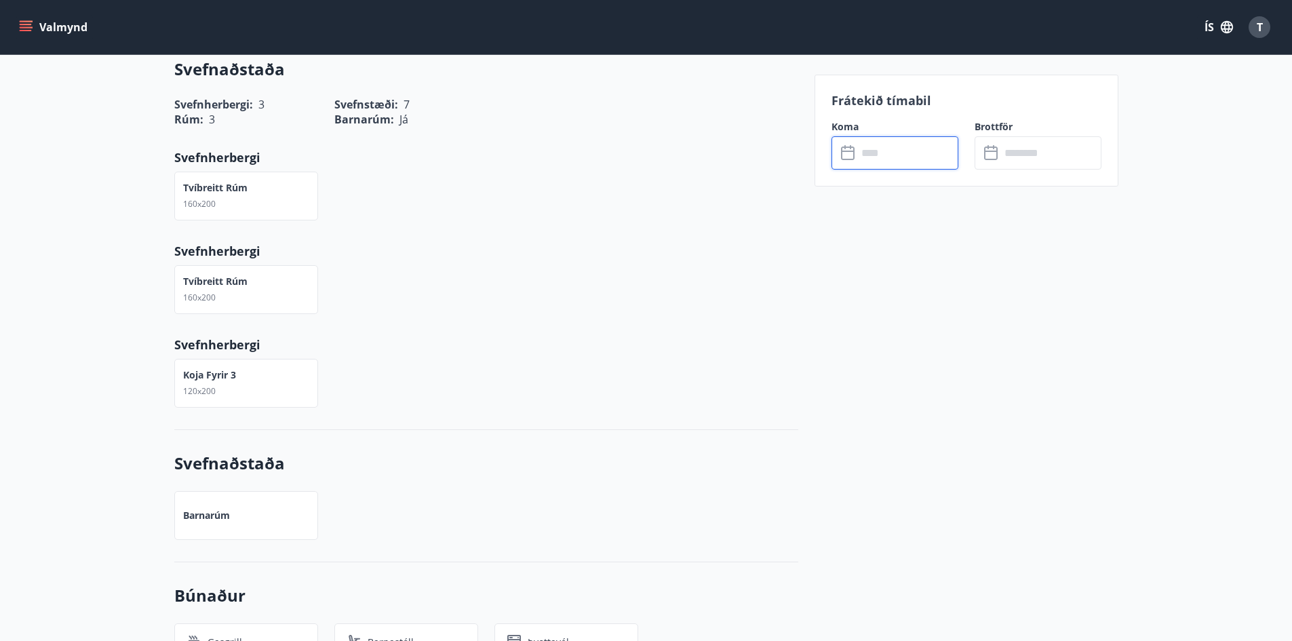
click at [841, 155] on icon at bounding box center [848, 153] width 14 height 14
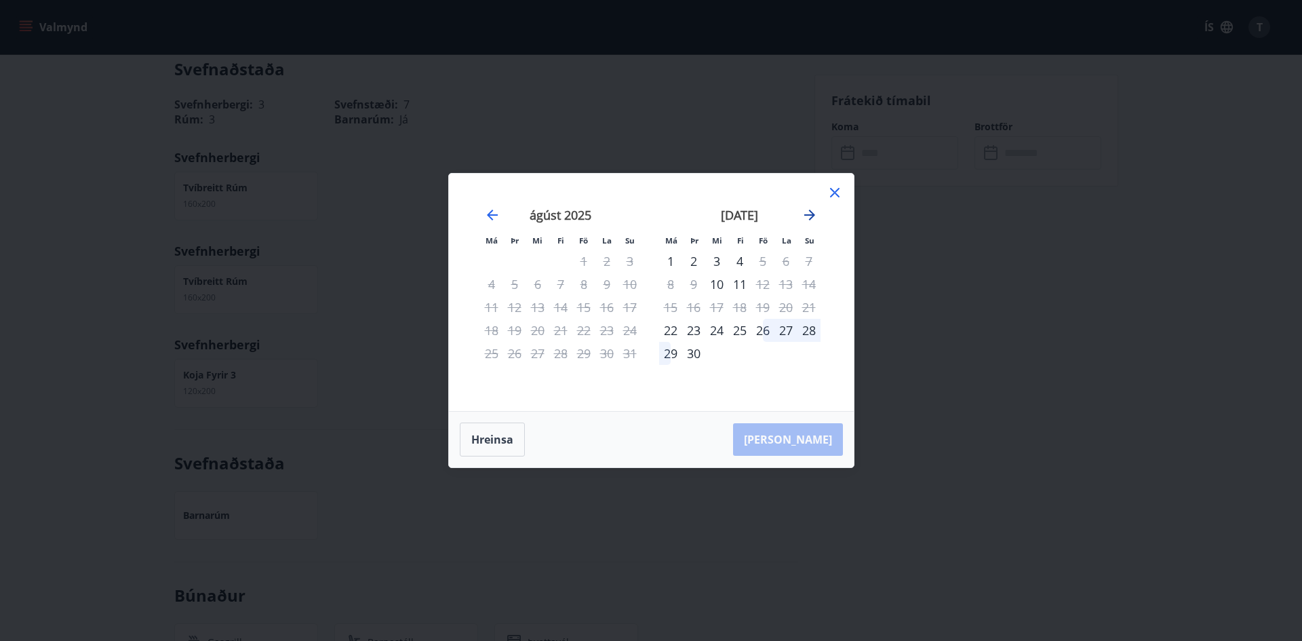
click at [814, 207] on icon "Move forward to switch to the next month." at bounding box center [809, 215] width 16 height 16
click at [695, 283] on div "7" at bounding box center [693, 284] width 23 height 23
click at [481, 437] on button "Hreinsa" at bounding box center [492, 439] width 65 height 34
click at [808, 208] on icon "Move forward to switch to the next month." at bounding box center [809, 215] width 16 height 16
click at [694, 281] on div "7" at bounding box center [693, 284] width 23 height 23
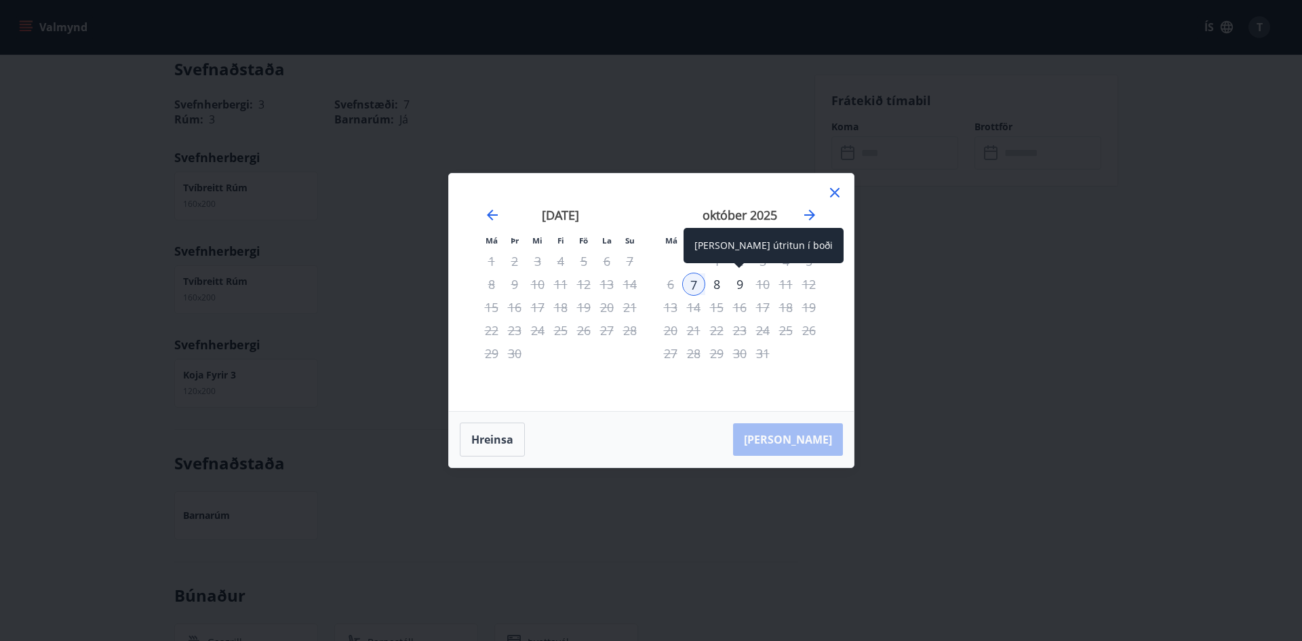
click at [743, 281] on div "9" at bounding box center [739, 284] width 23 height 23
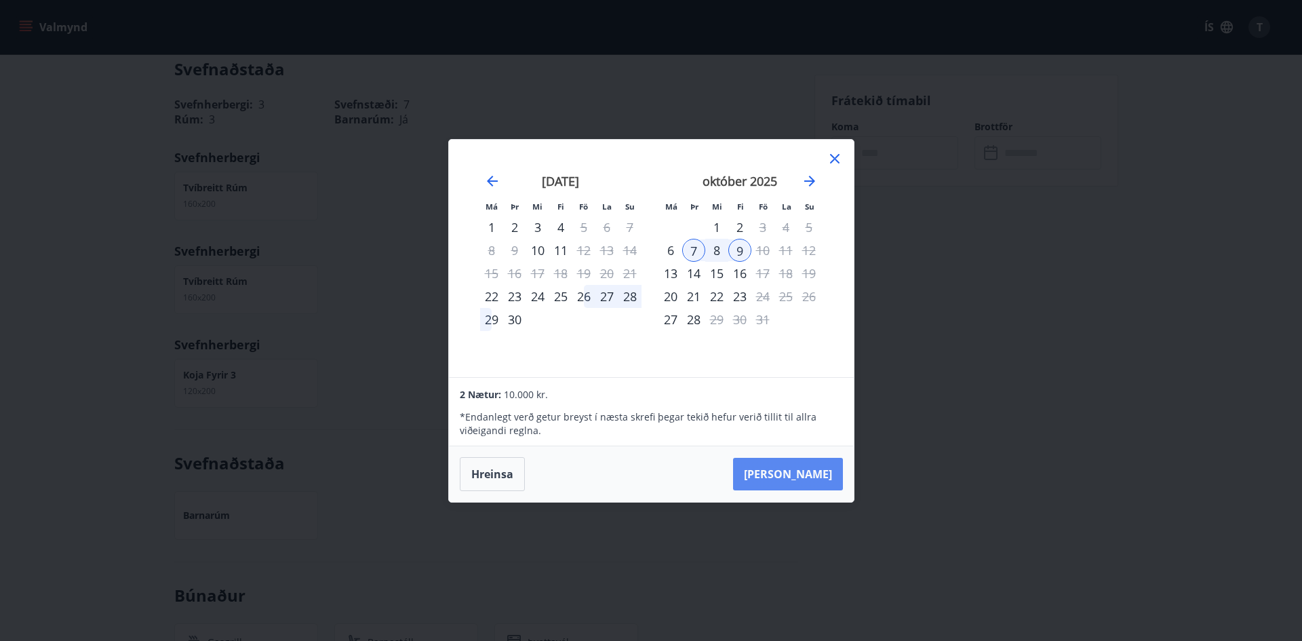
click at [808, 473] on button "Taka Frá" at bounding box center [788, 474] width 110 height 33
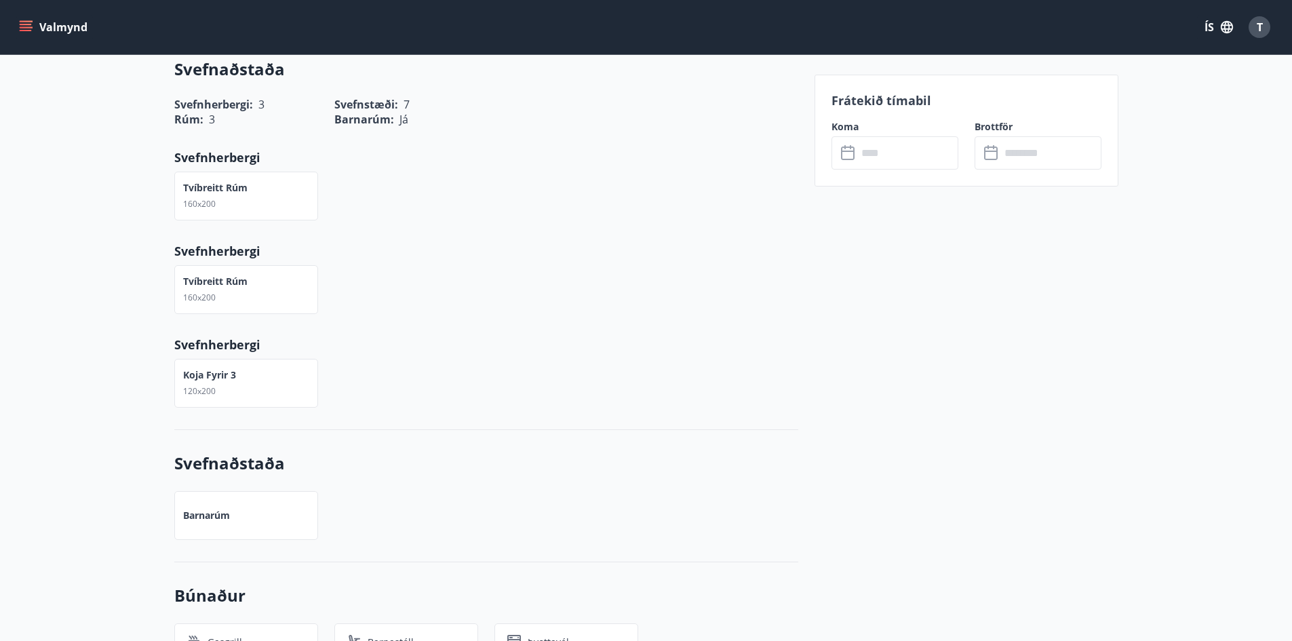
type input "******"
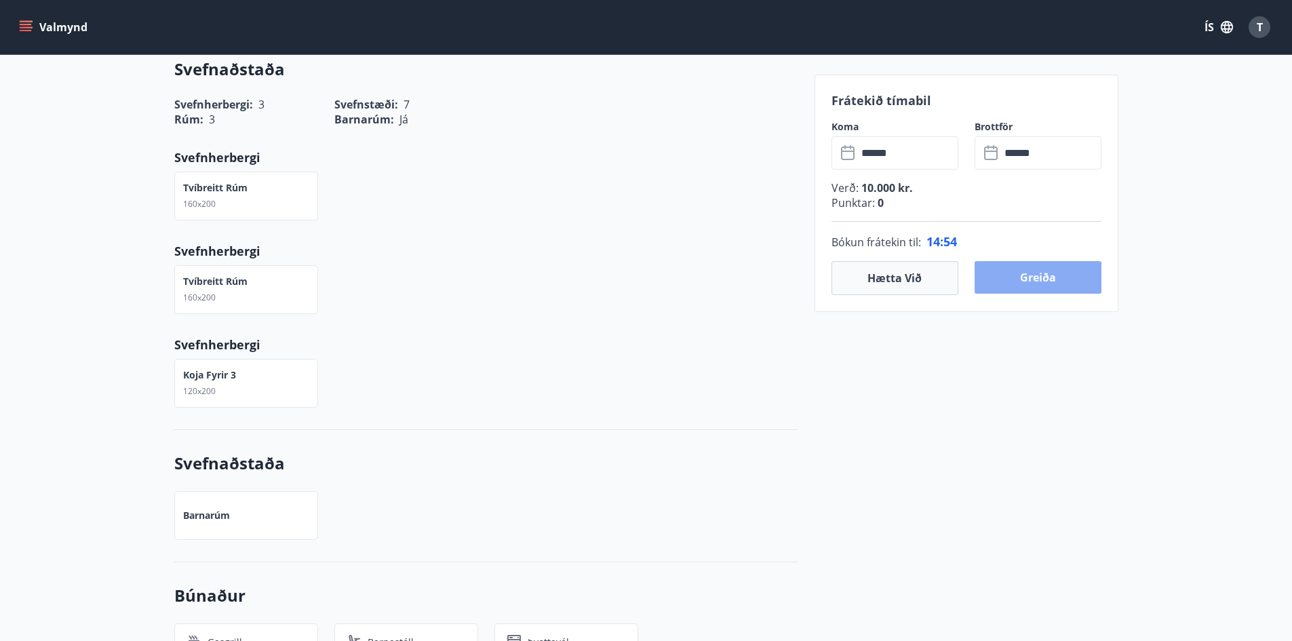
click at [1053, 281] on button "Greiða" at bounding box center [1037, 277] width 127 height 33
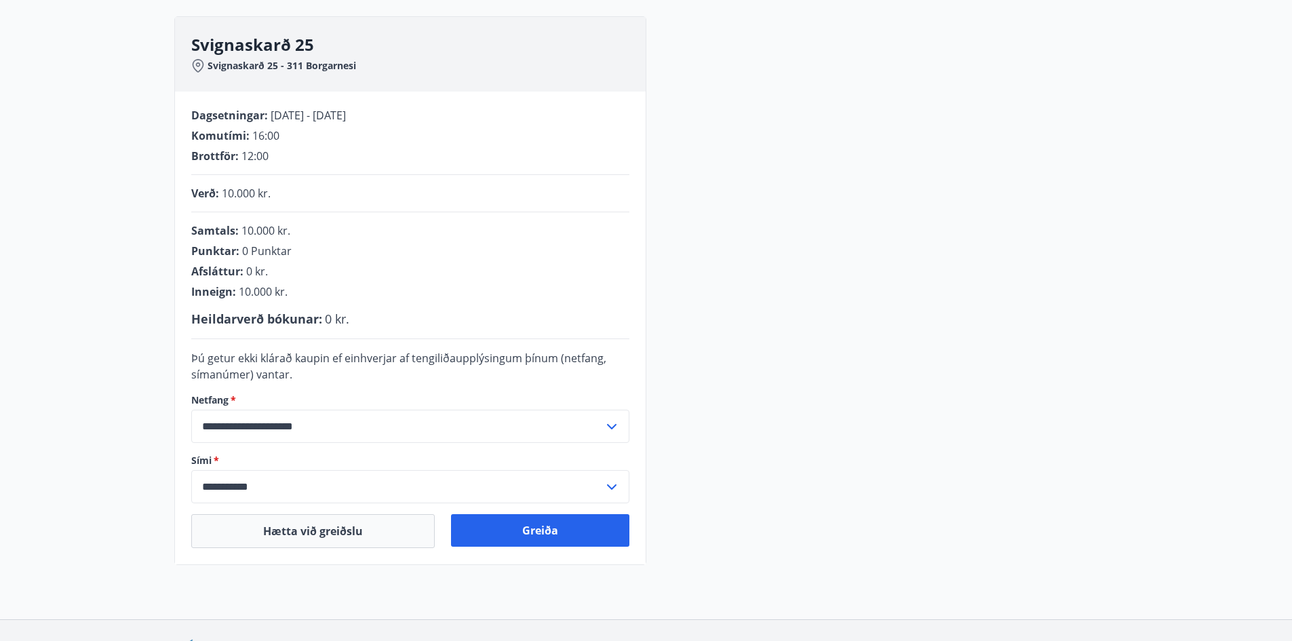
scroll to position [209, 0]
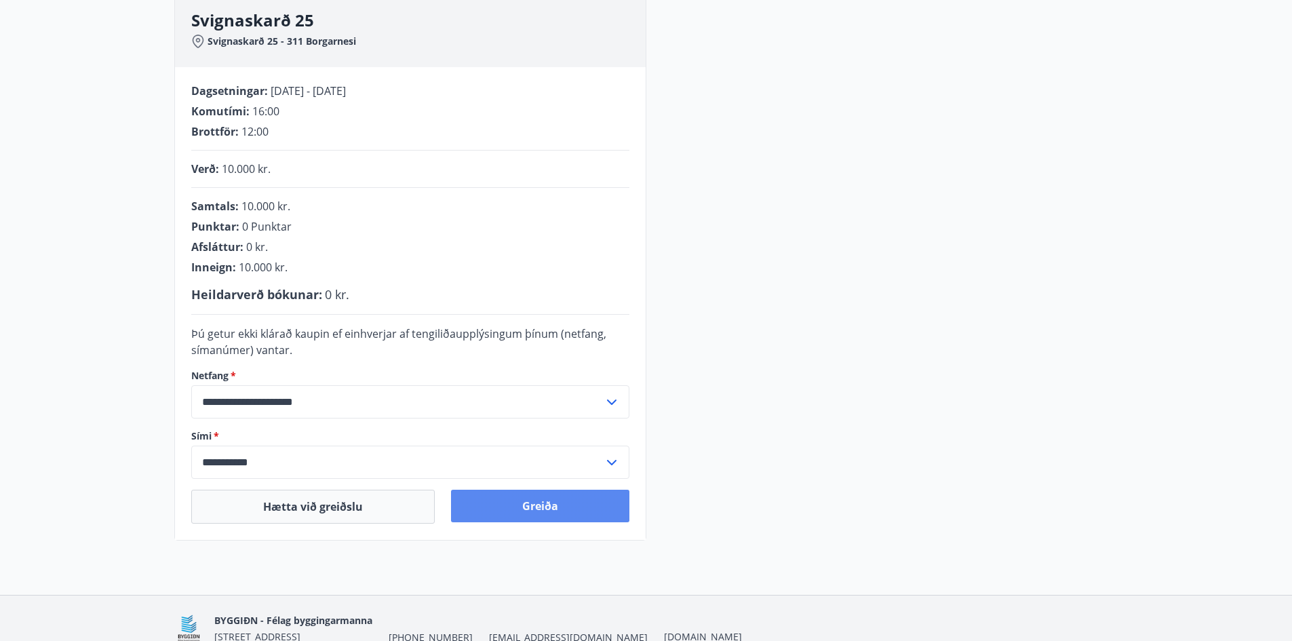
click at [565, 502] on button "Greiða" at bounding box center [540, 506] width 178 height 33
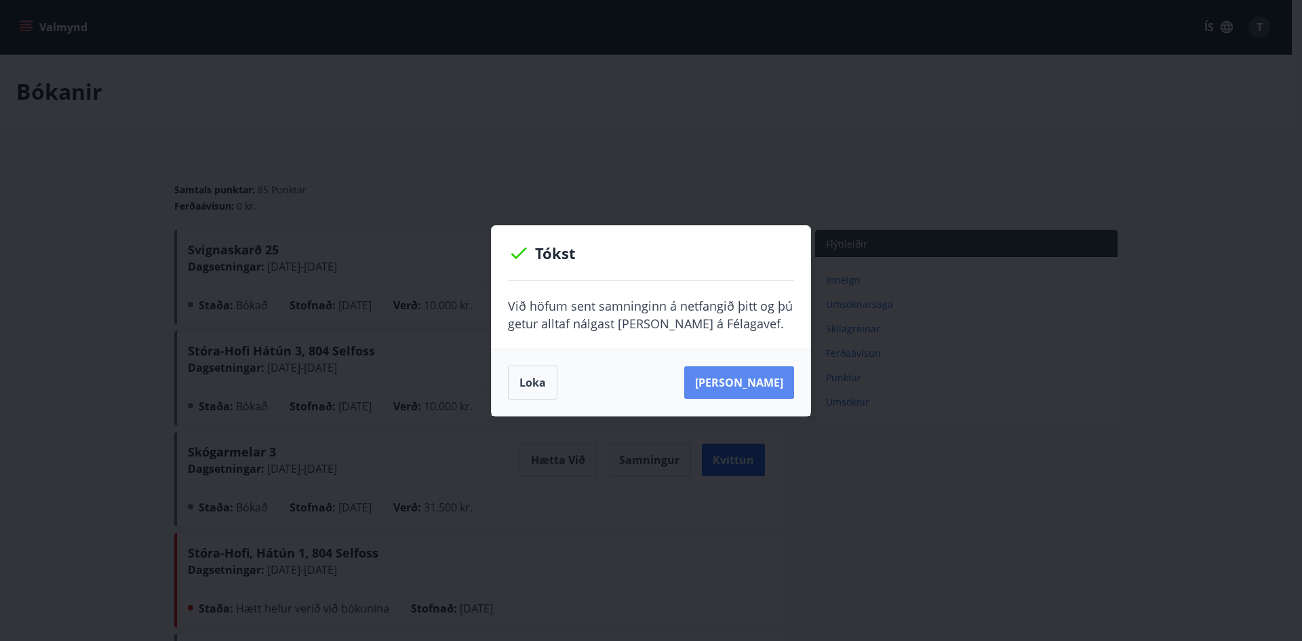
click at [737, 375] on button "Sjá samning" at bounding box center [739, 382] width 110 height 33
